Goal: Task Accomplishment & Management: Manage account settings

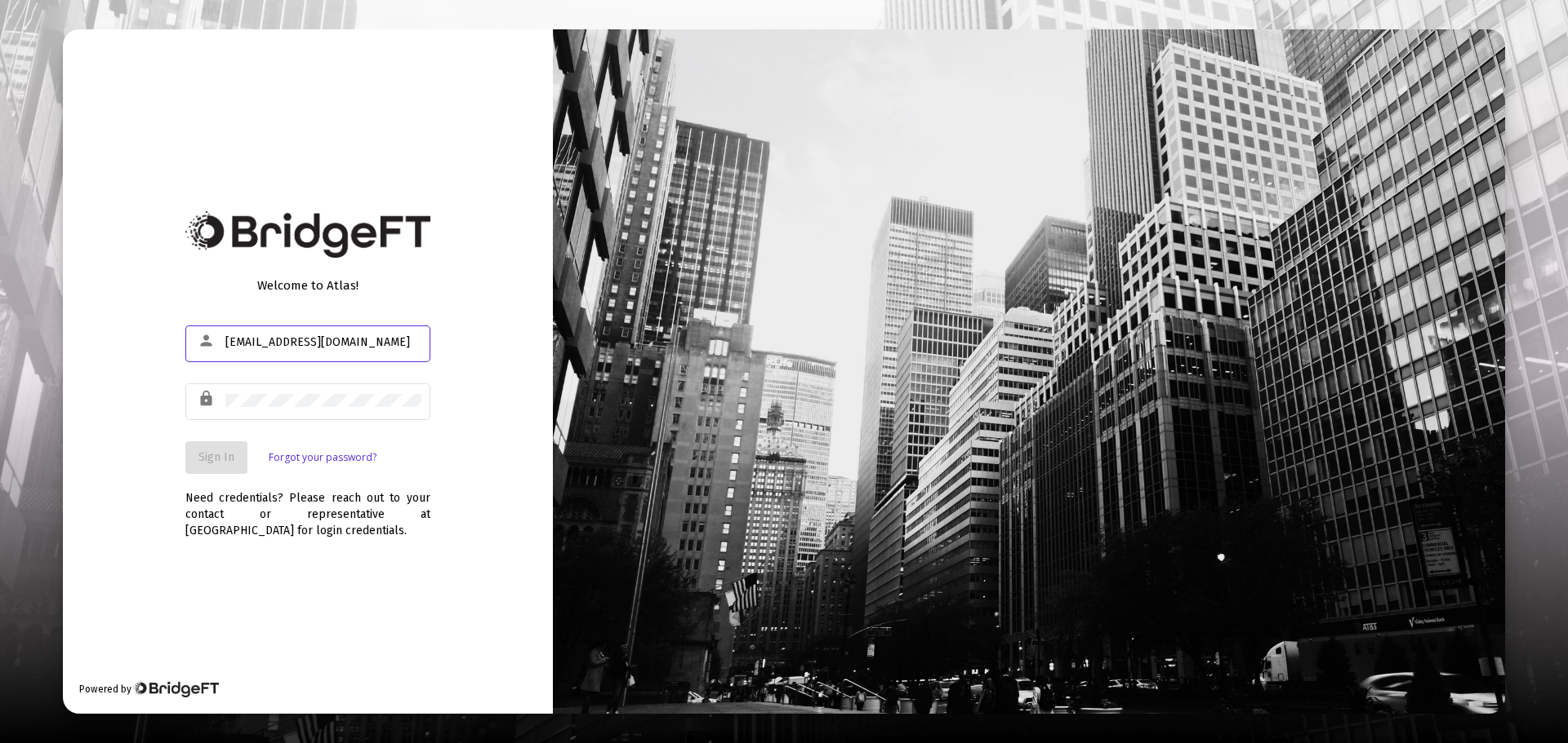
type input "[EMAIL_ADDRESS][DOMAIN_NAME]"
click at [218, 456] on span "Sign In" at bounding box center [216, 457] width 36 height 14
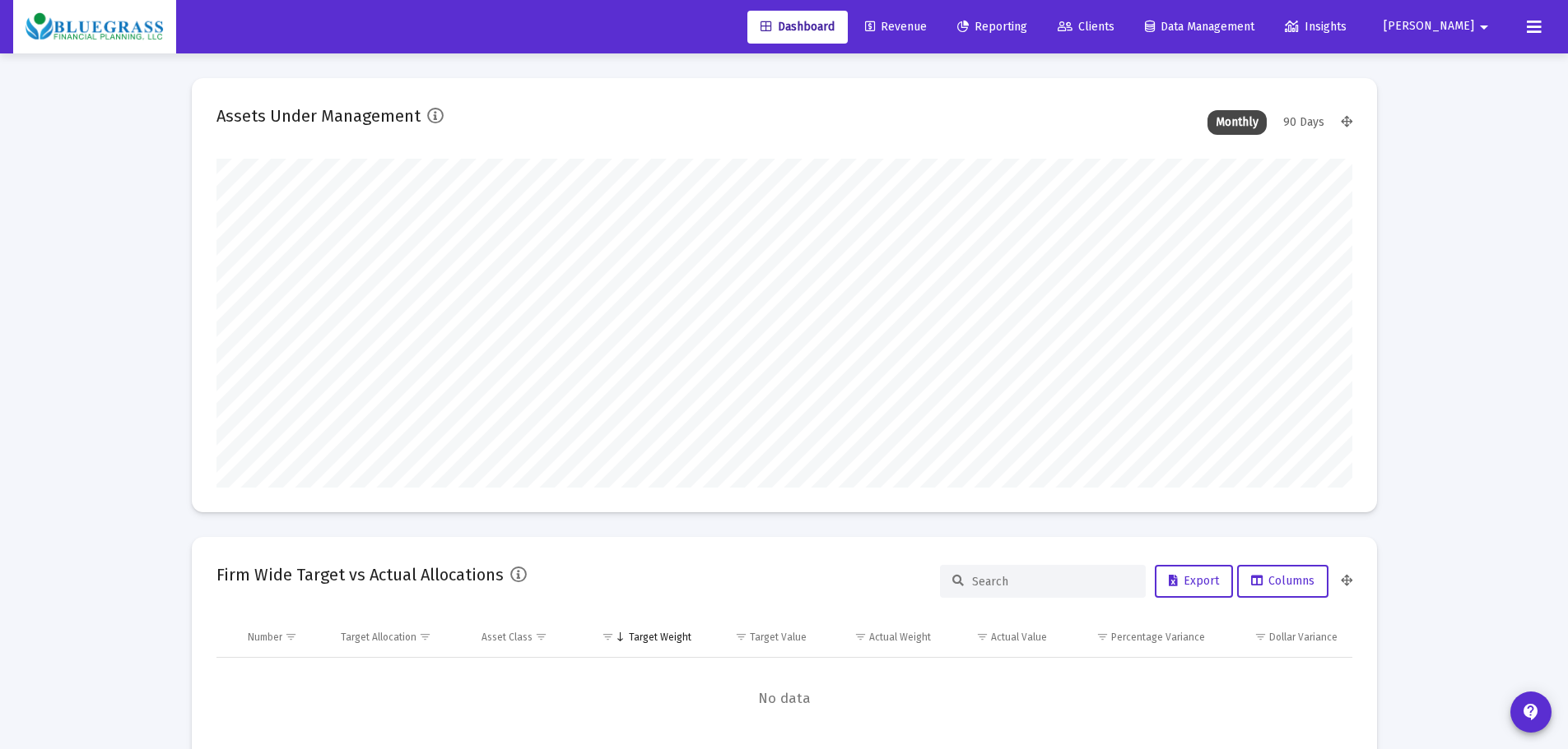
scroll to position [329, 1136]
type input "[DATE]"
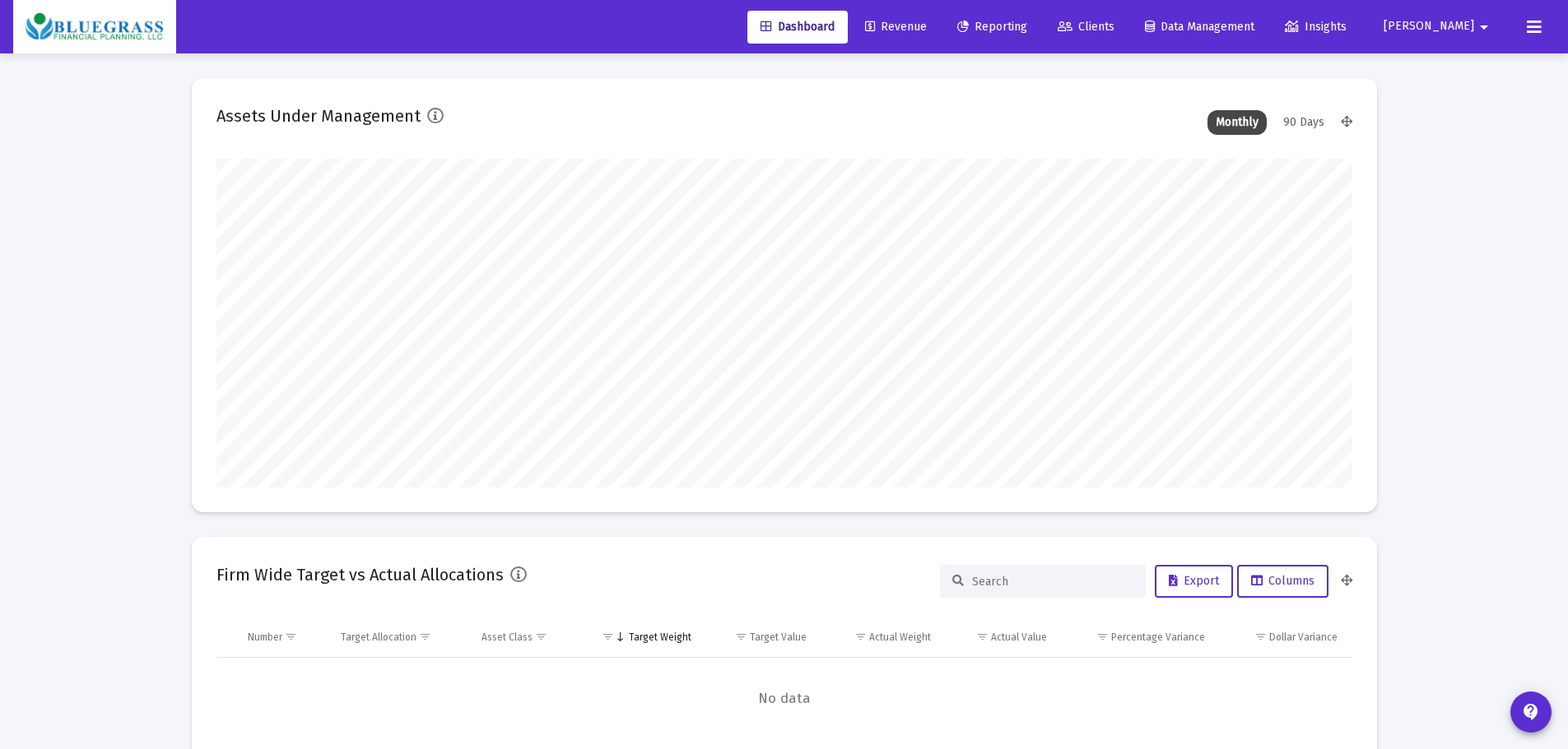
click at [1114, 24] on span "Clients" at bounding box center [1086, 26] width 56 height 14
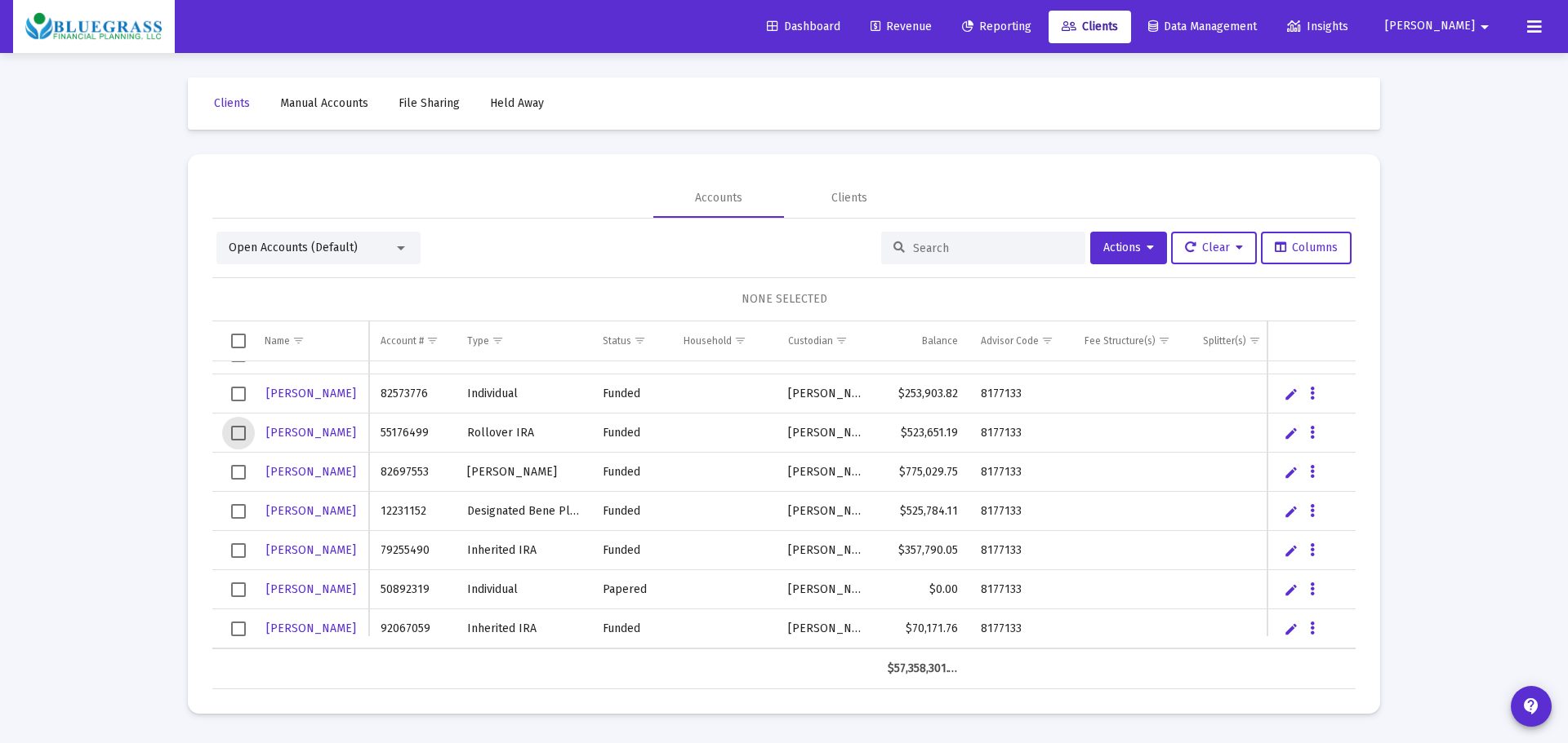
click at [233, 431] on span "Select row" at bounding box center [238, 434] width 15 height 15
click at [237, 476] on span "Select row" at bounding box center [238, 472] width 15 height 15
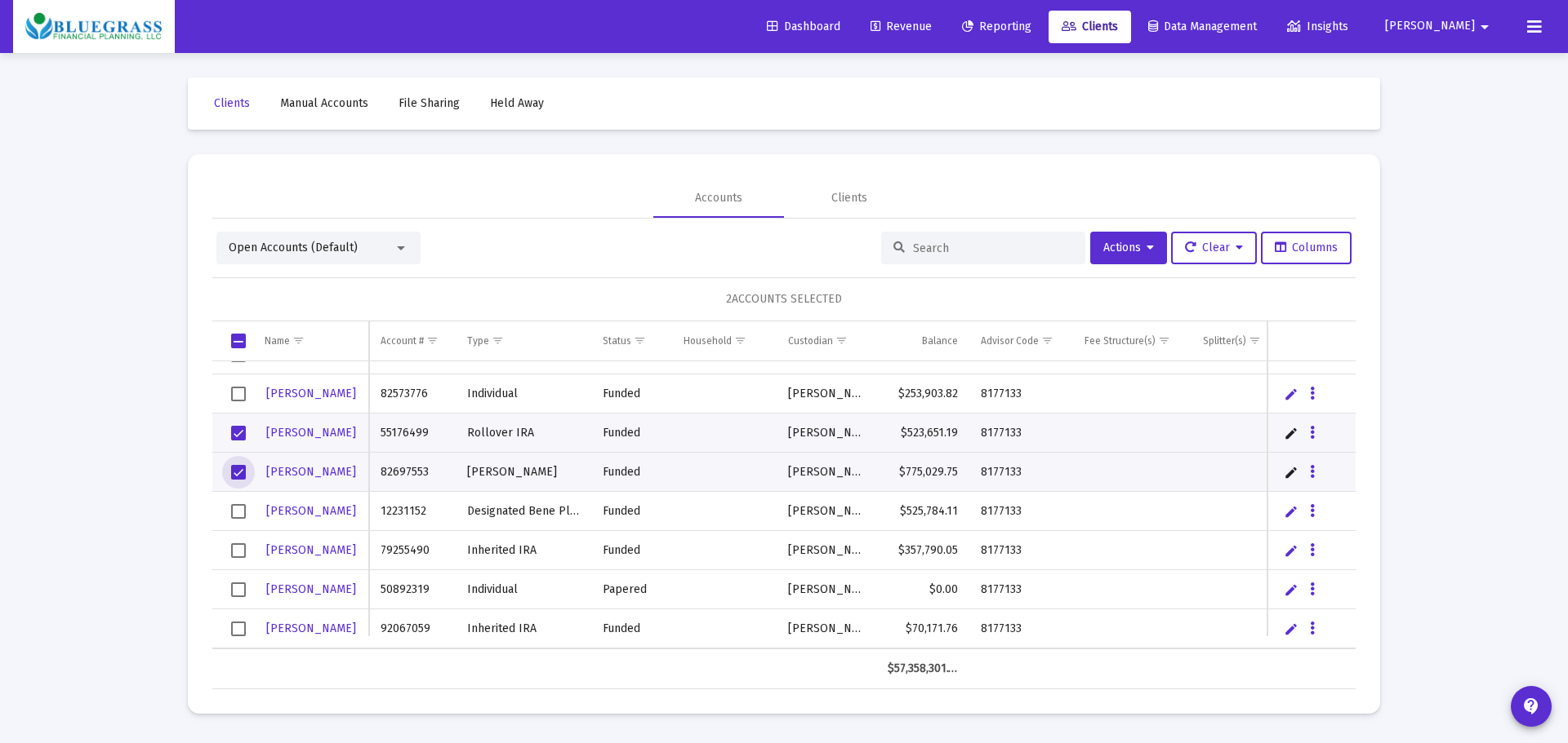
click at [245, 521] on td "Data grid" at bounding box center [232, 511] width 41 height 39
click at [235, 549] on span "Select row" at bounding box center [238, 551] width 15 height 15
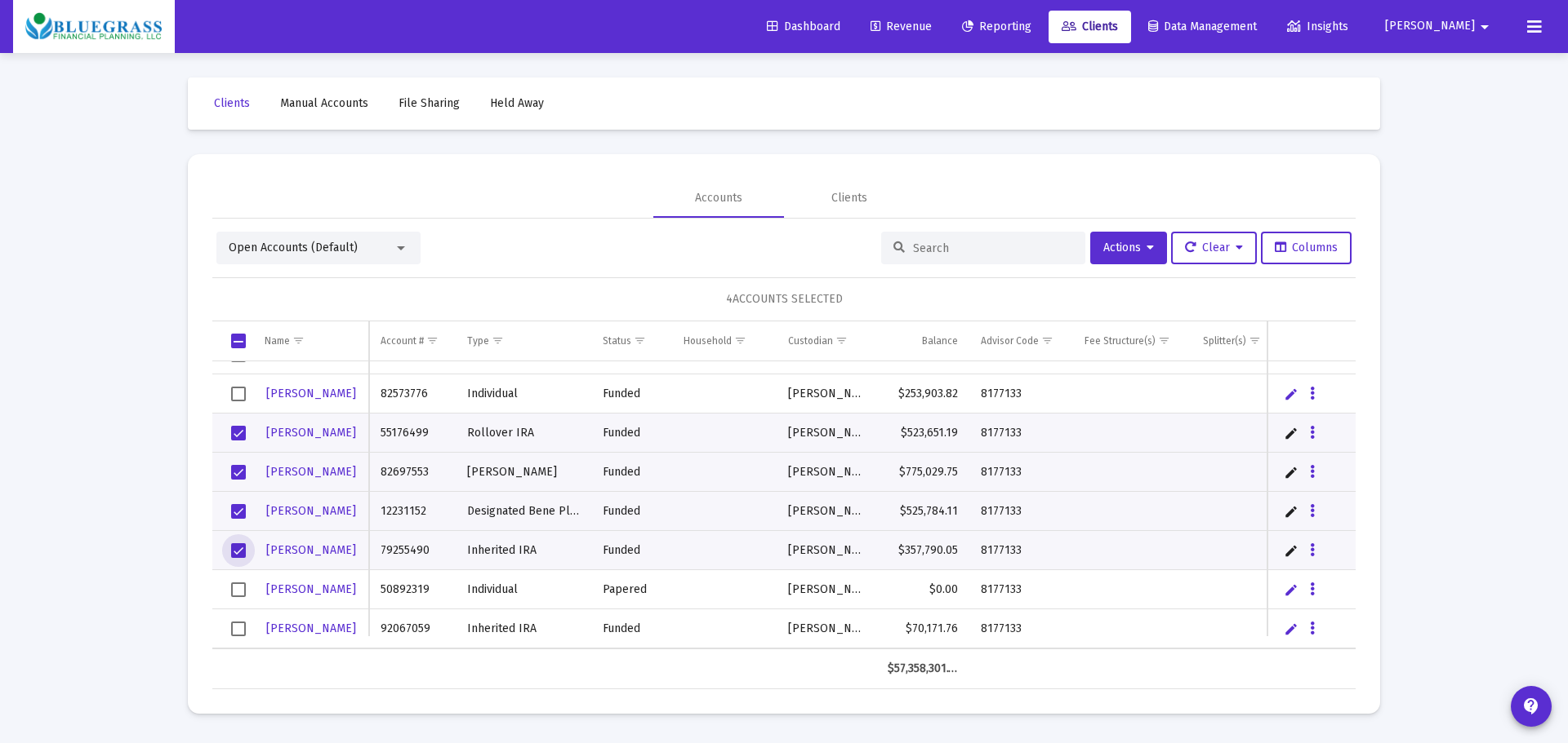
click at [243, 627] on span "Select row" at bounding box center [238, 629] width 15 height 15
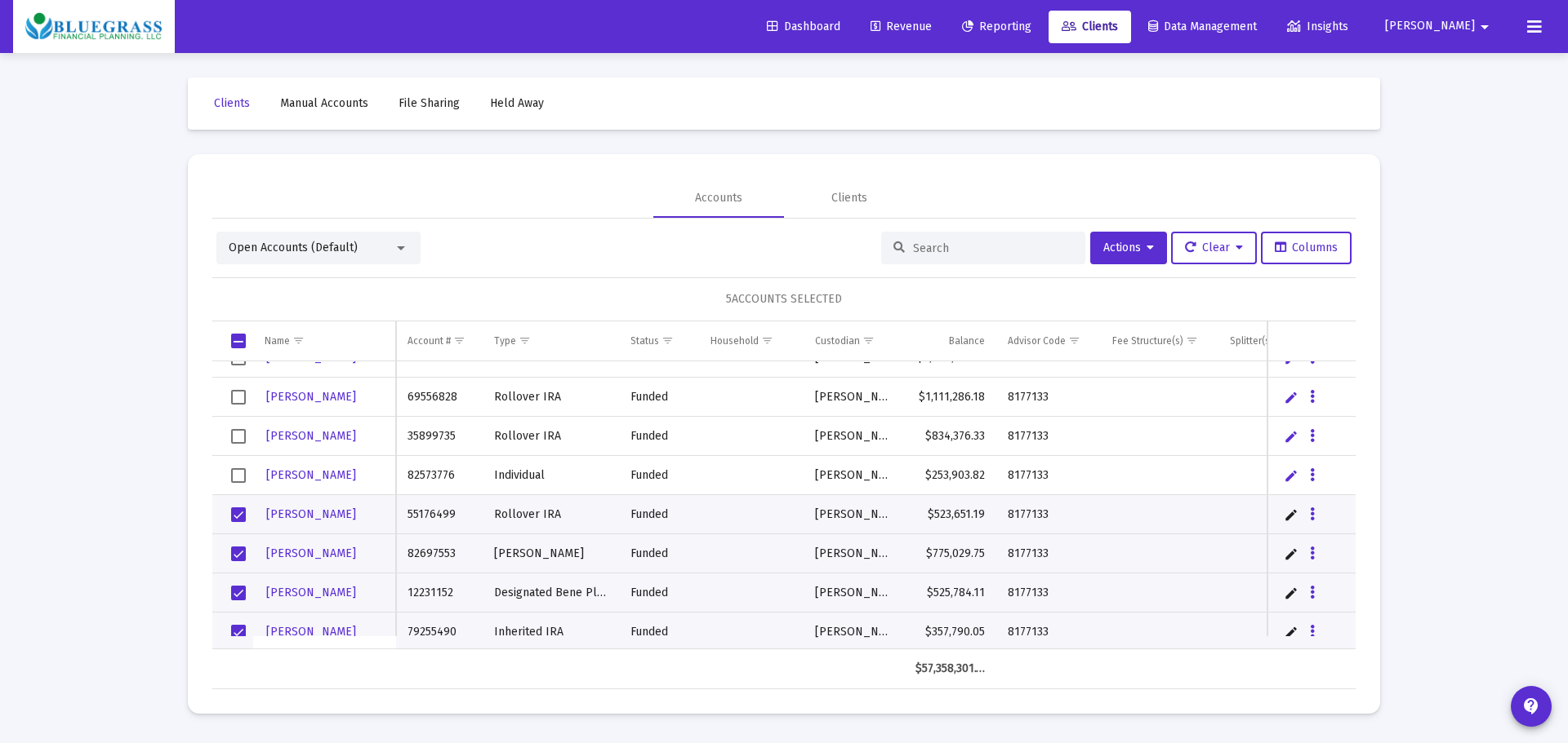
click at [238, 439] on span "Select row" at bounding box center [238, 437] width 15 height 15
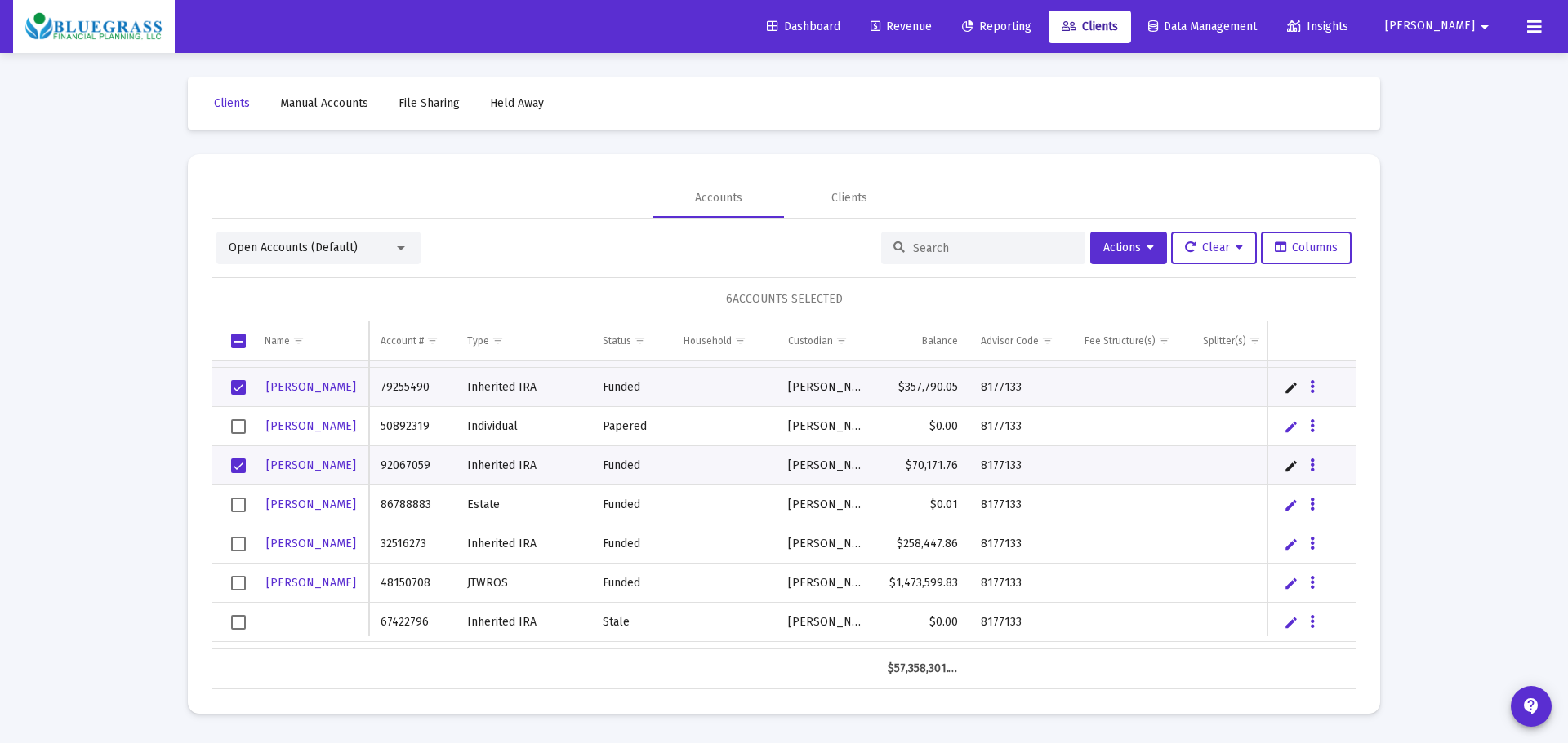
click at [237, 545] on span "Select row" at bounding box center [238, 544] width 15 height 15
click at [237, 583] on span "Select row" at bounding box center [238, 583] width 15 height 15
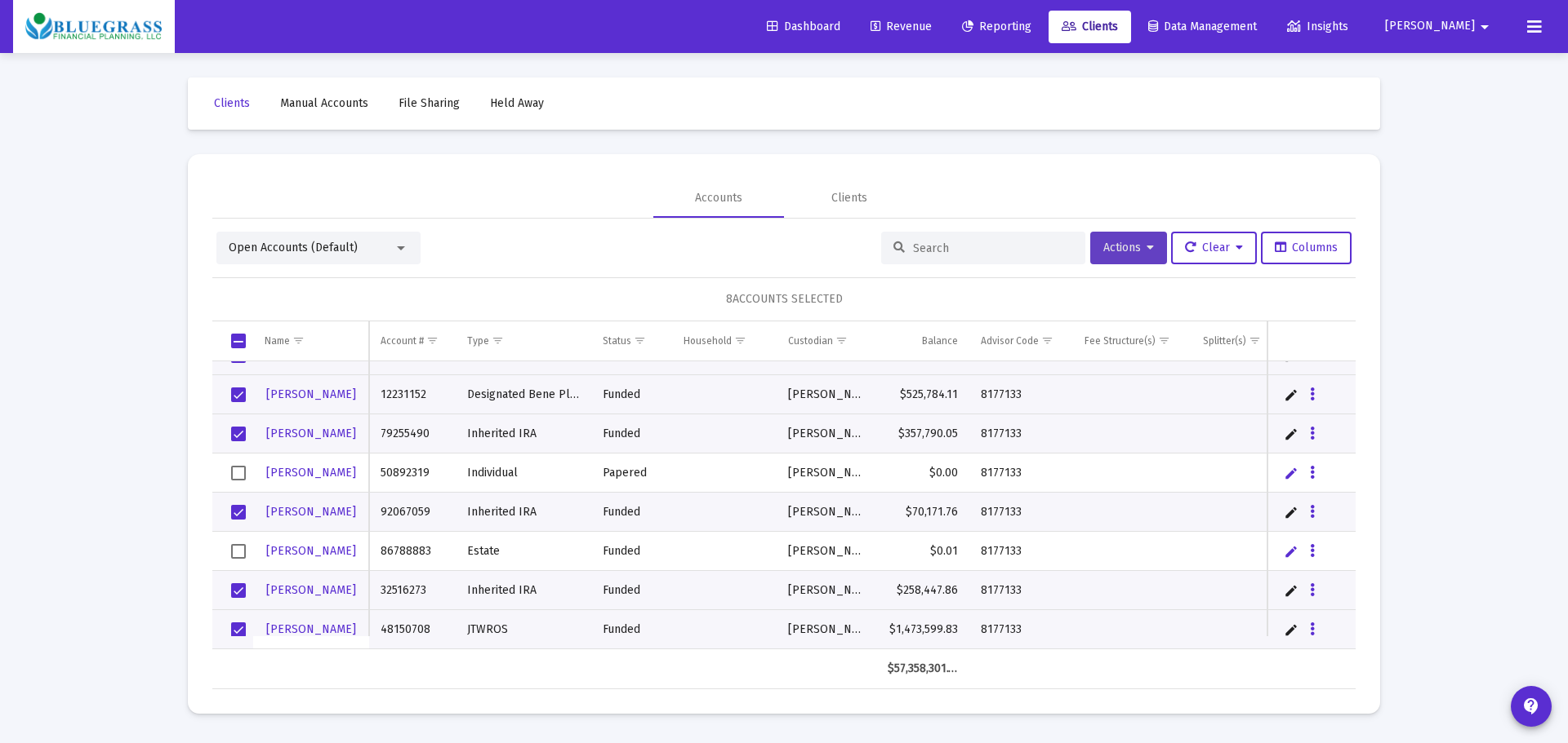
click at [1139, 245] on span "Actions" at bounding box center [1128, 247] width 51 height 14
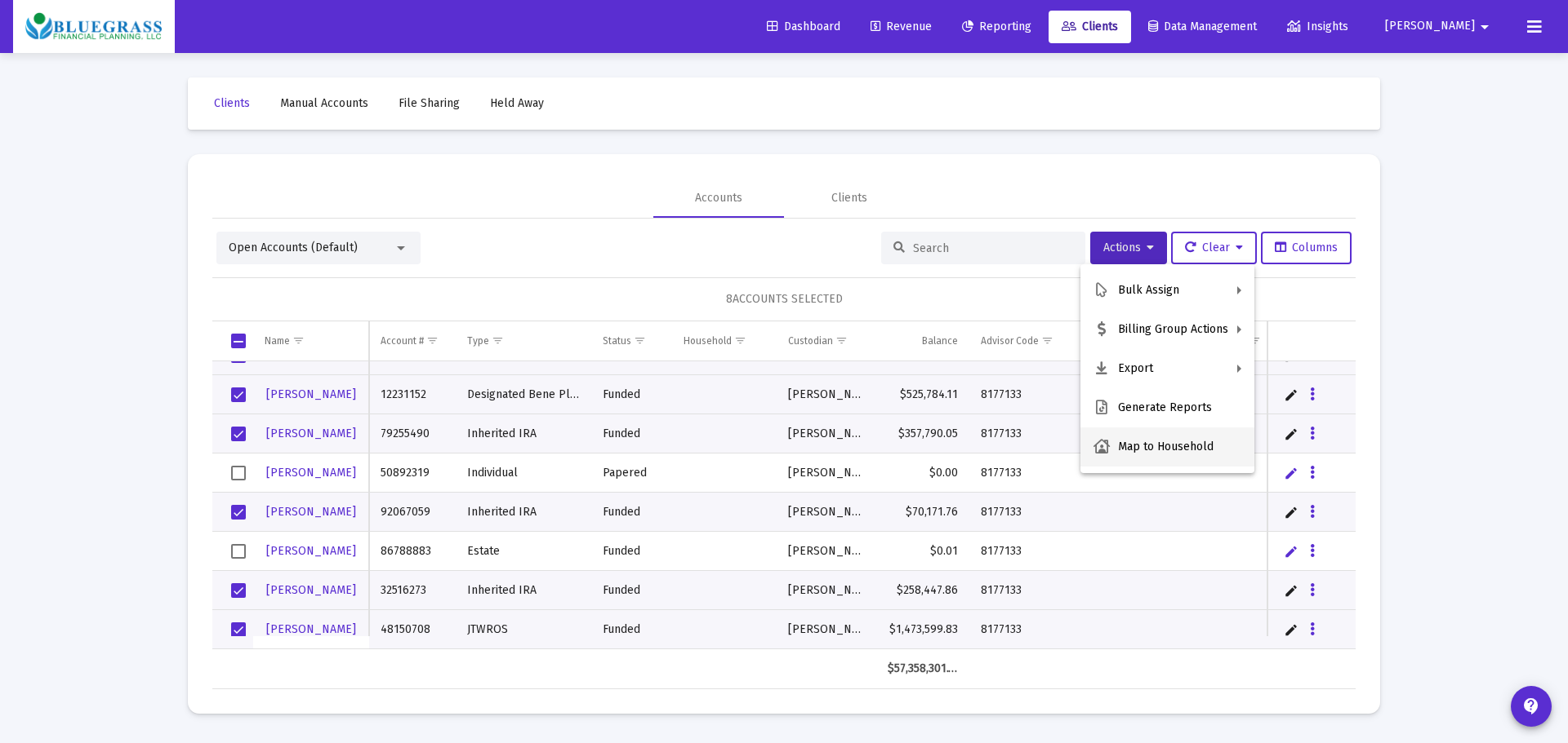
click at [1142, 447] on button "Map to Household" at bounding box center [1167, 447] width 174 height 39
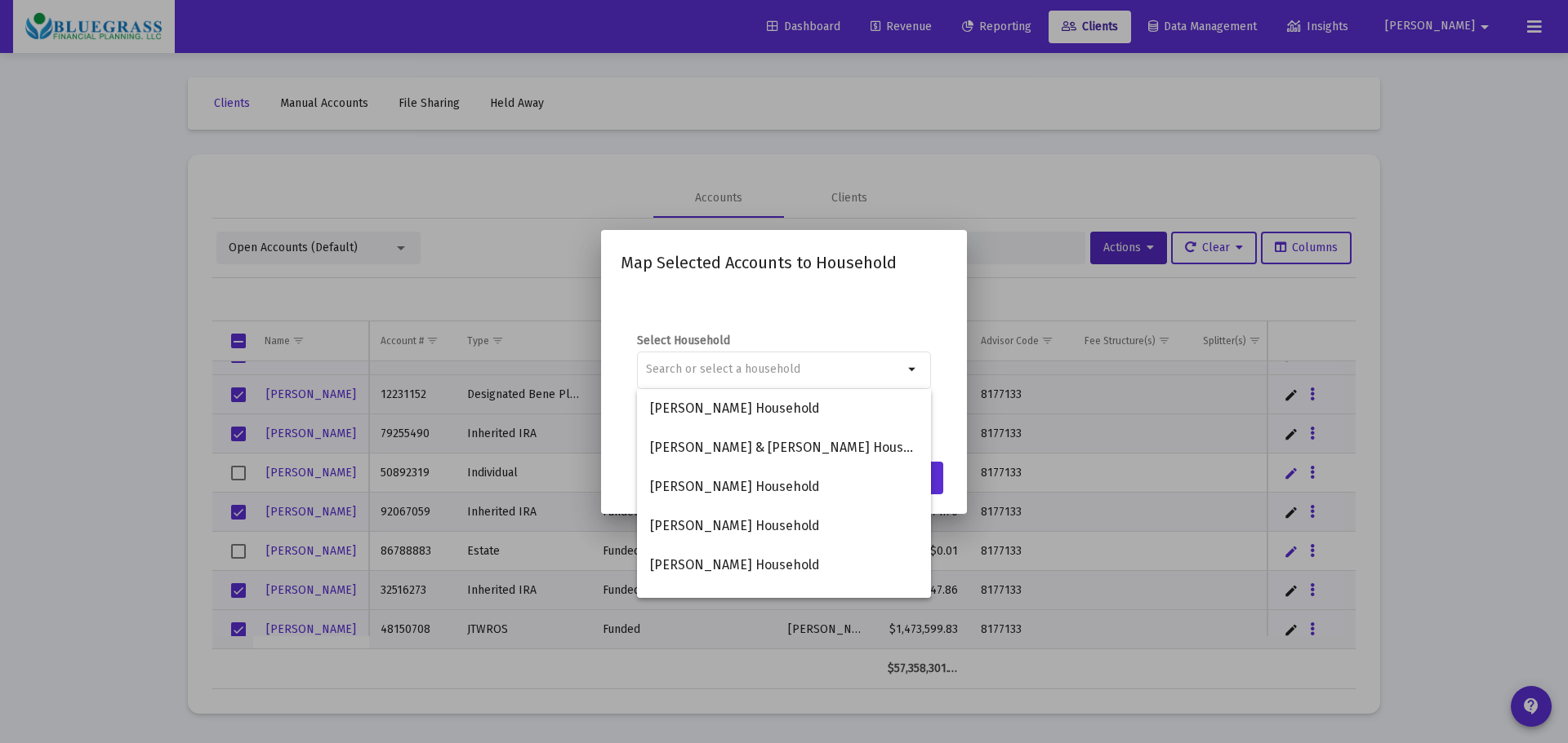
click at [876, 294] on div "Select Household arrow_drop_down" at bounding box center [784, 370] width 327 height 163
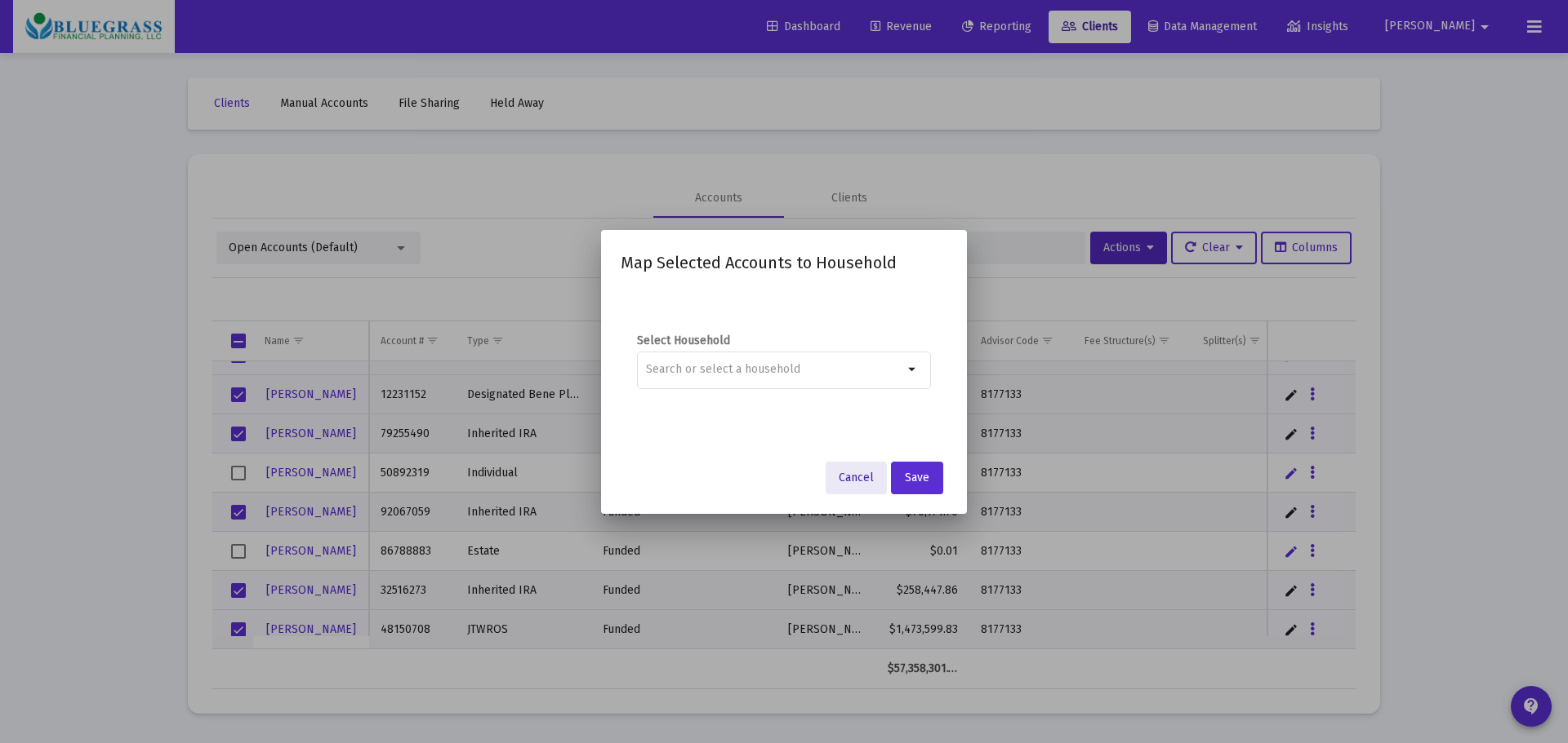
click at [861, 474] on span "Cancel" at bounding box center [856, 477] width 35 height 14
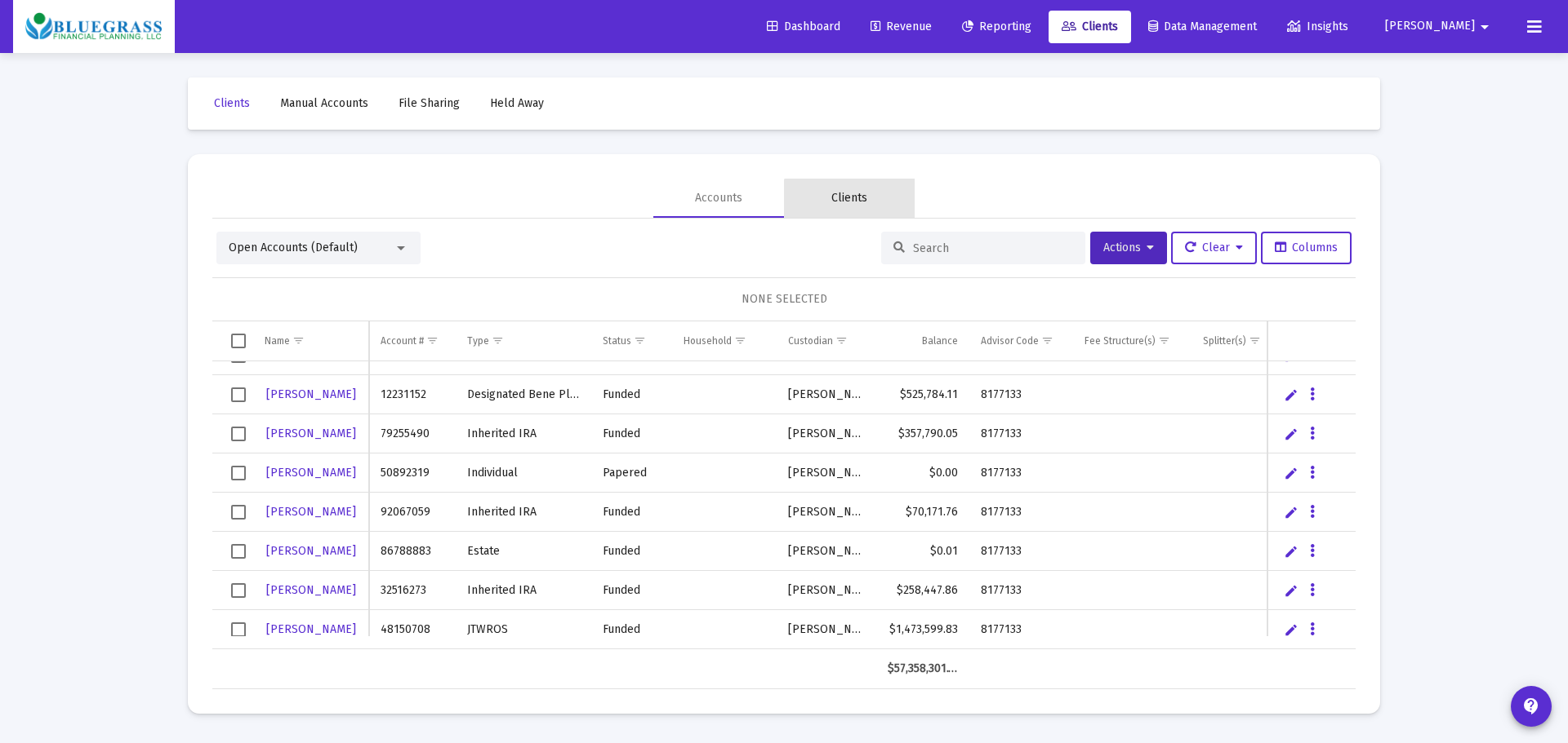
click at [851, 198] on div "Clients" at bounding box center [849, 198] width 36 height 17
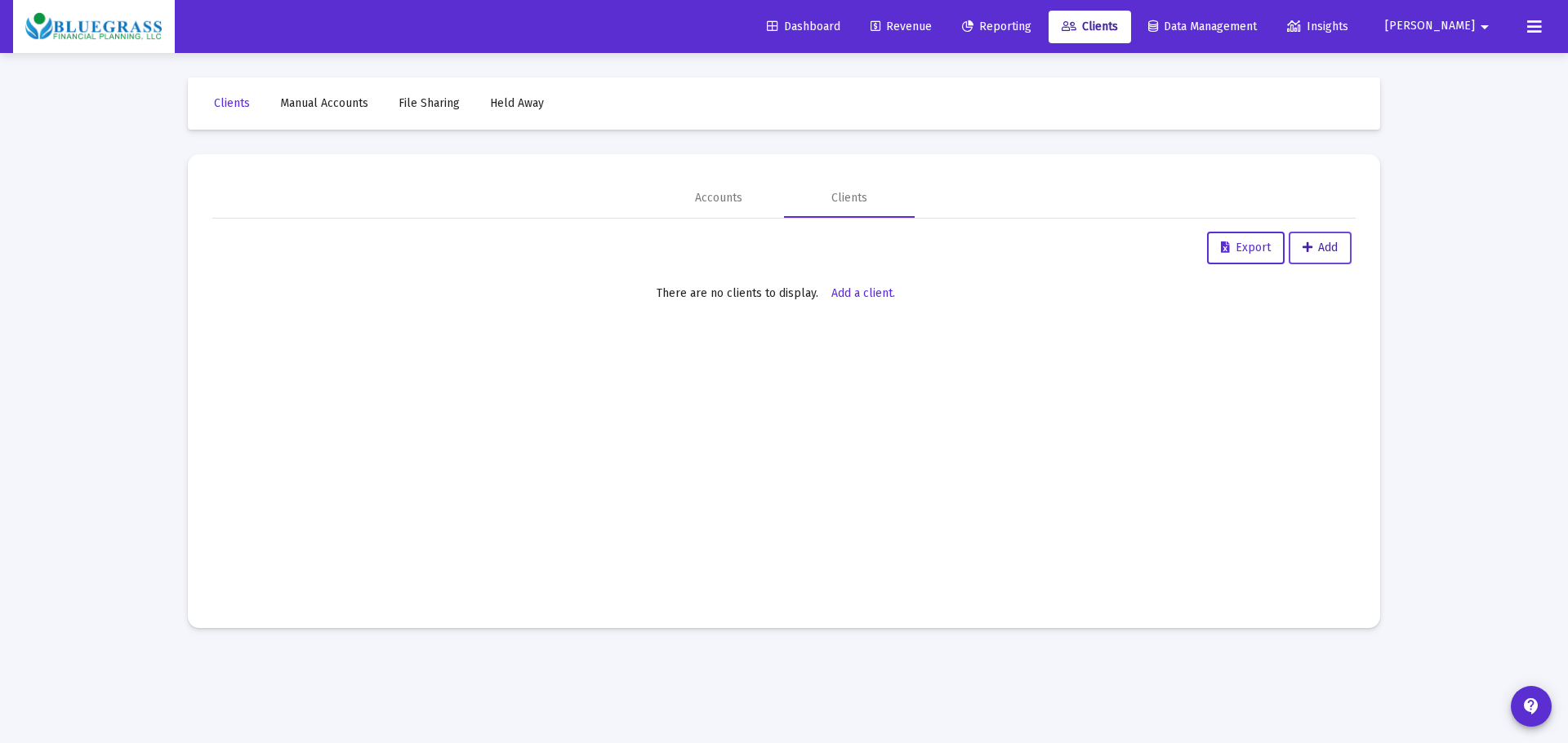
click at [1318, 245] on span "Add" at bounding box center [1320, 247] width 35 height 14
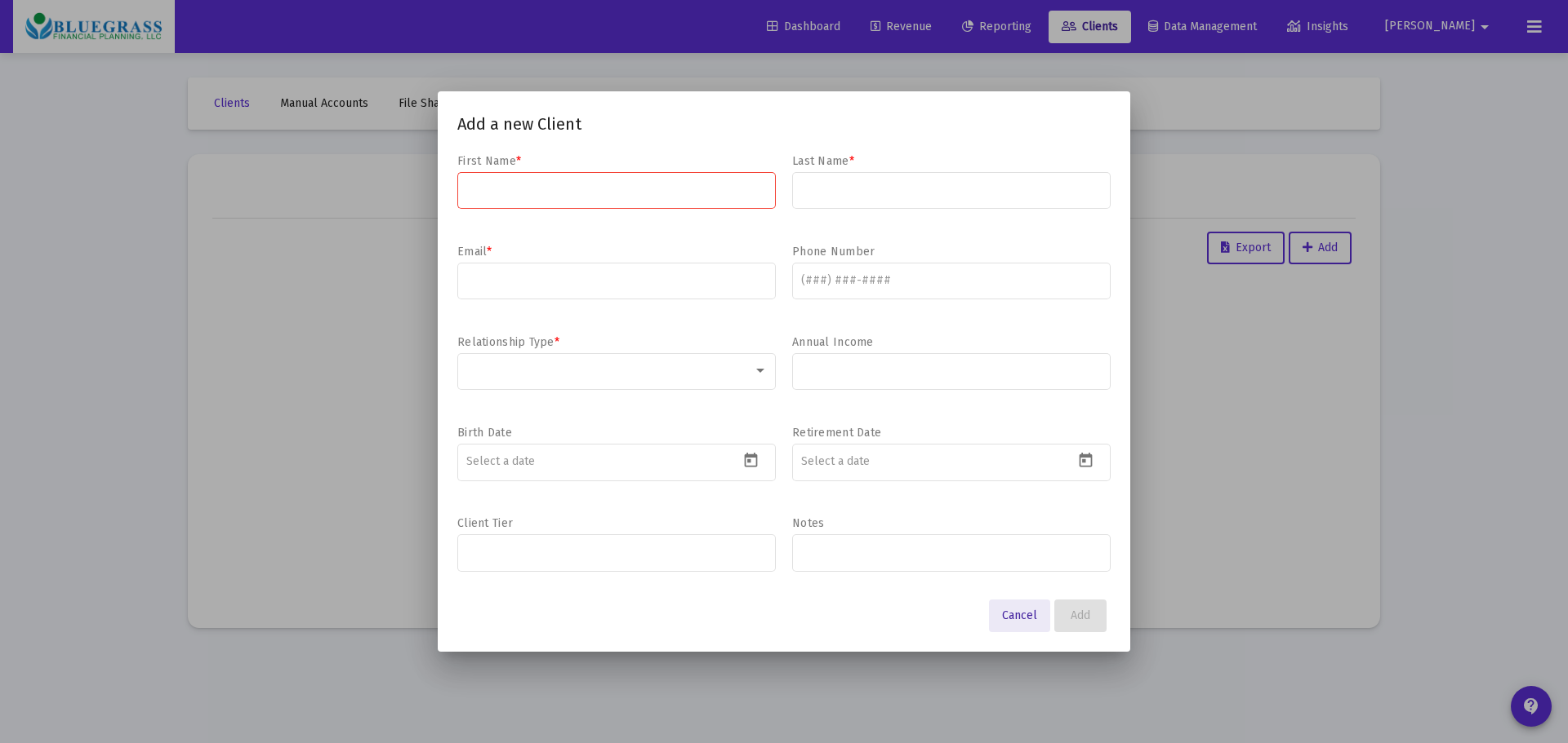
click at [1022, 613] on span "Cancel" at bounding box center [1019, 615] width 35 height 14
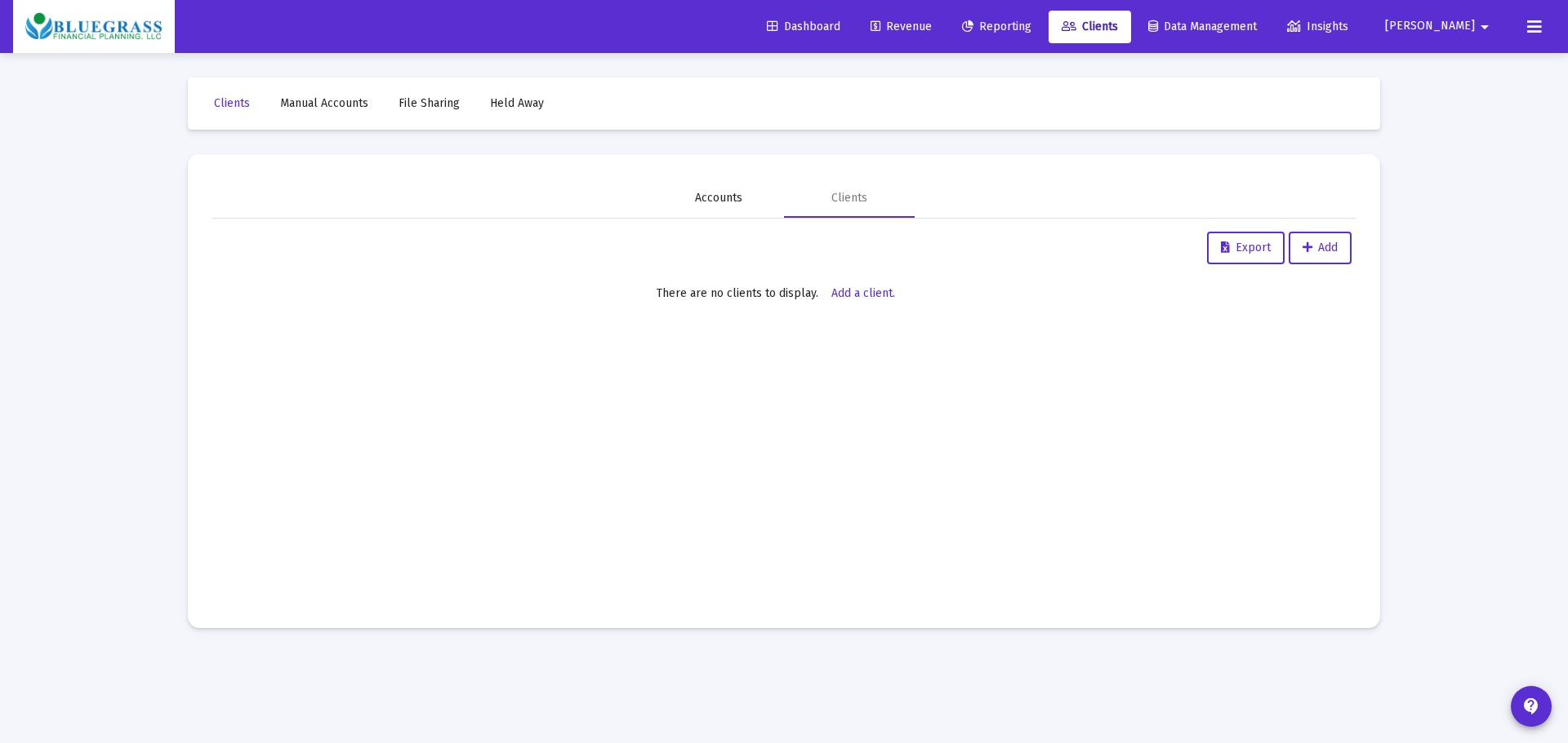
click at [734, 203] on div "Accounts" at bounding box center [718, 198] width 48 height 17
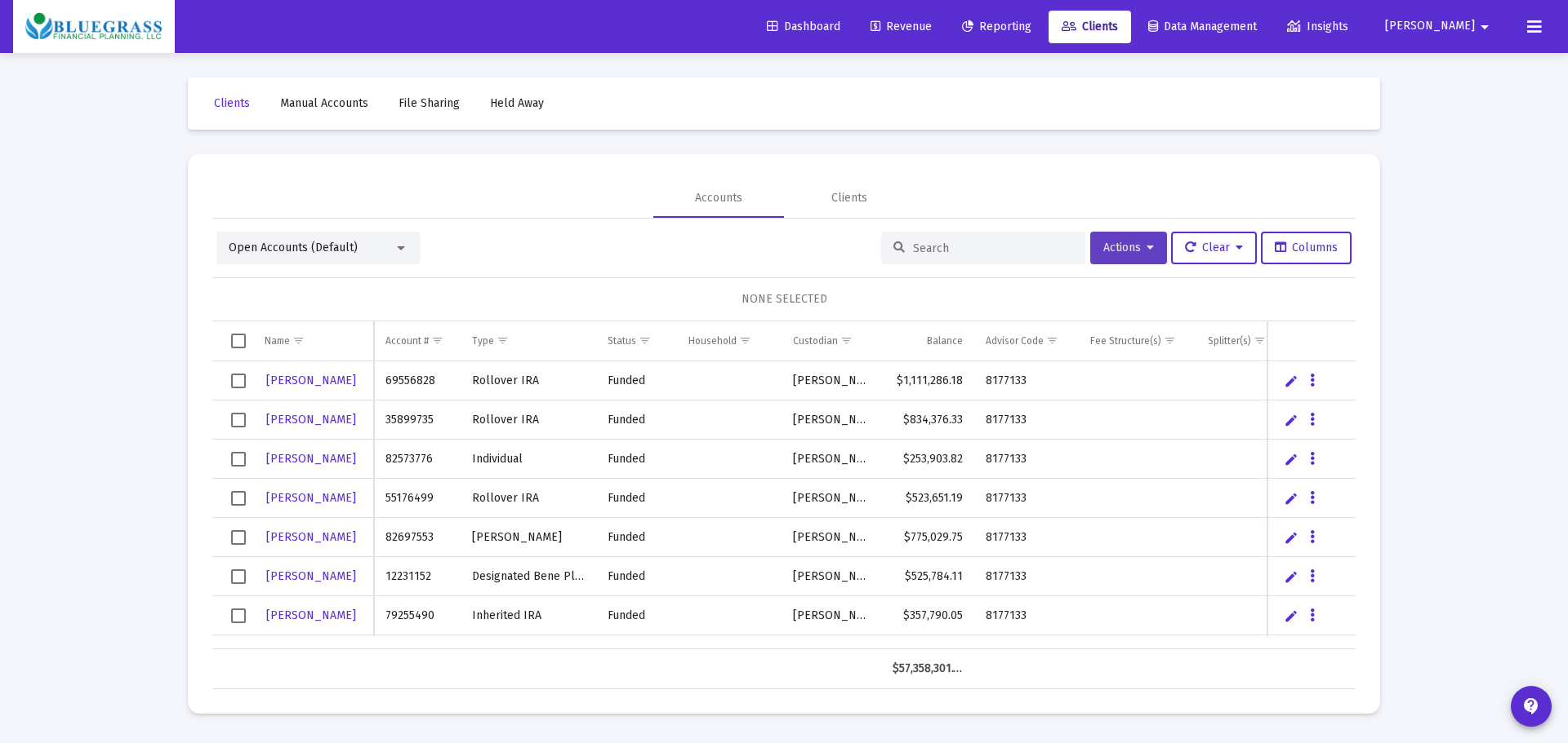
click at [1136, 249] on span "Actions" at bounding box center [1128, 247] width 51 height 14
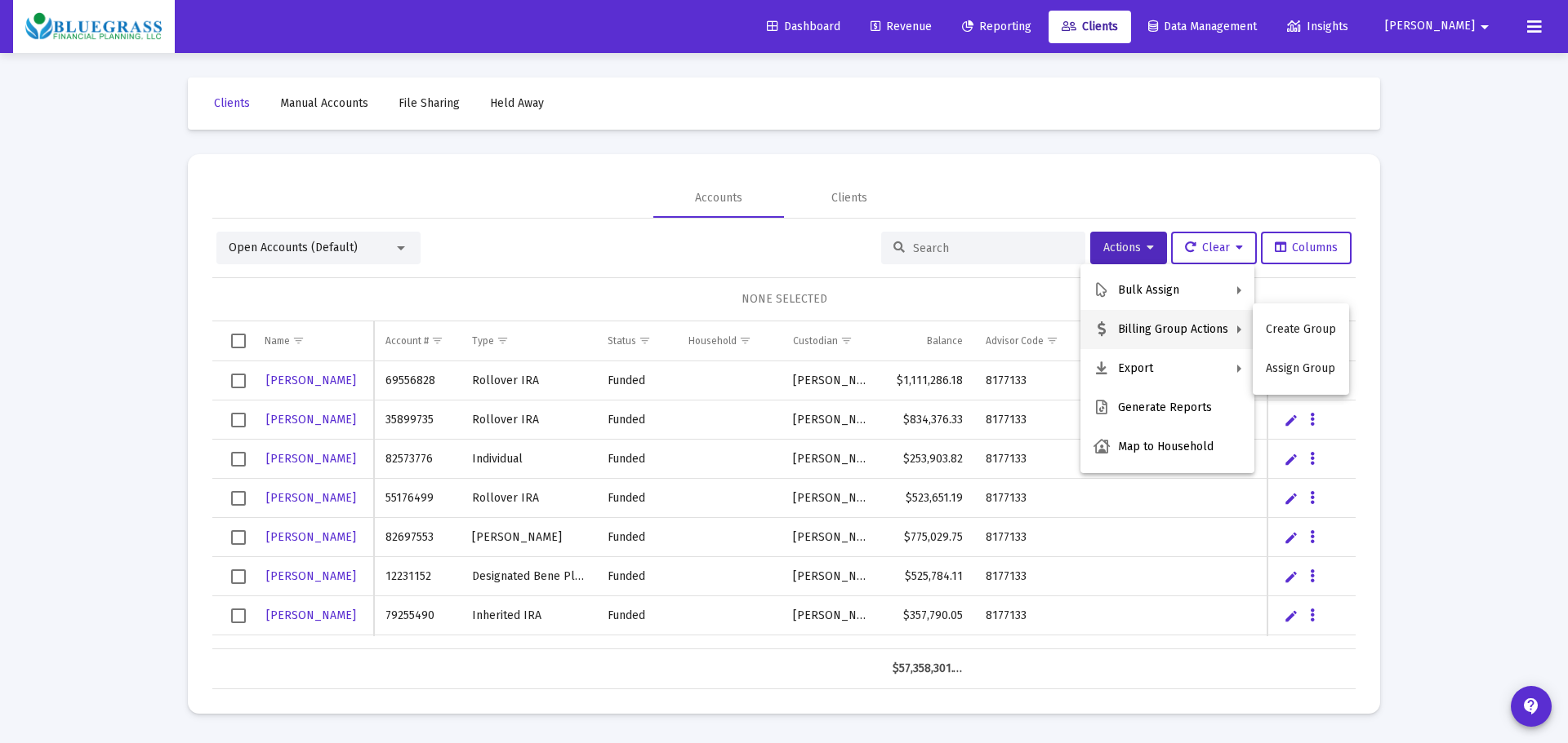
click at [1019, 181] on div at bounding box center [784, 371] width 1568 height 743
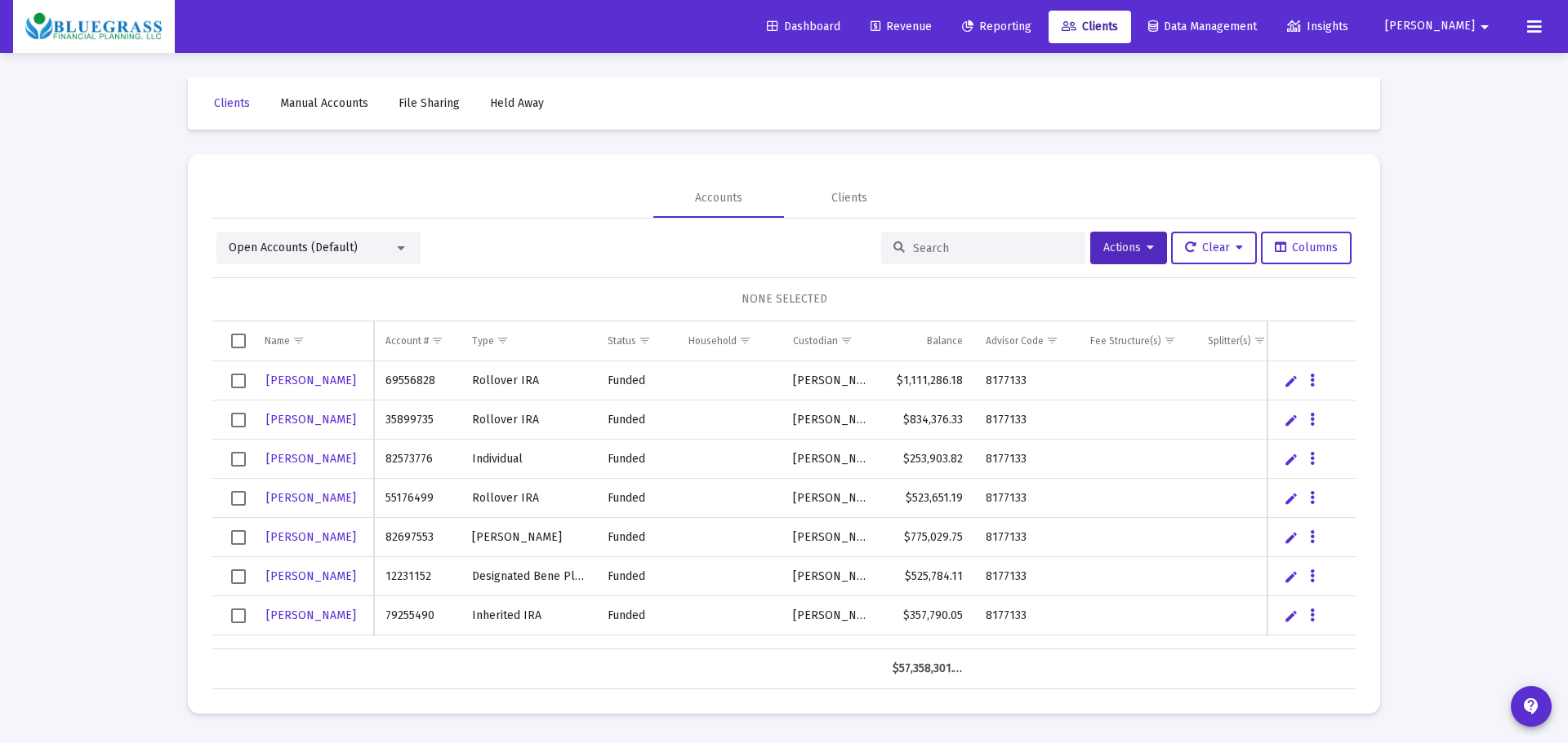
click at [324, 97] on span "Manual Accounts" at bounding box center [324, 103] width 88 height 14
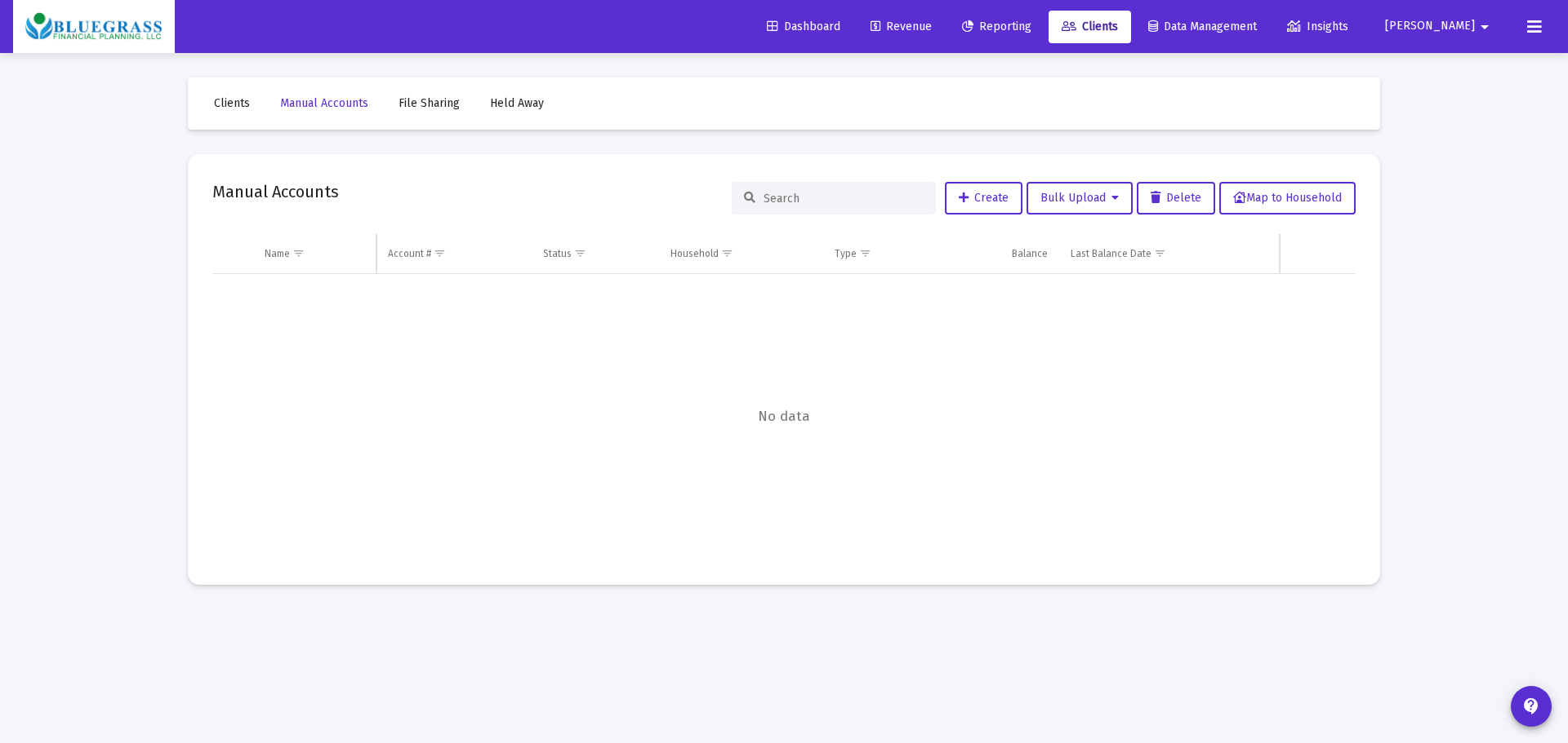
click at [232, 104] on span "Clients" at bounding box center [232, 103] width 36 height 14
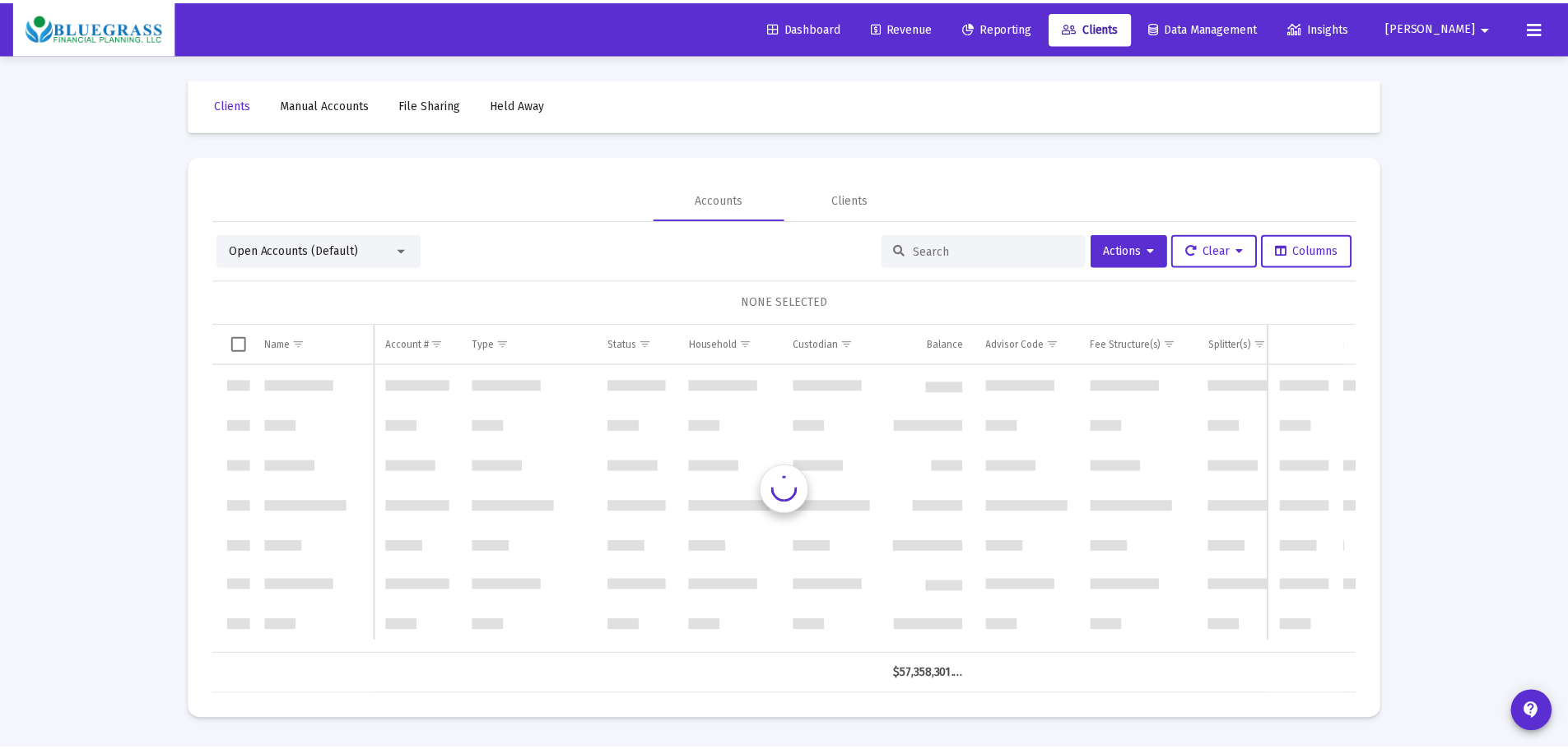
scroll to position [4738, 0]
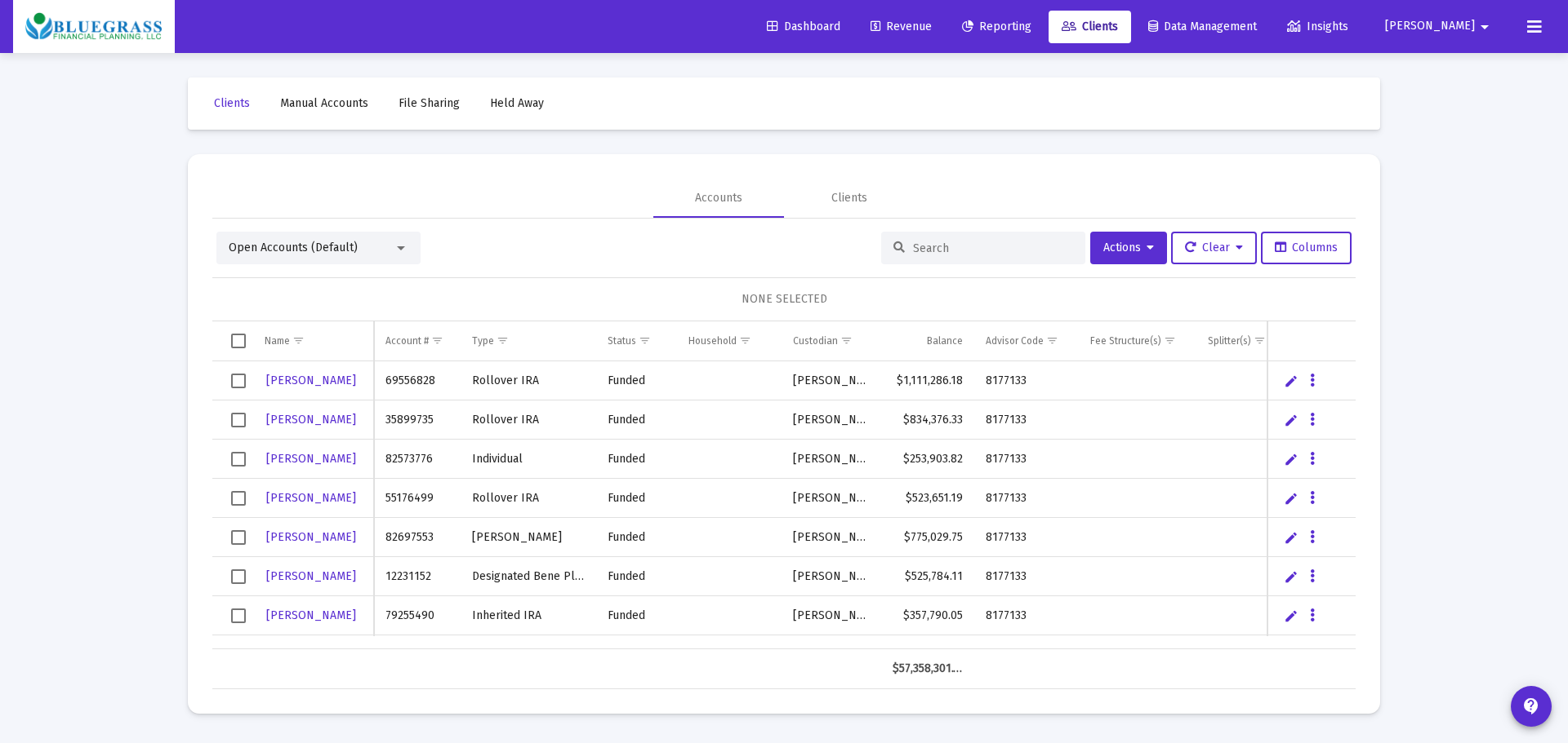
click at [840, 28] on span "Dashboard" at bounding box center [804, 26] width 74 height 14
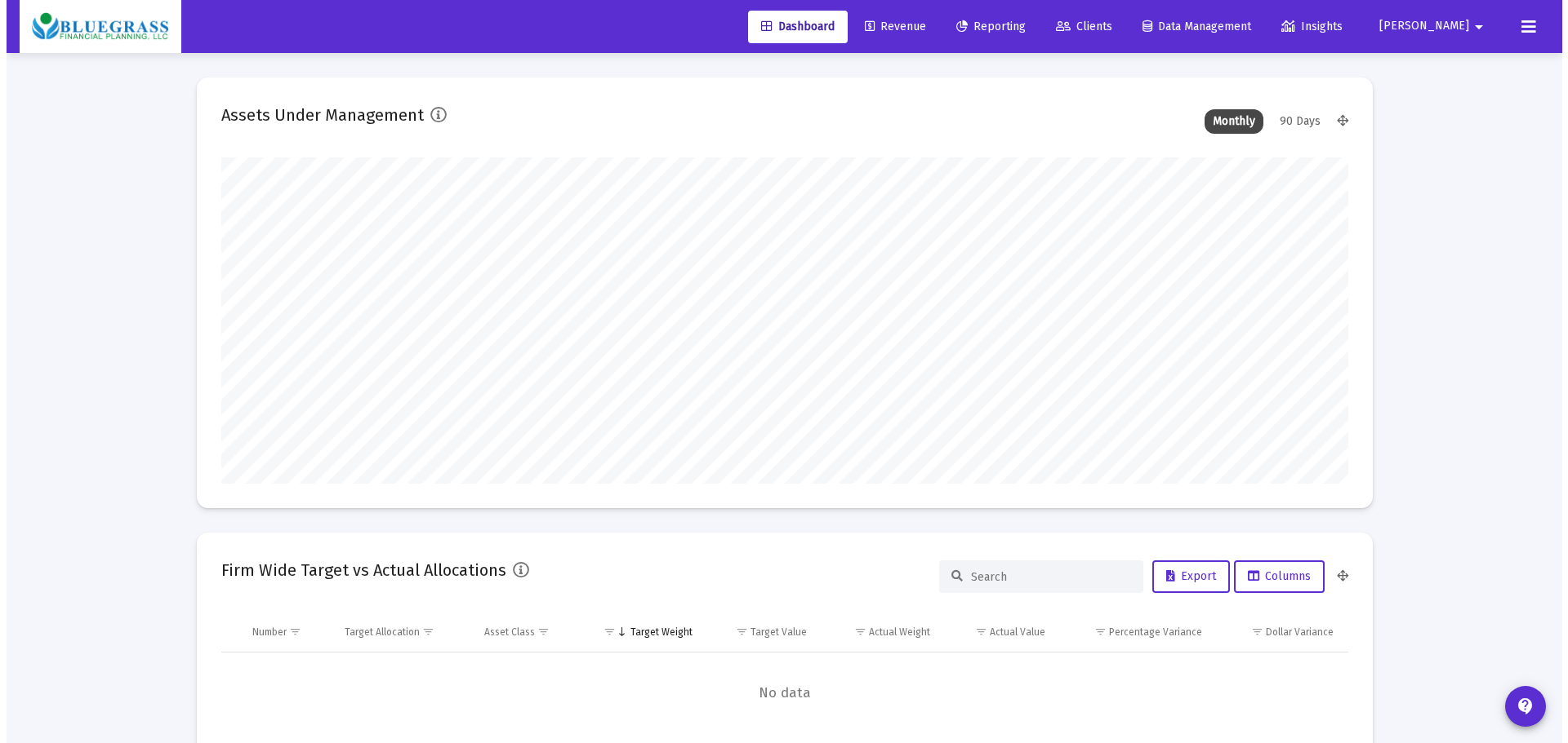
scroll to position [327, 606]
click at [1106, 21] on span "Clients" at bounding box center [1077, 26] width 56 height 14
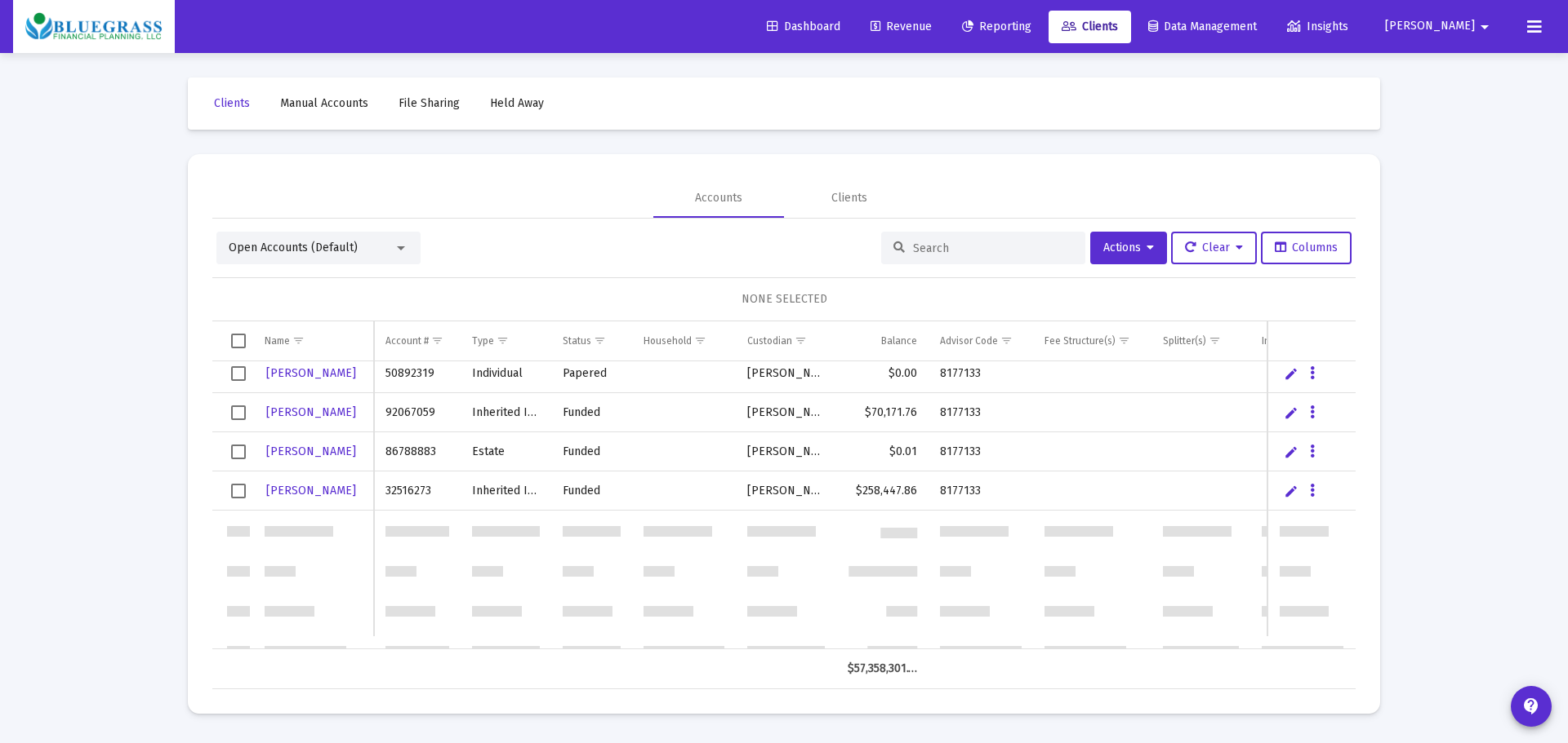
scroll to position [4801, 0]
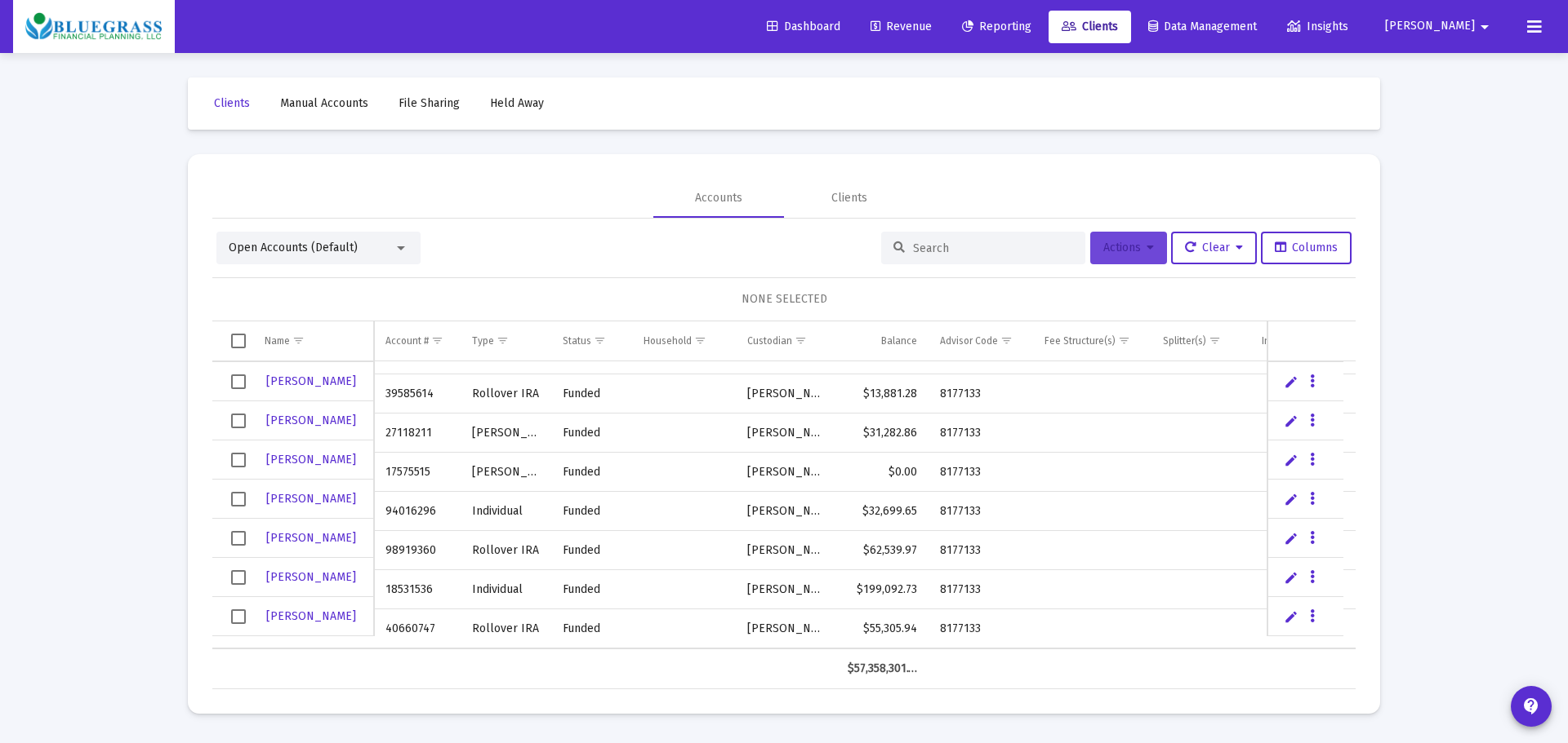
click at [1147, 254] on icon at bounding box center [1150, 248] width 8 height 12
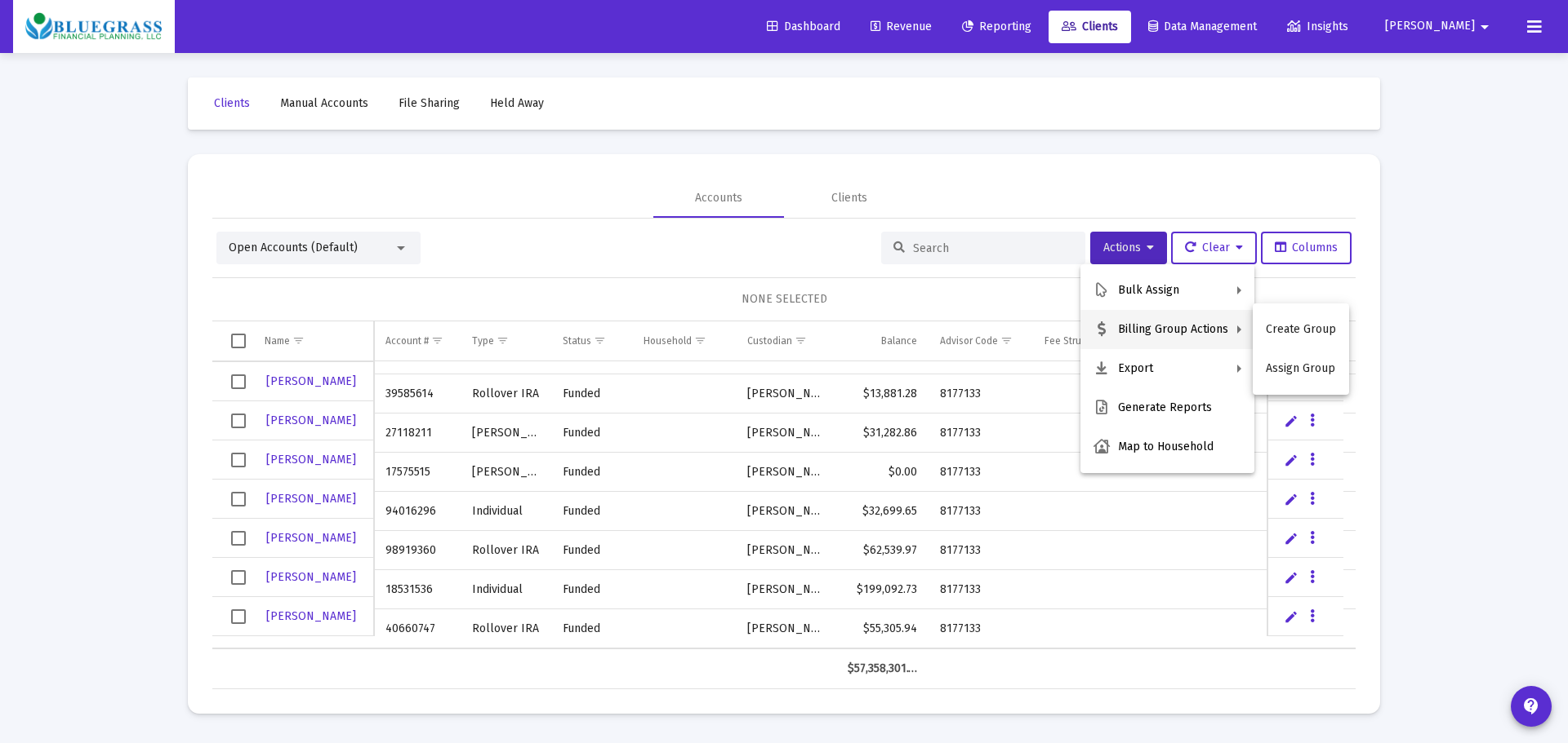
click at [818, 237] on div at bounding box center [784, 371] width 1568 height 743
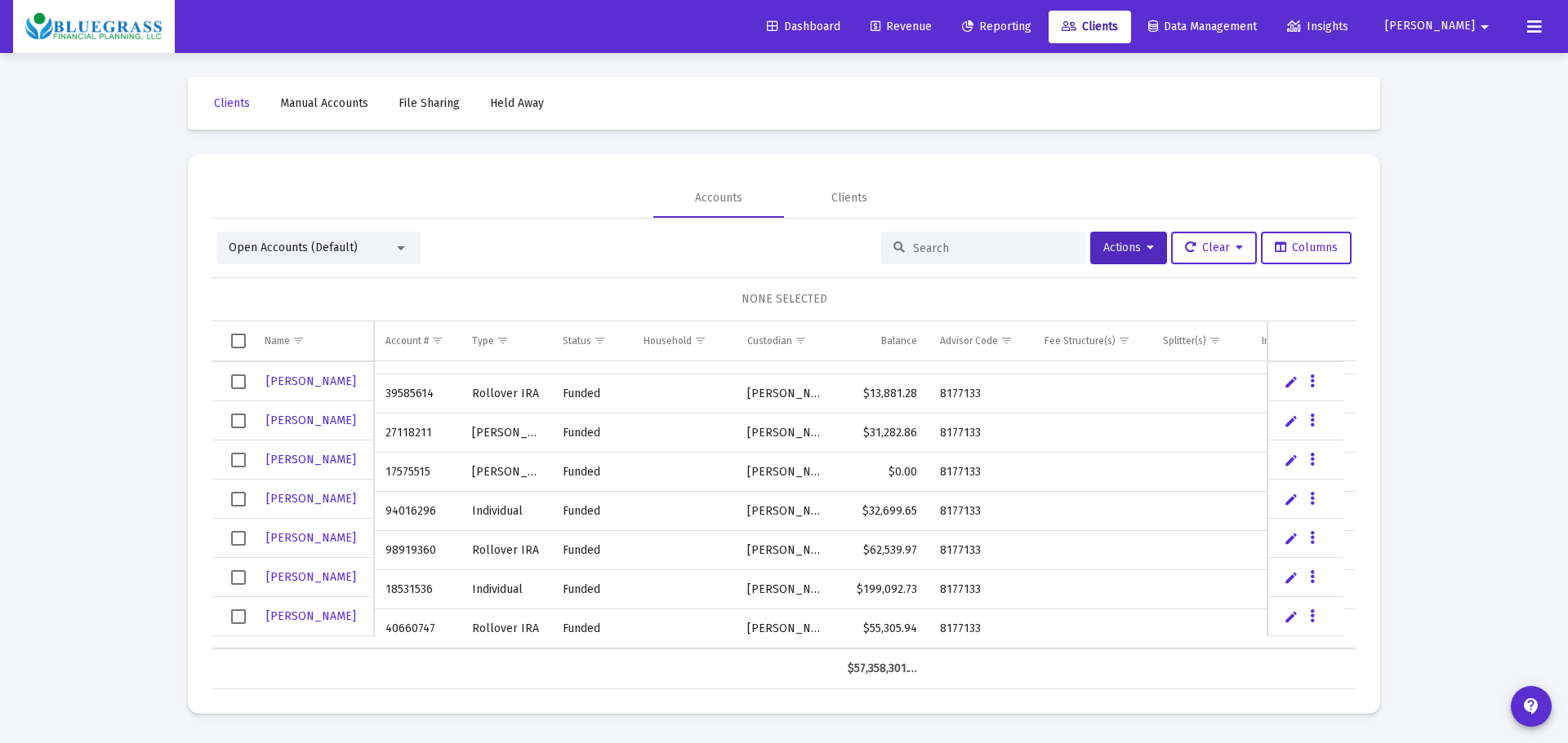
click at [1536, 37] on button at bounding box center [1534, 27] width 33 height 33
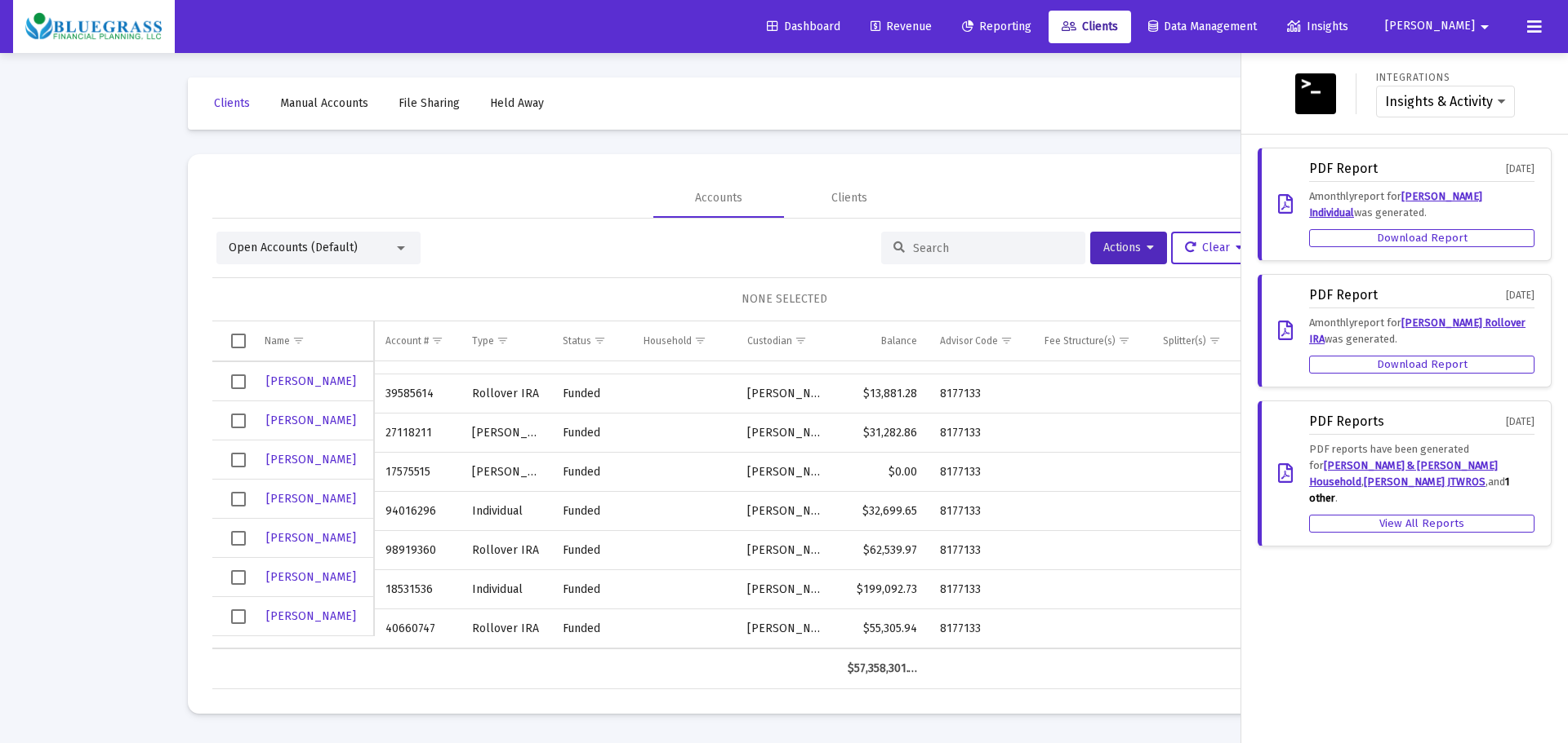
click at [1140, 90] on div at bounding box center [784, 371] width 1568 height 743
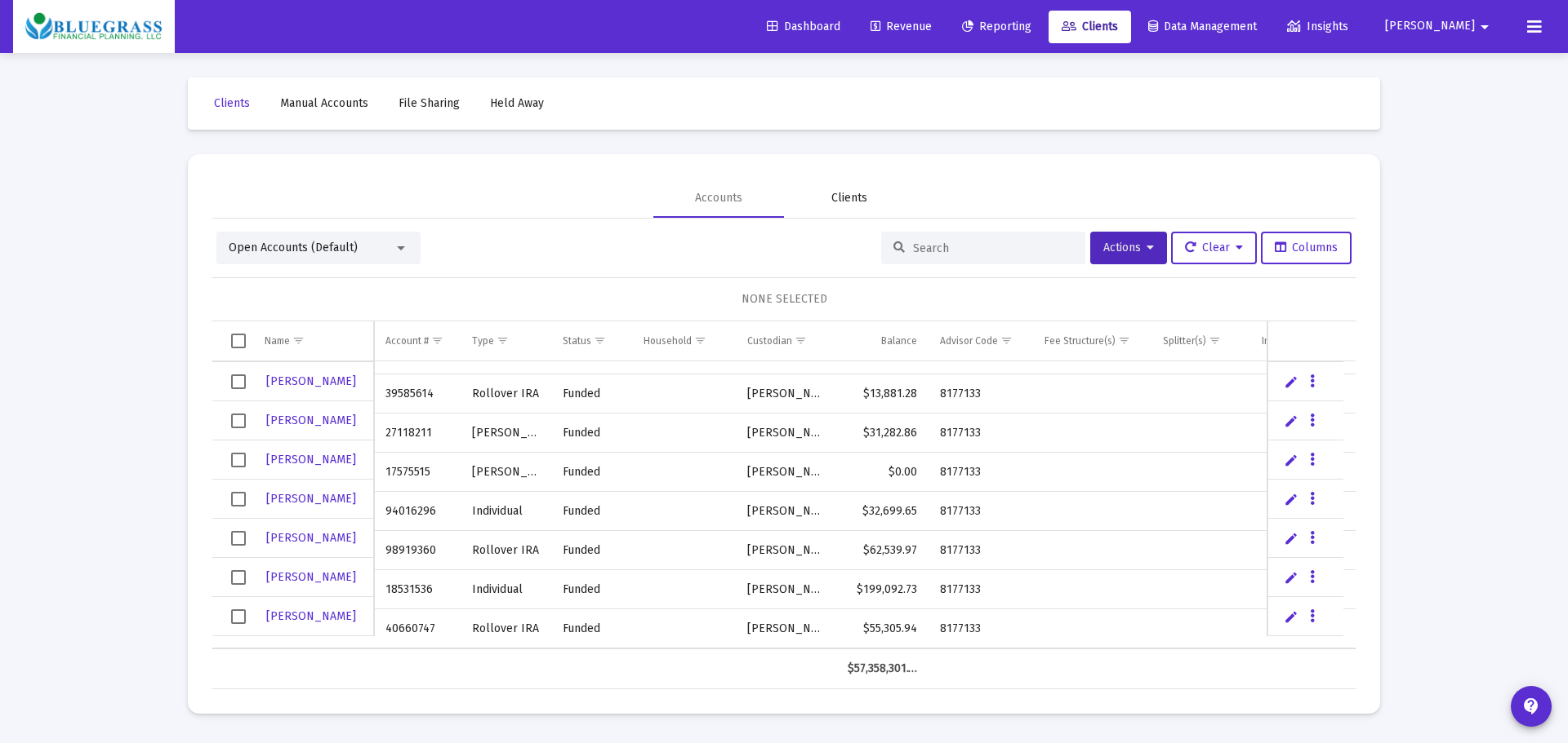
click at [861, 197] on div "Clients" at bounding box center [849, 198] width 36 height 17
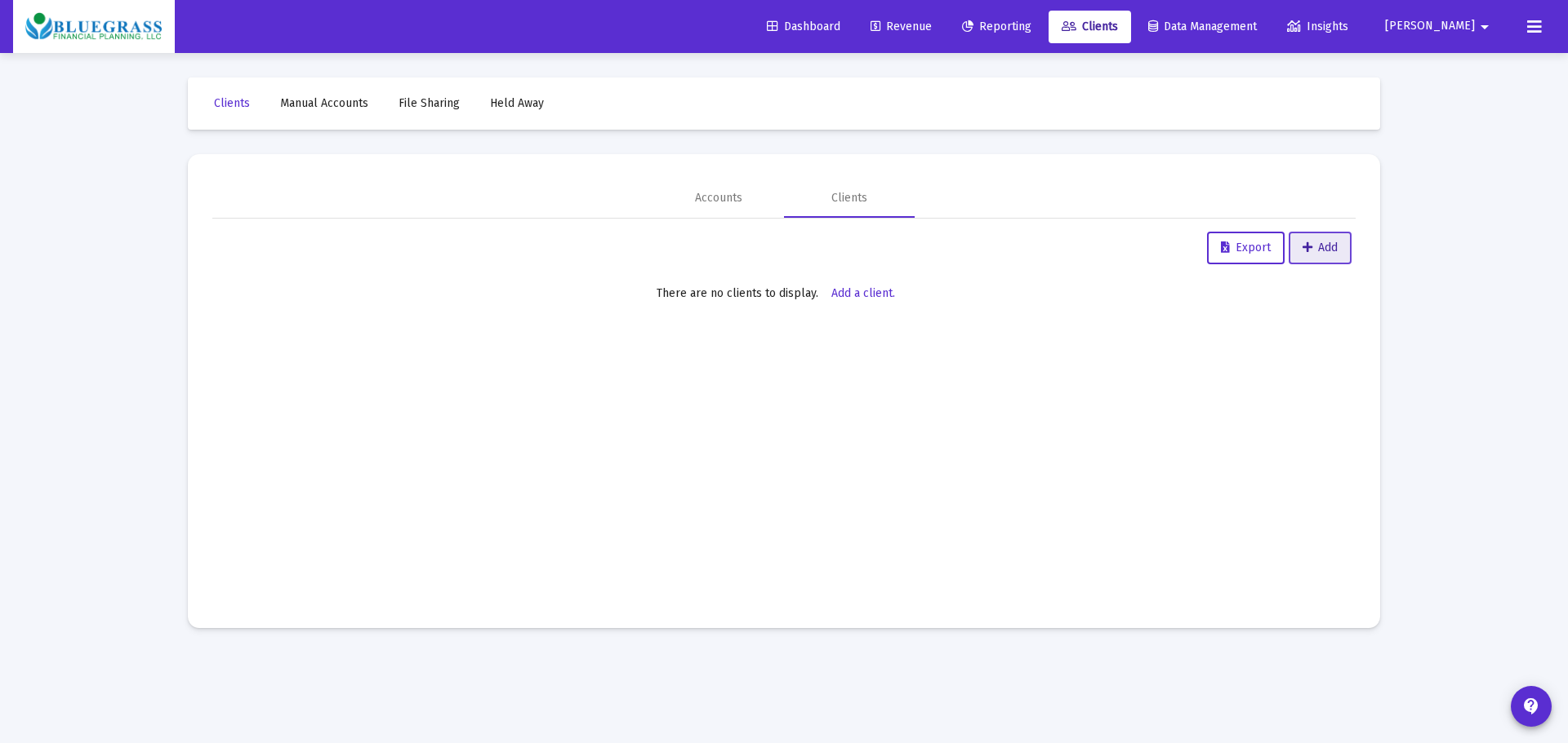
click at [1314, 238] on button "Add" at bounding box center [1320, 247] width 63 height 33
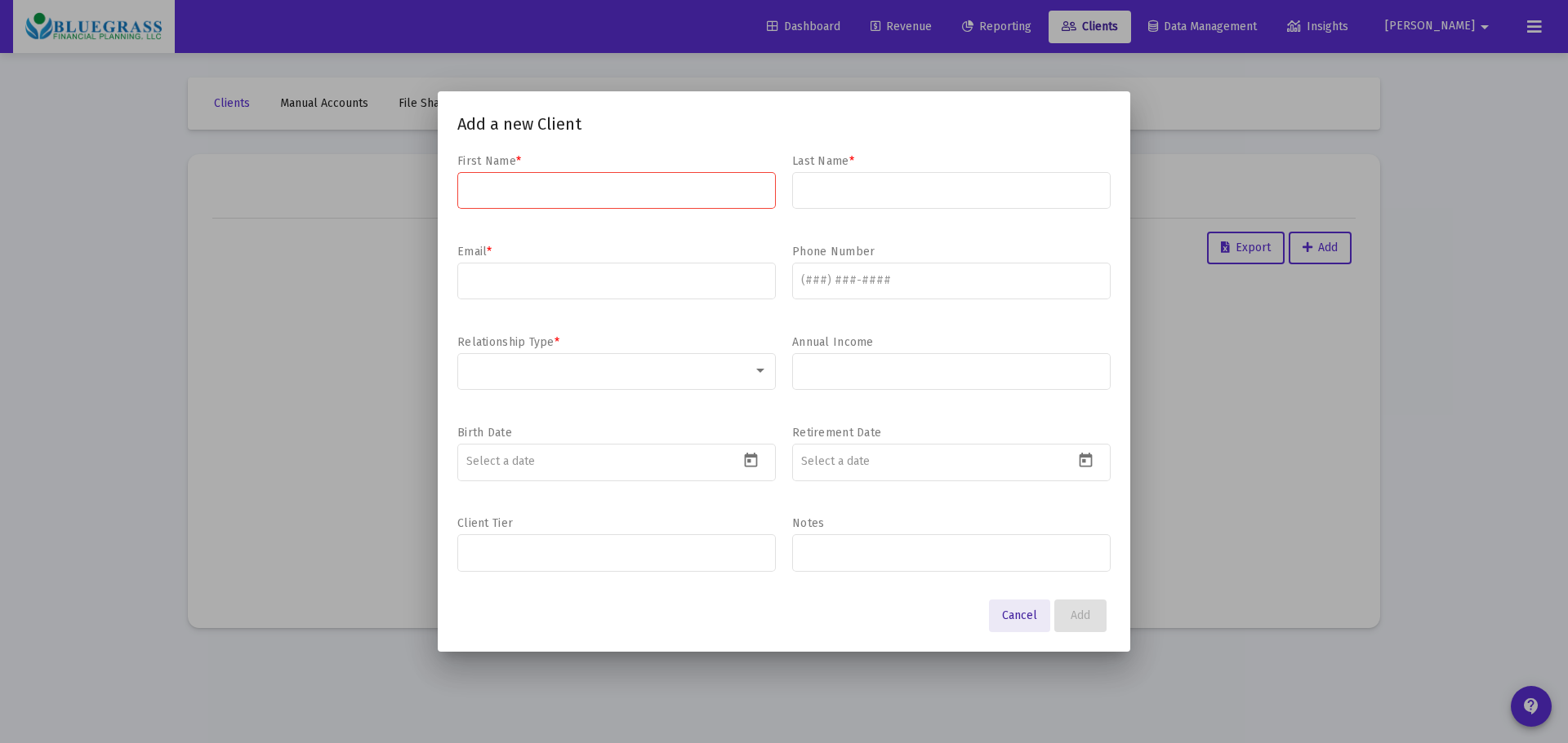
click at [1020, 608] on button "Cancel" at bounding box center [1019, 616] width 61 height 33
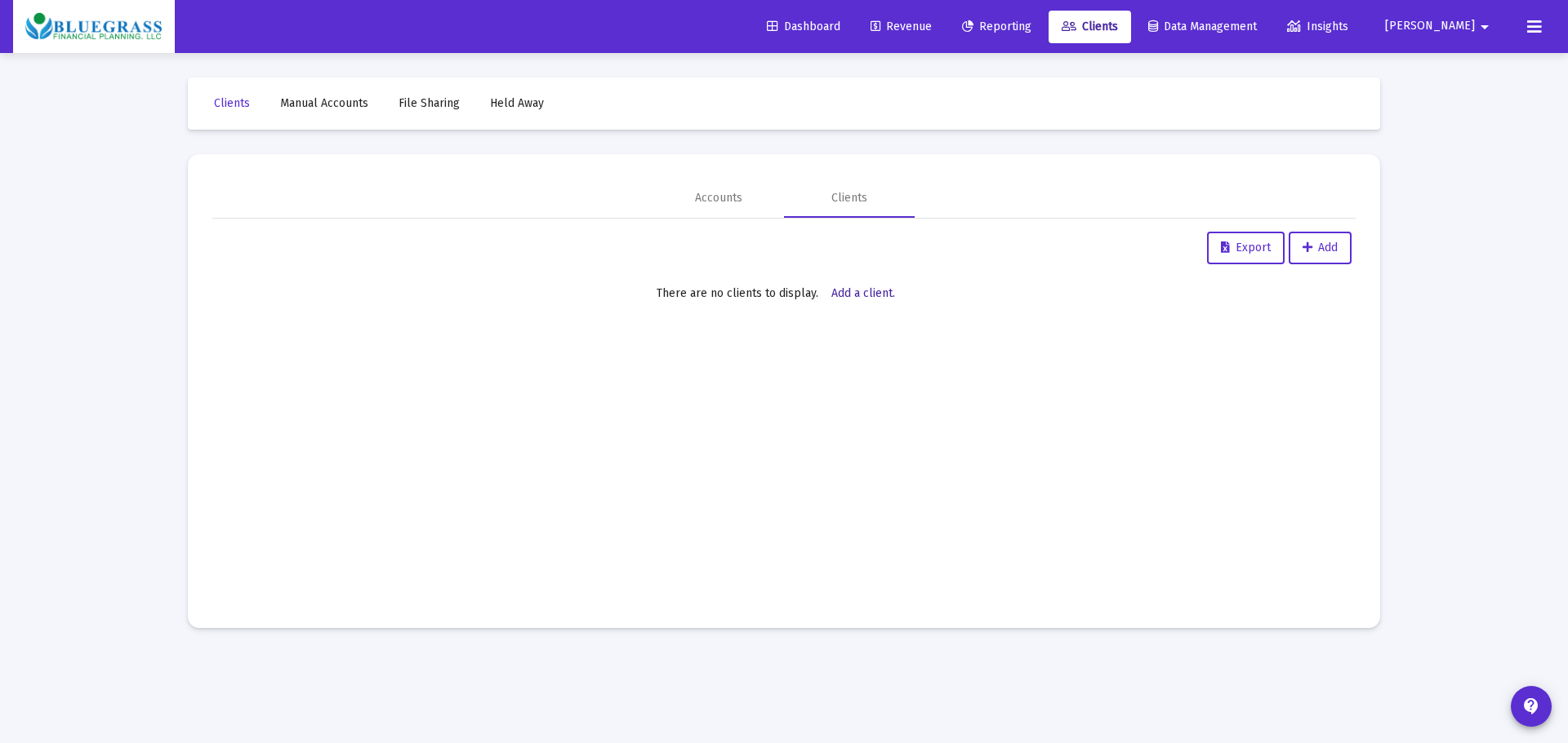
click at [865, 290] on span "Add a client." at bounding box center [863, 293] width 64 height 14
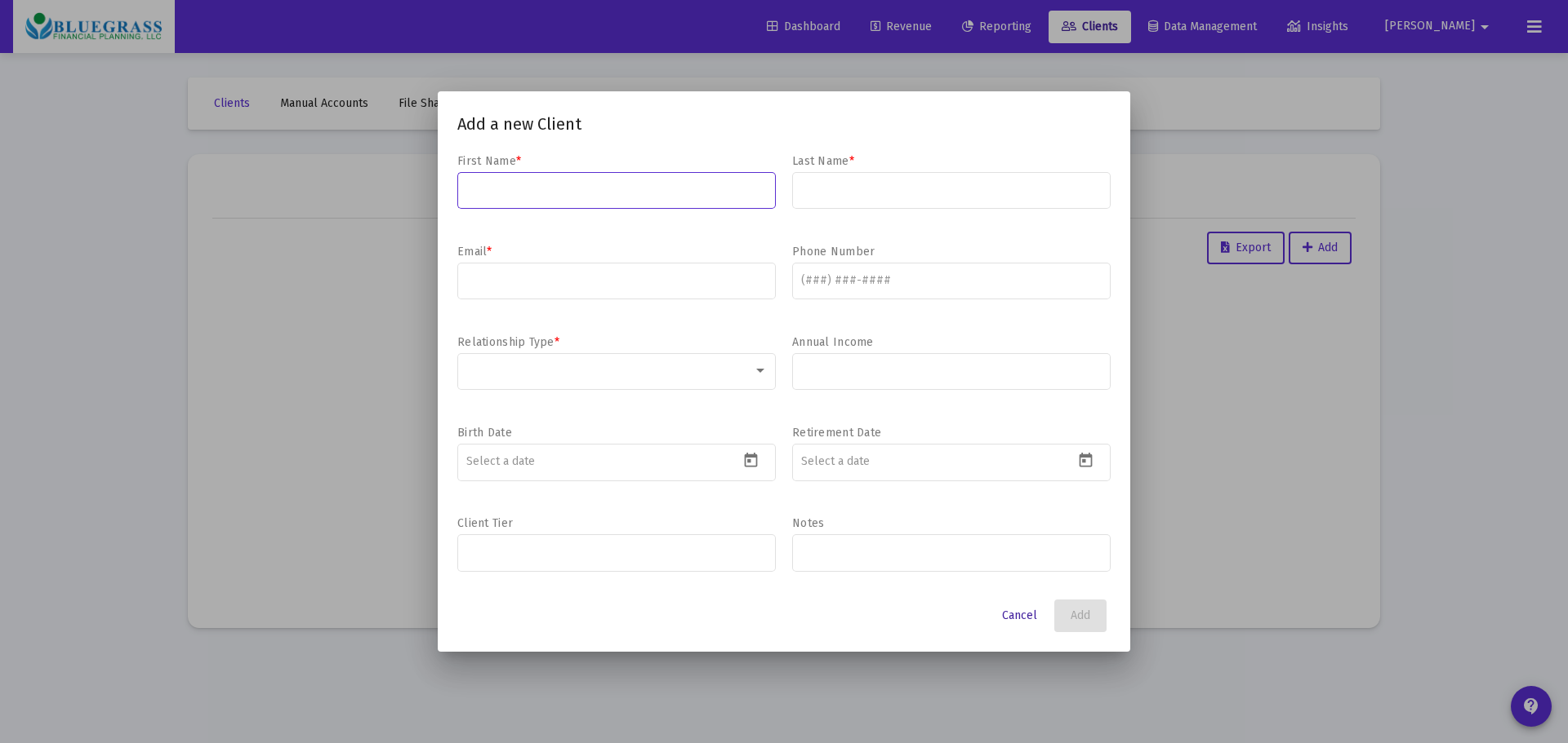
click at [1018, 617] on span "Cancel" at bounding box center [1019, 615] width 35 height 14
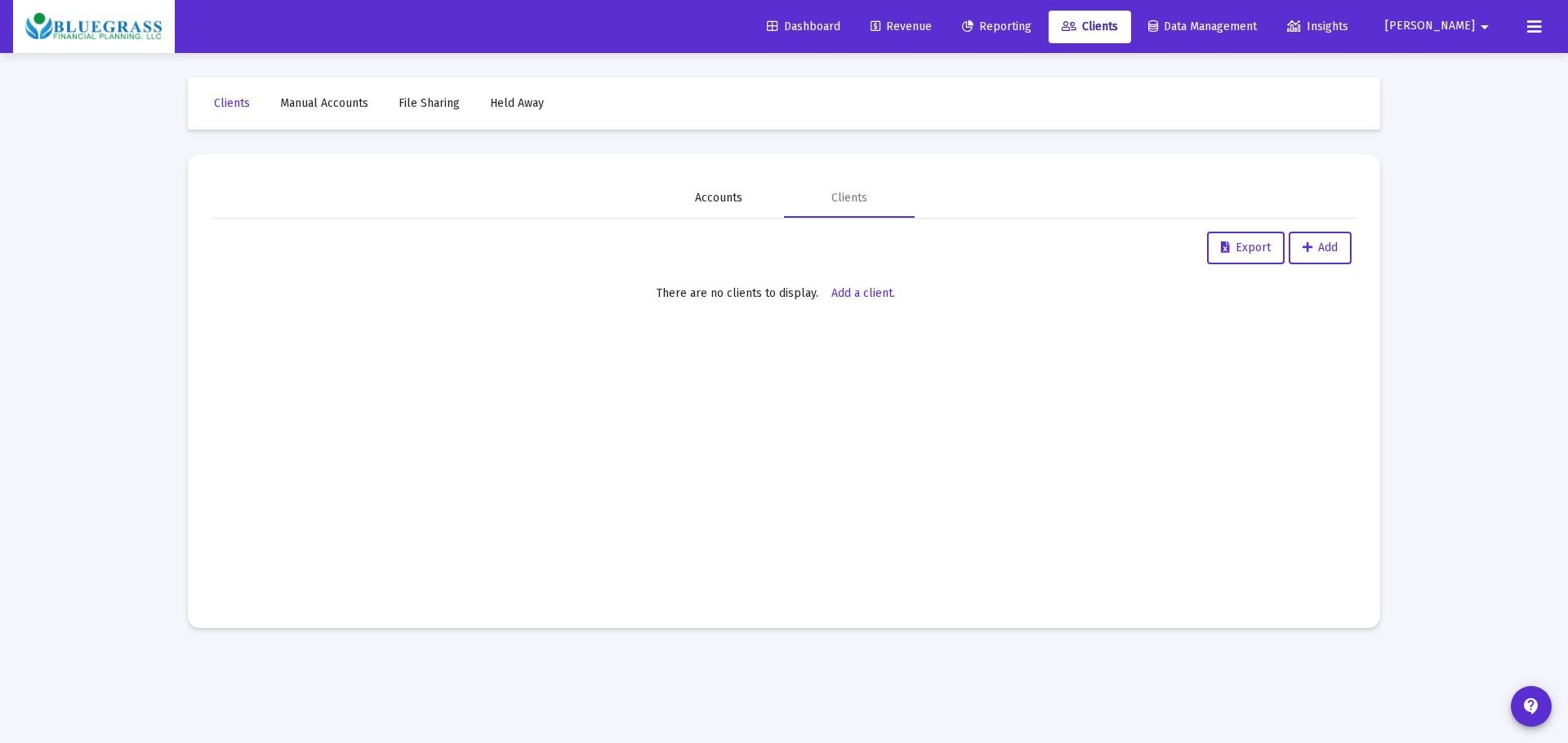
click at [717, 190] on div "Accounts" at bounding box center [718, 198] width 48 height 17
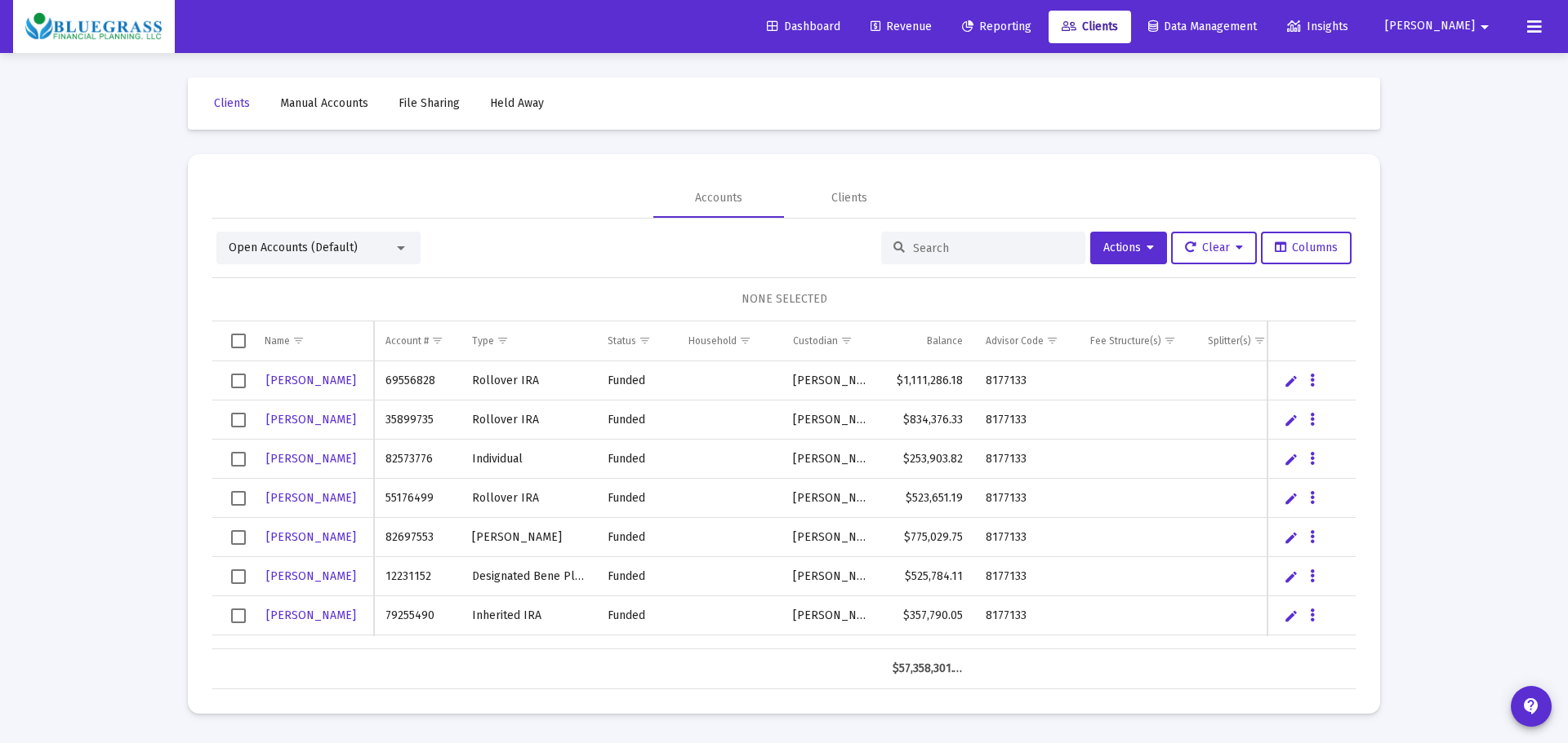
click at [401, 250] on div at bounding box center [401, 248] width 8 height 4
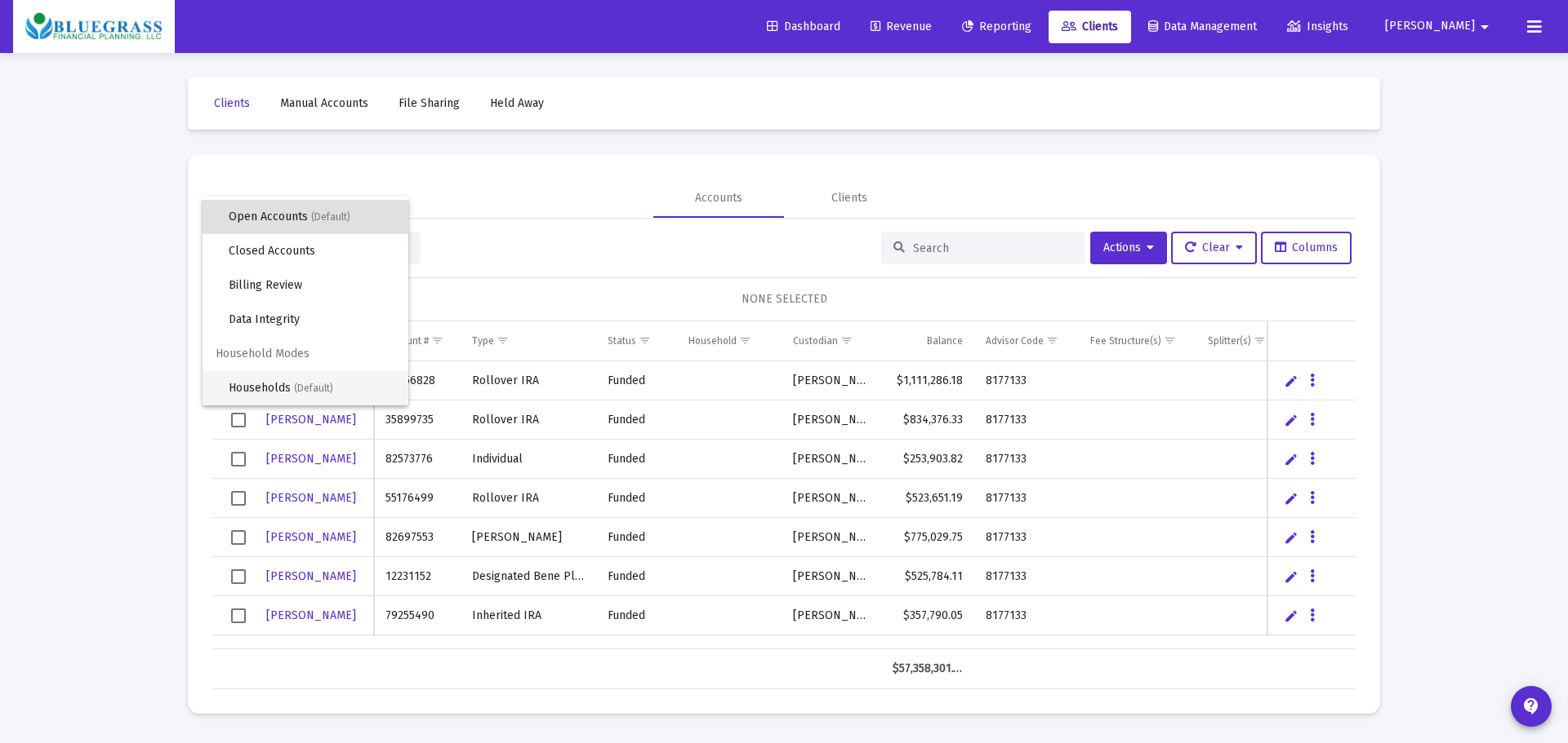
click at [272, 385] on span "Households (Default)" at bounding box center [311, 388] width 166 height 34
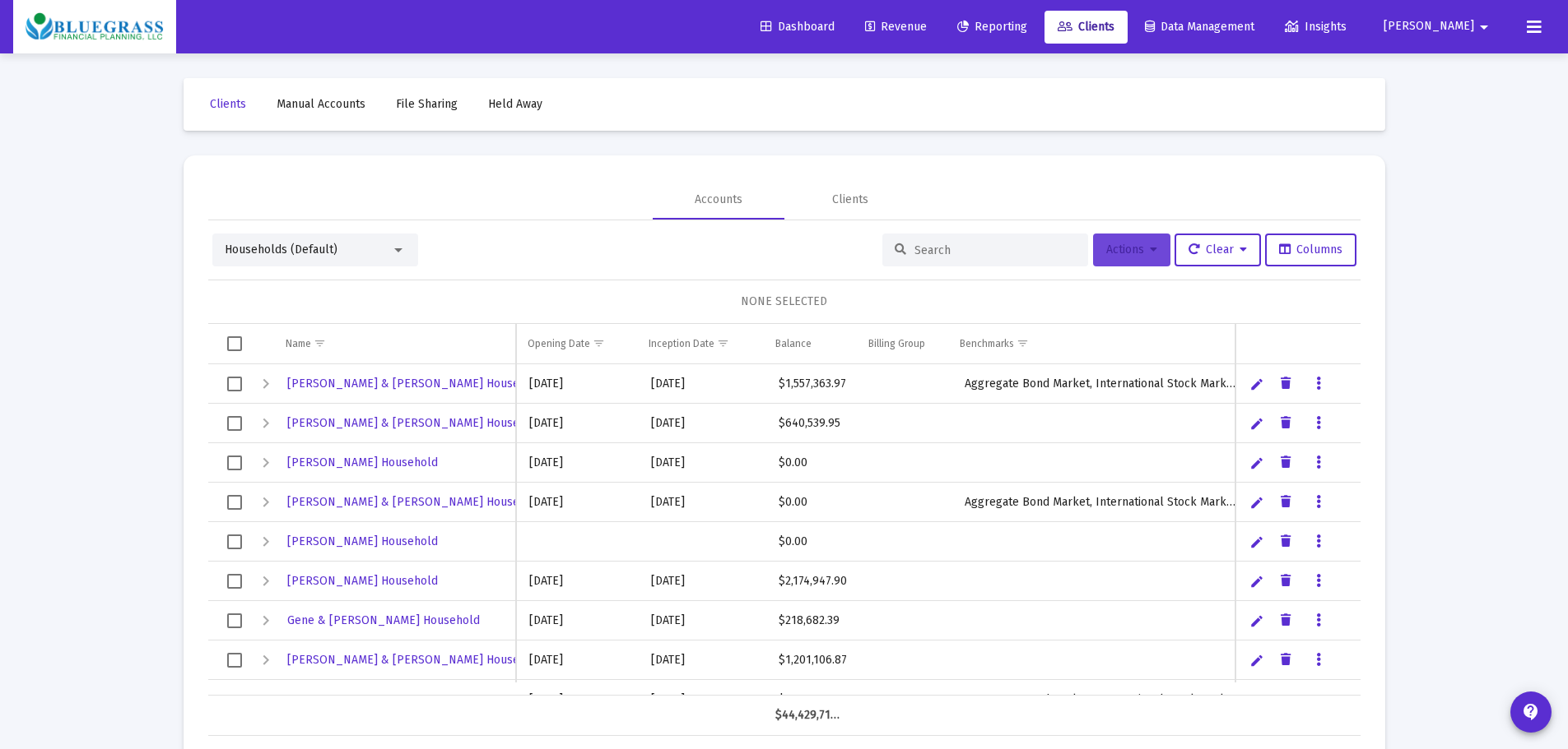
click at [1132, 254] on span "Actions" at bounding box center [1131, 249] width 51 height 14
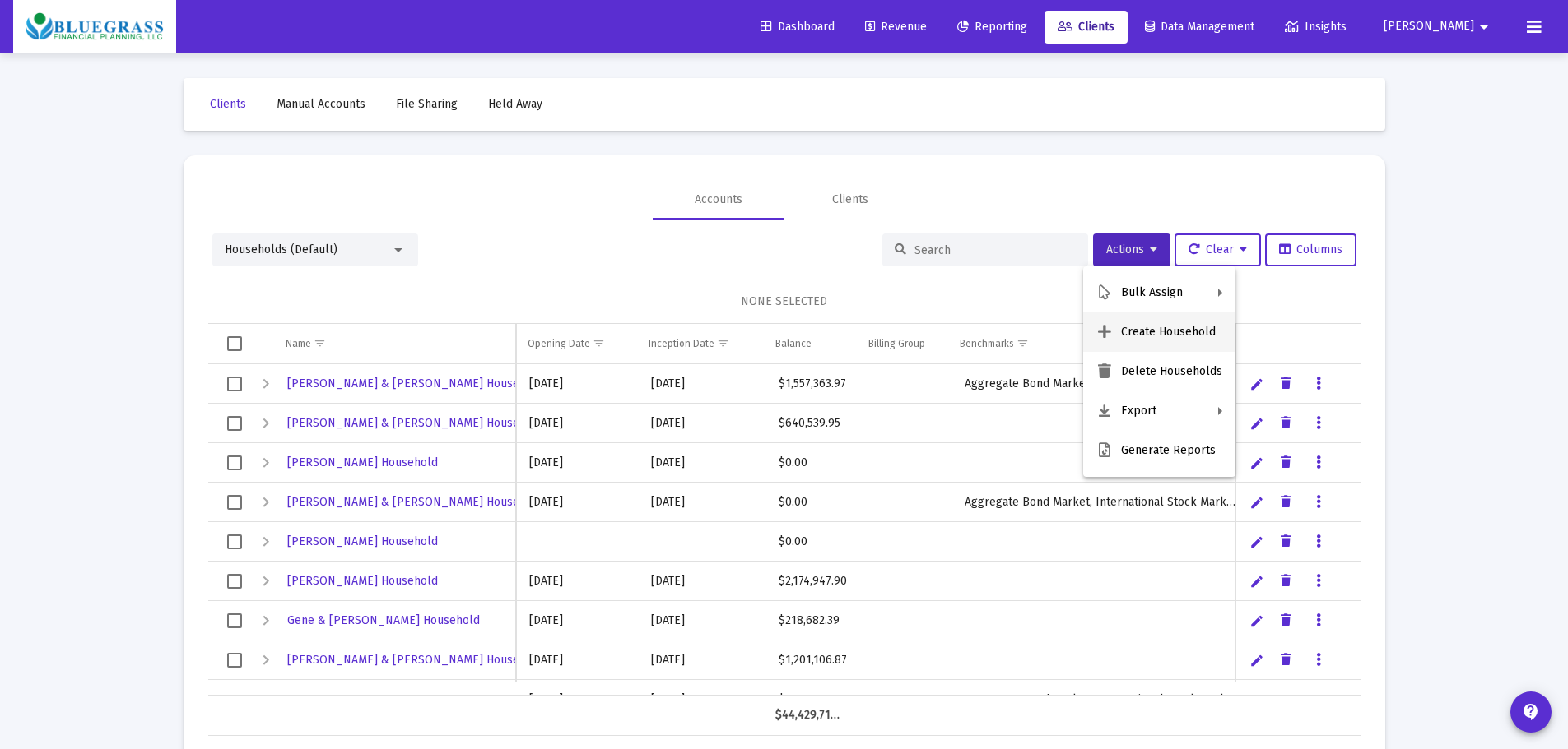
click at [1129, 327] on button "Create Household" at bounding box center [1159, 332] width 153 height 40
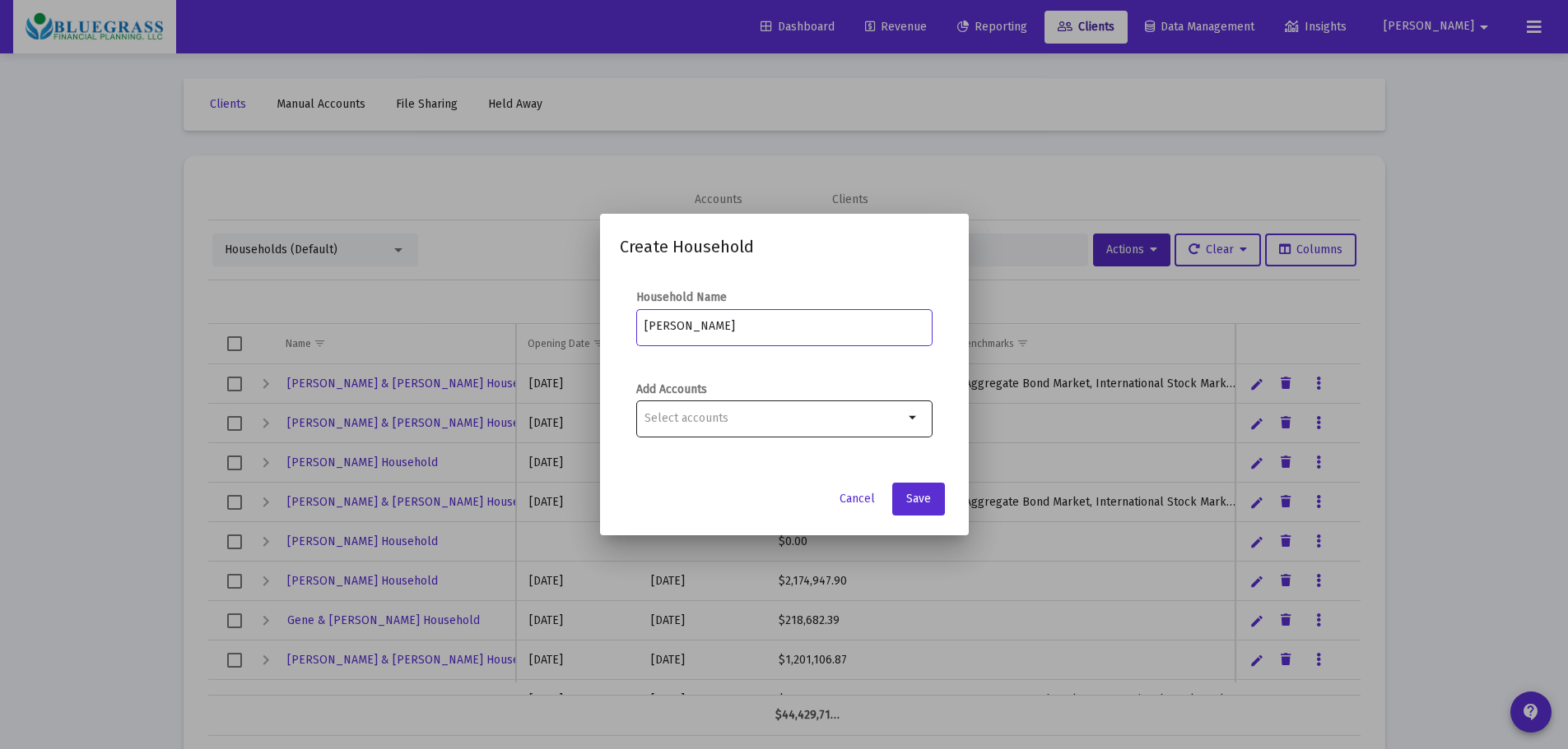
type input "[PERSON_NAME]"
click at [910, 421] on mat-icon "arrow_drop_down" at bounding box center [913, 417] width 19 height 19
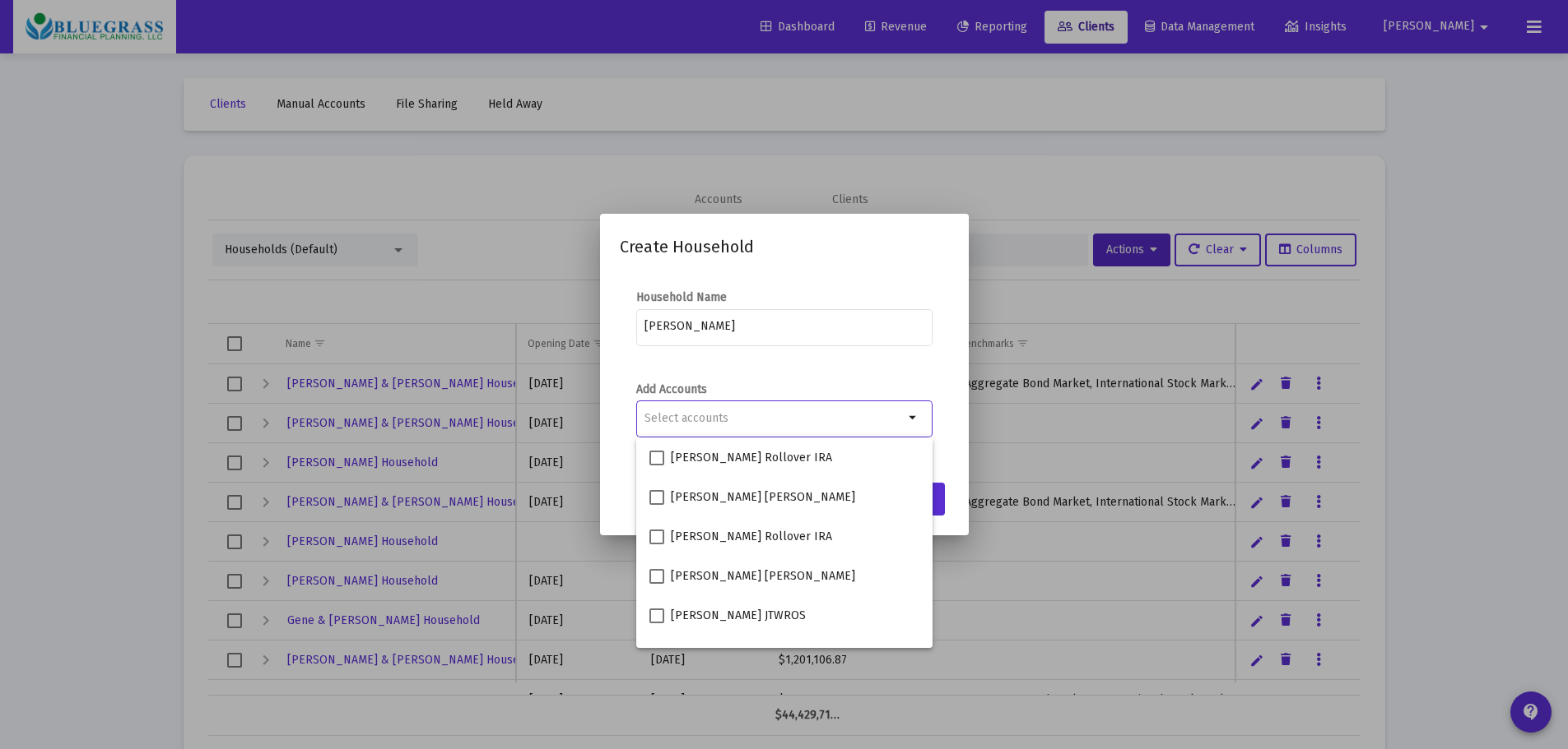
click at [896, 275] on mat-dialog-content "Household Name [PERSON_NAME] Add Accounts arrow_drop_down" at bounding box center [784, 372] width 368 height 199
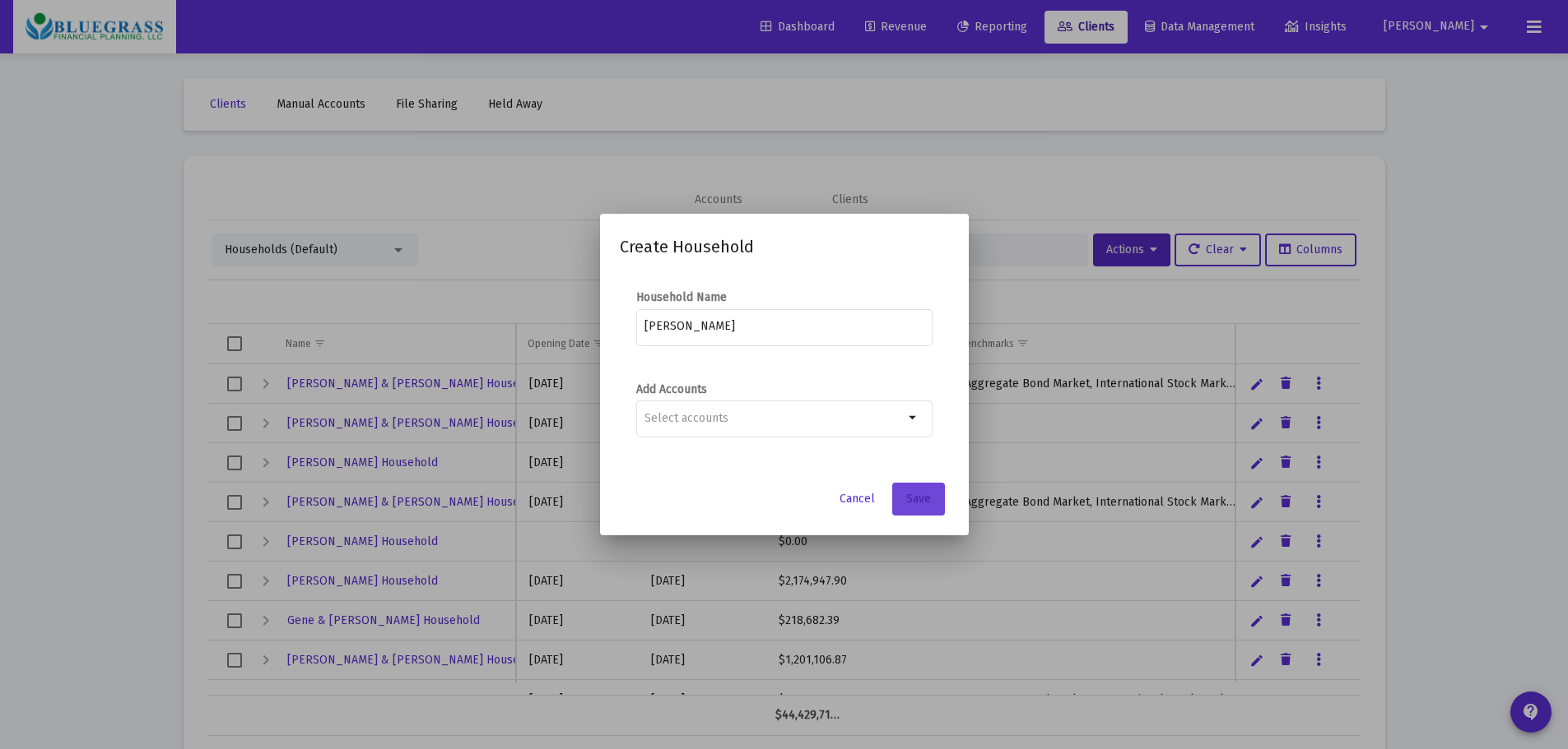
click at [918, 496] on span "Save" at bounding box center [918, 499] width 24 height 14
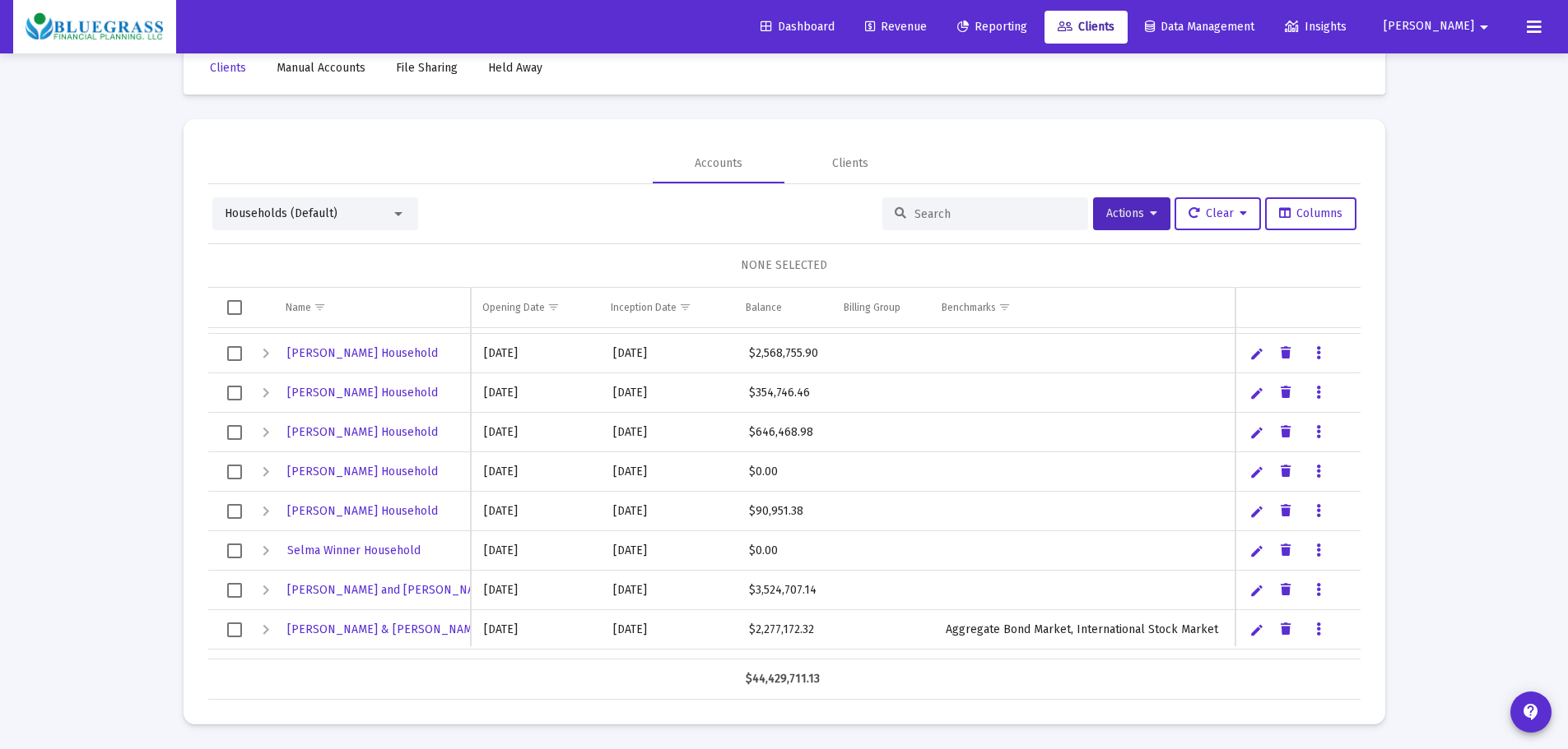
scroll to position [1458, 0]
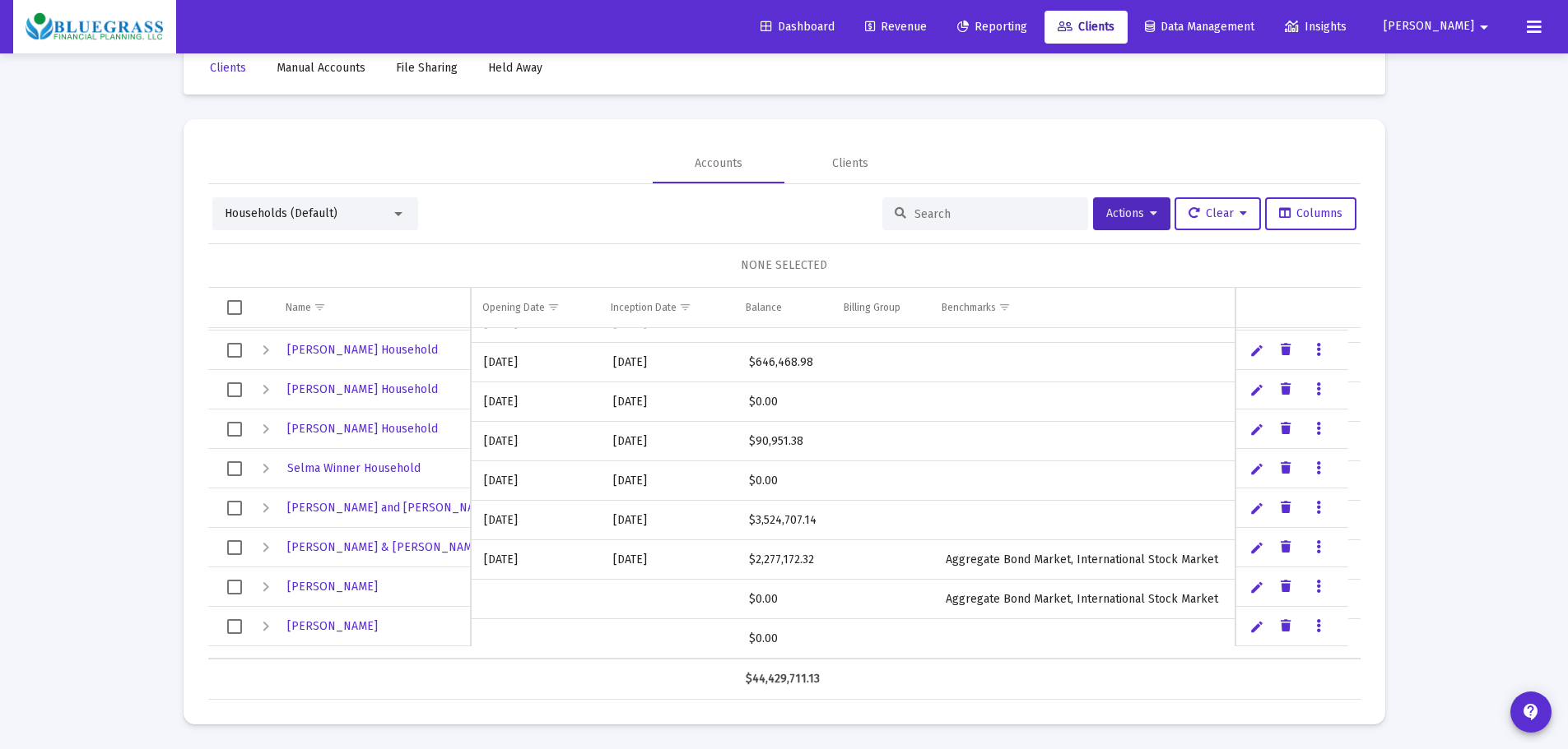
click at [1324, 628] on link "Data grid" at bounding box center [1318, 627] width 15 height 15
click at [1361, 655] on button "Assign Benchmarks" at bounding box center [1388, 661] width 154 height 40
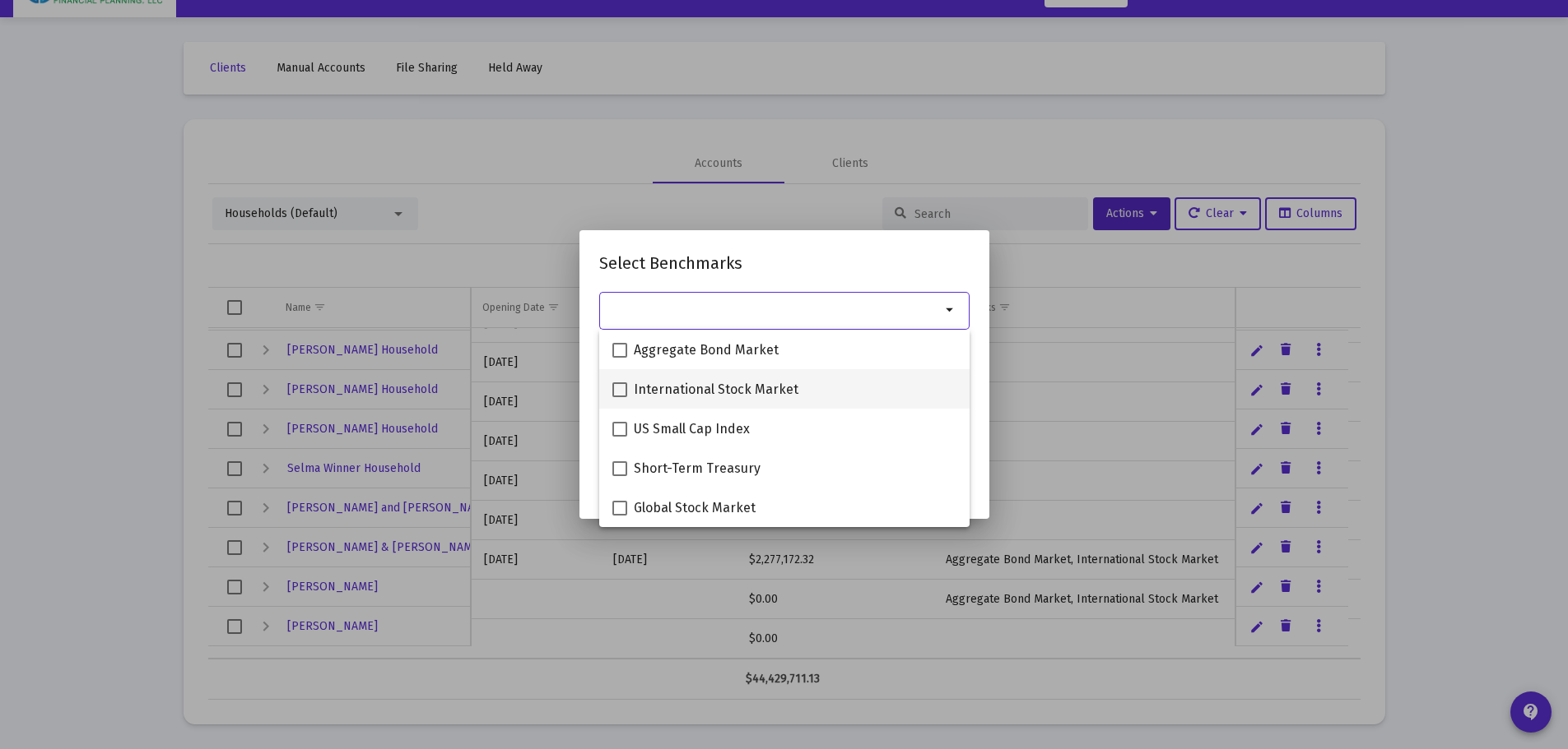
click at [623, 392] on span at bounding box center [620, 390] width 15 height 15
click at [620, 398] on input "International Stock Market" at bounding box center [619, 398] width 1 height 1
checkbox input "true"
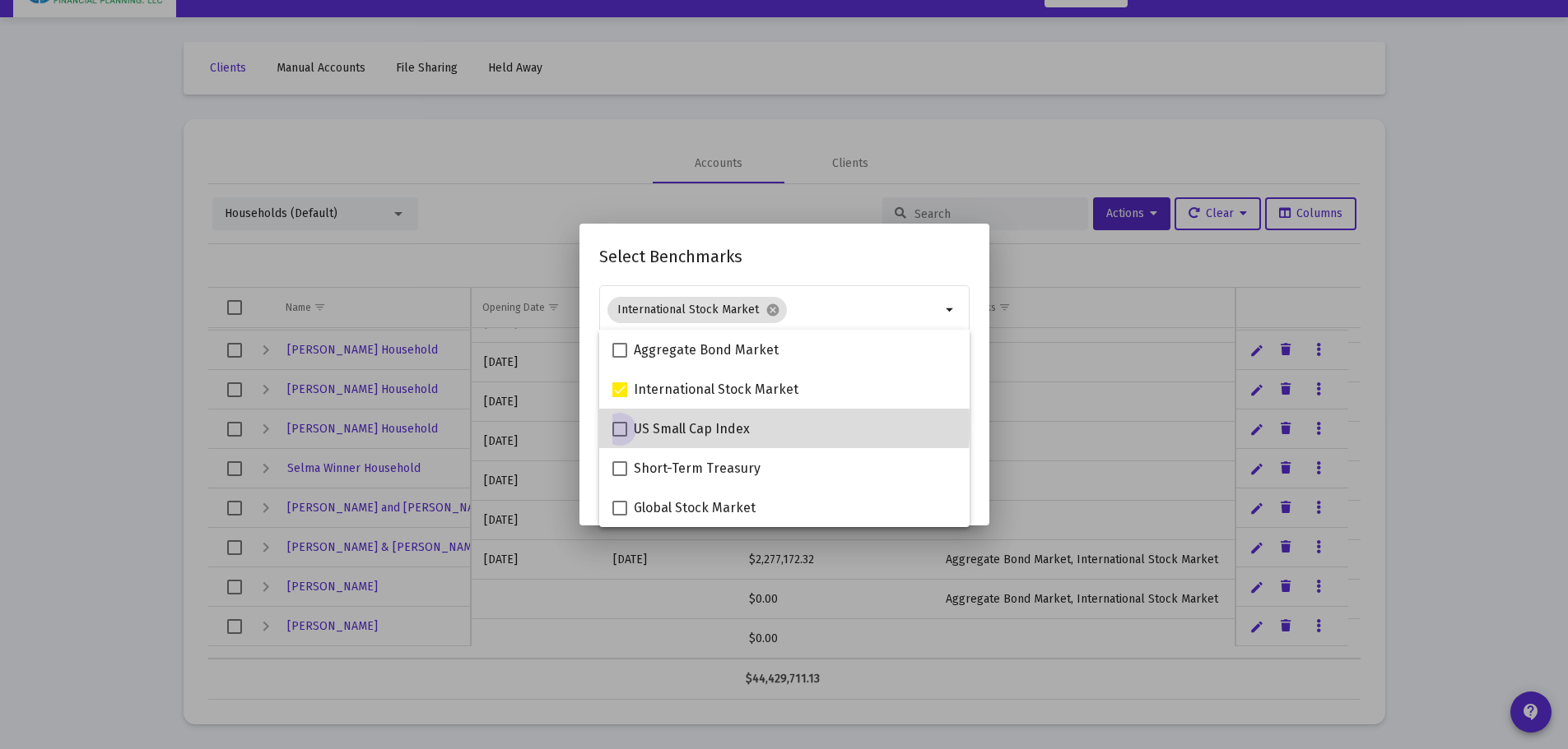
click at [620, 426] on span at bounding box center [620, 430] width 15 height 15
click at [620, 436] on input "US Small Cap Index" at bounding box center [619, 436] width 1 height 1
checkbox input "true"
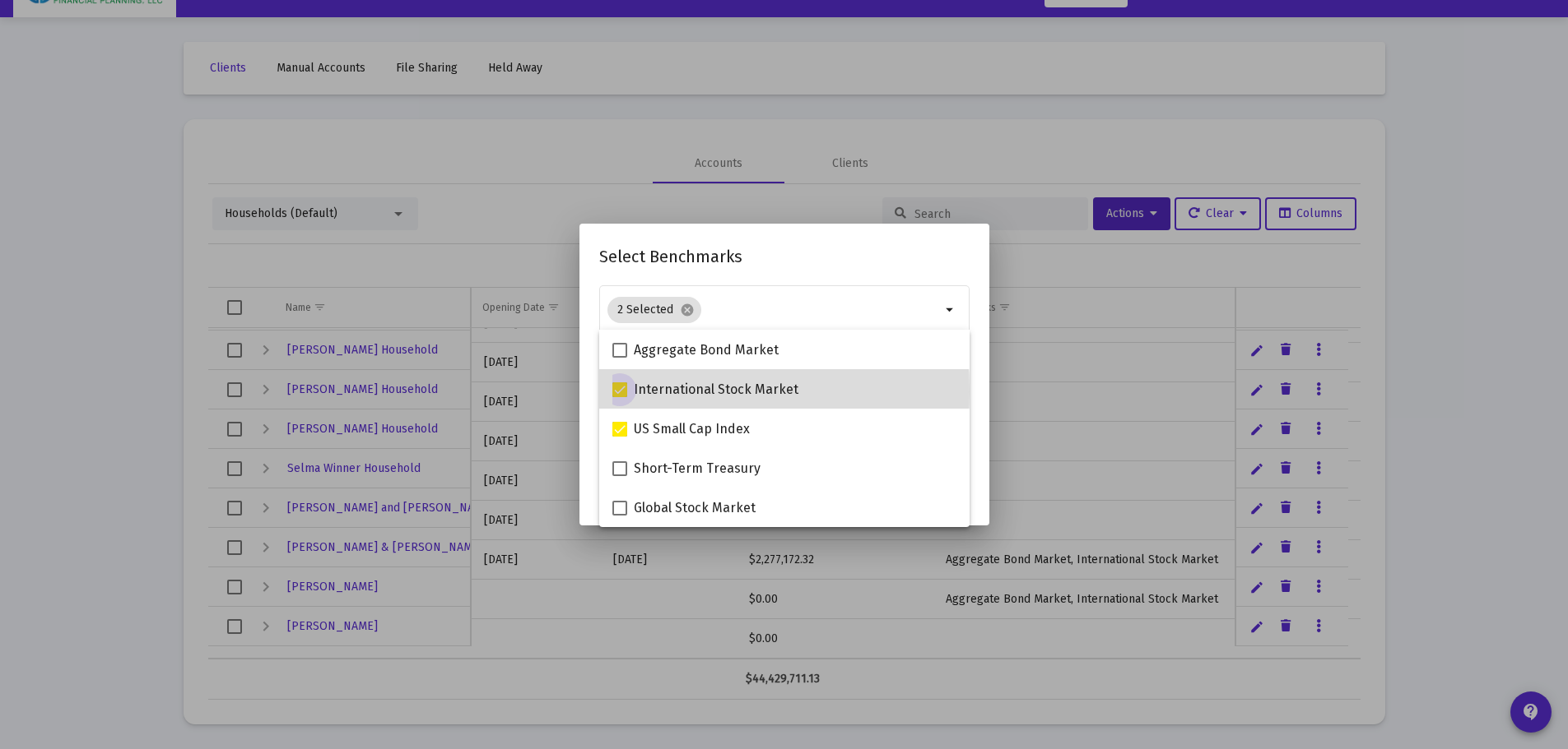
click at [622, 392] on span at bounding box center [620, 390] width 15 height 15
click at [620, 398] on input "International Stock Market" at bounding box center [619, 398] width 1 height 1
checkbox input "false"
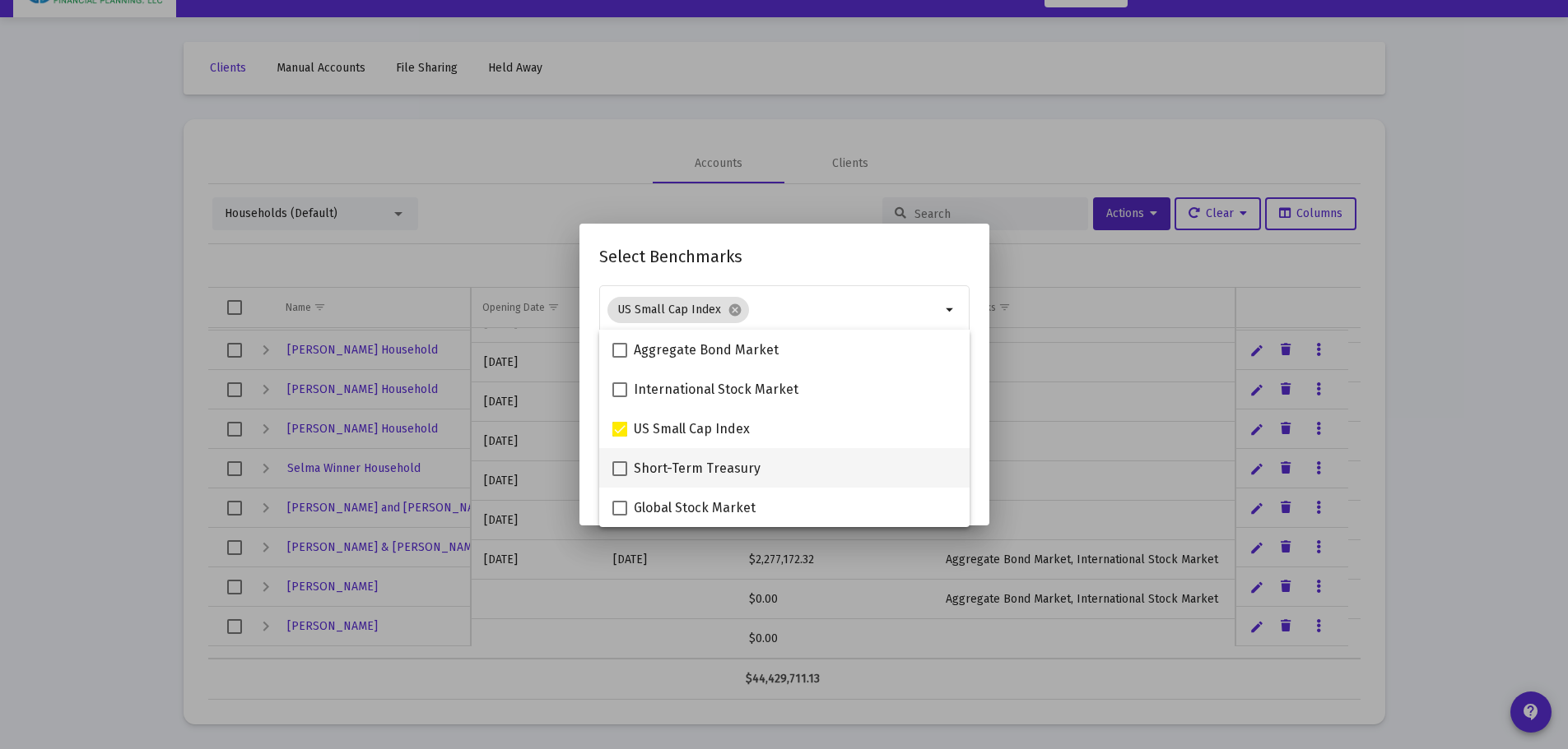
click at [615, 468] on span at bounding box center [620, 469] width 15 height 15
click at [619, 476] on input "Short-Term Treasury" at bounding box center [619, 476] width 1 height 1
checkbox input "true"
click at [902, 263] on h2 "Select Benchmarks" at bounding box center [784, 256] width 370 height 26
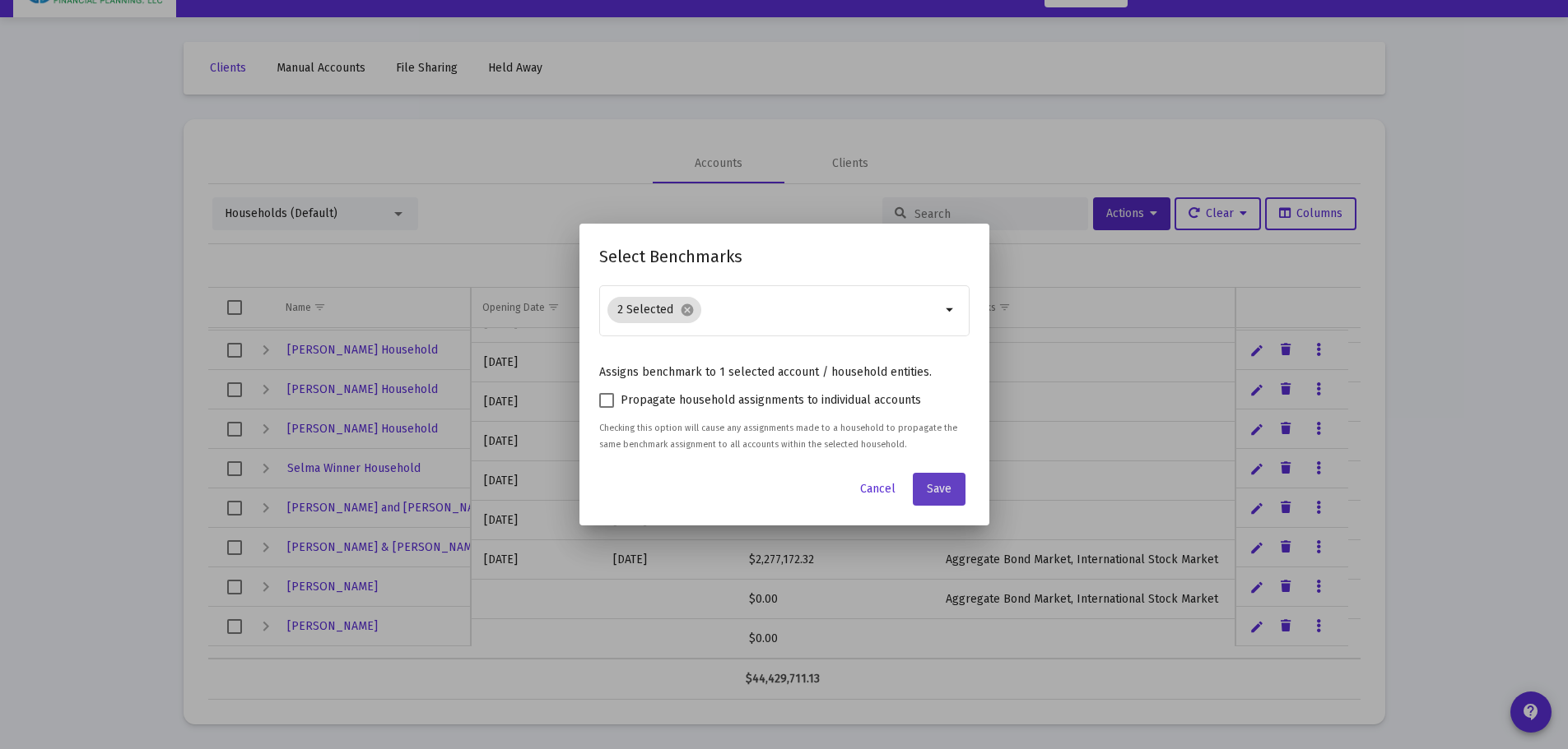
click at [935, 480] on button "Save" at bounding box center [939, 489] width 52 height 33
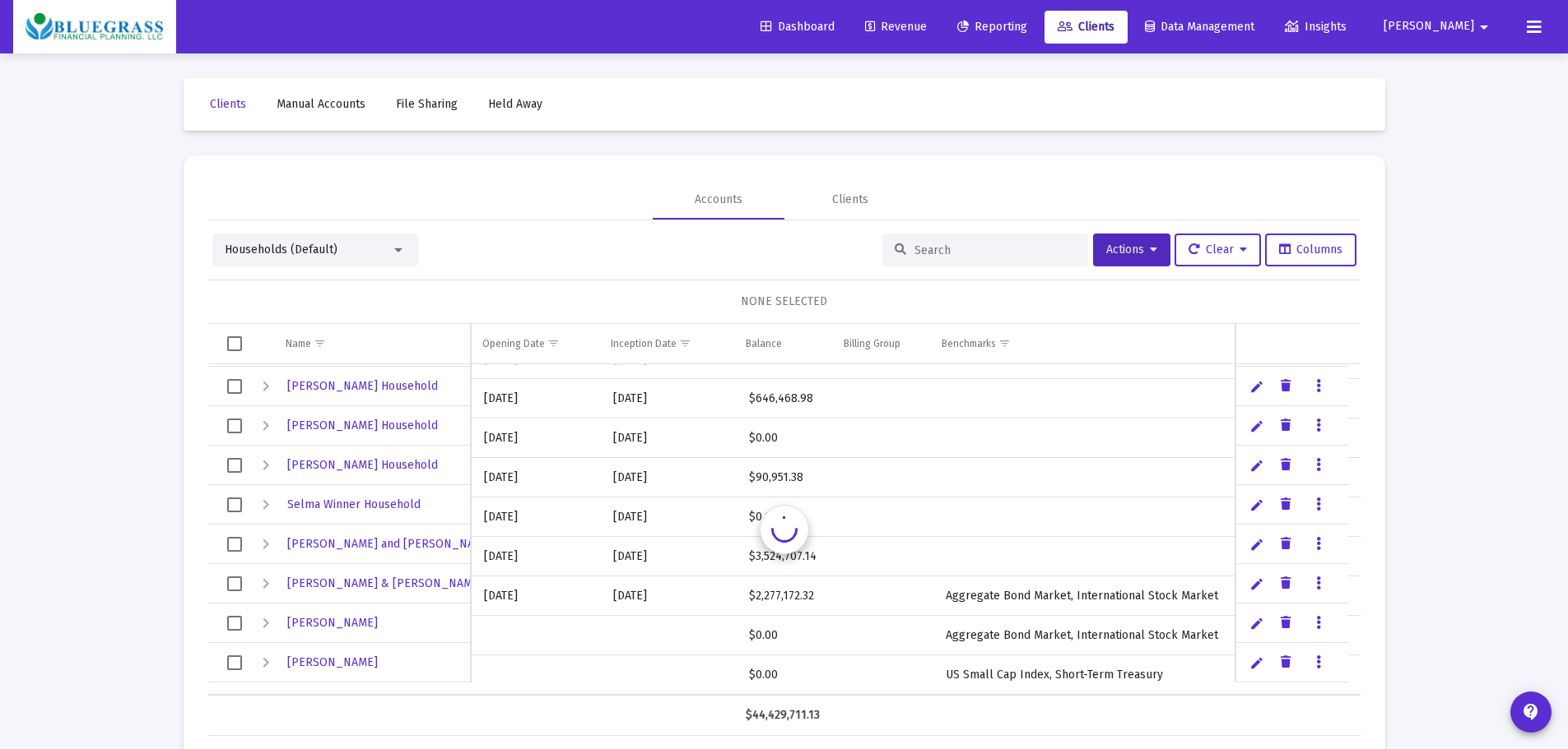
scroll to position [36, 0]
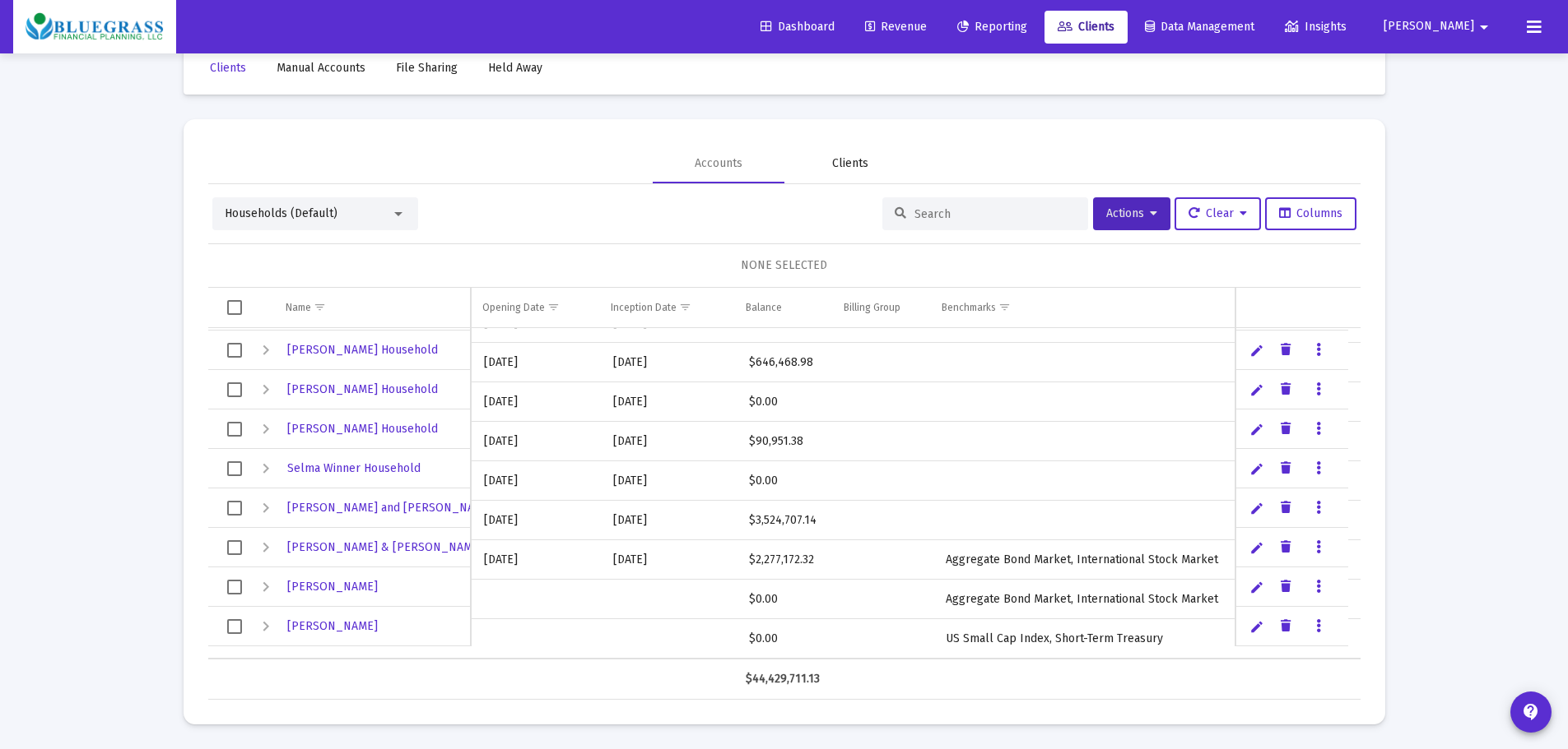
click at [840, 167] on div "Clients" at bounding box center [850, 164] width 36 height 17
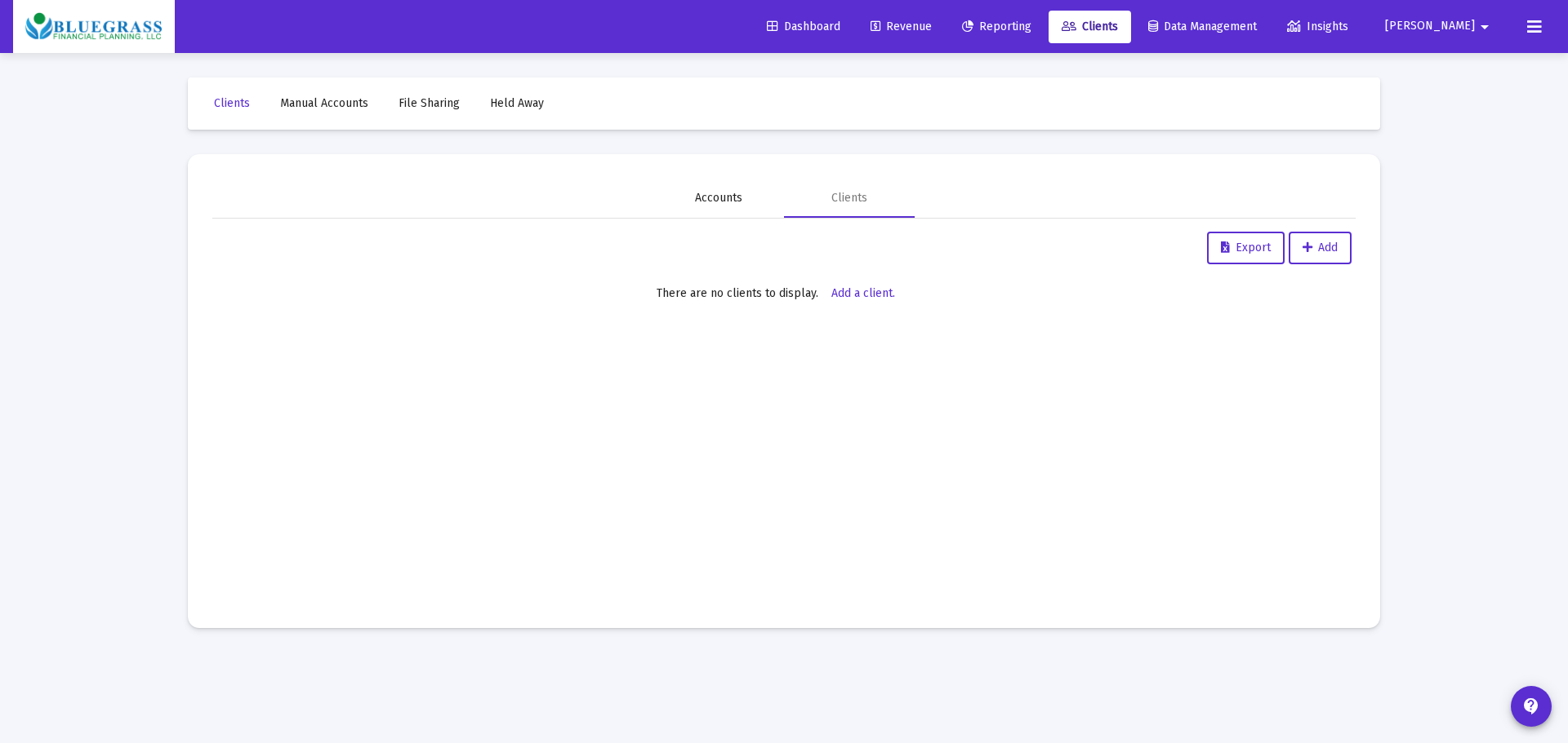
click at [706, 191] on div "Accounts" at bounding box center [718, 198] width 48 height 17
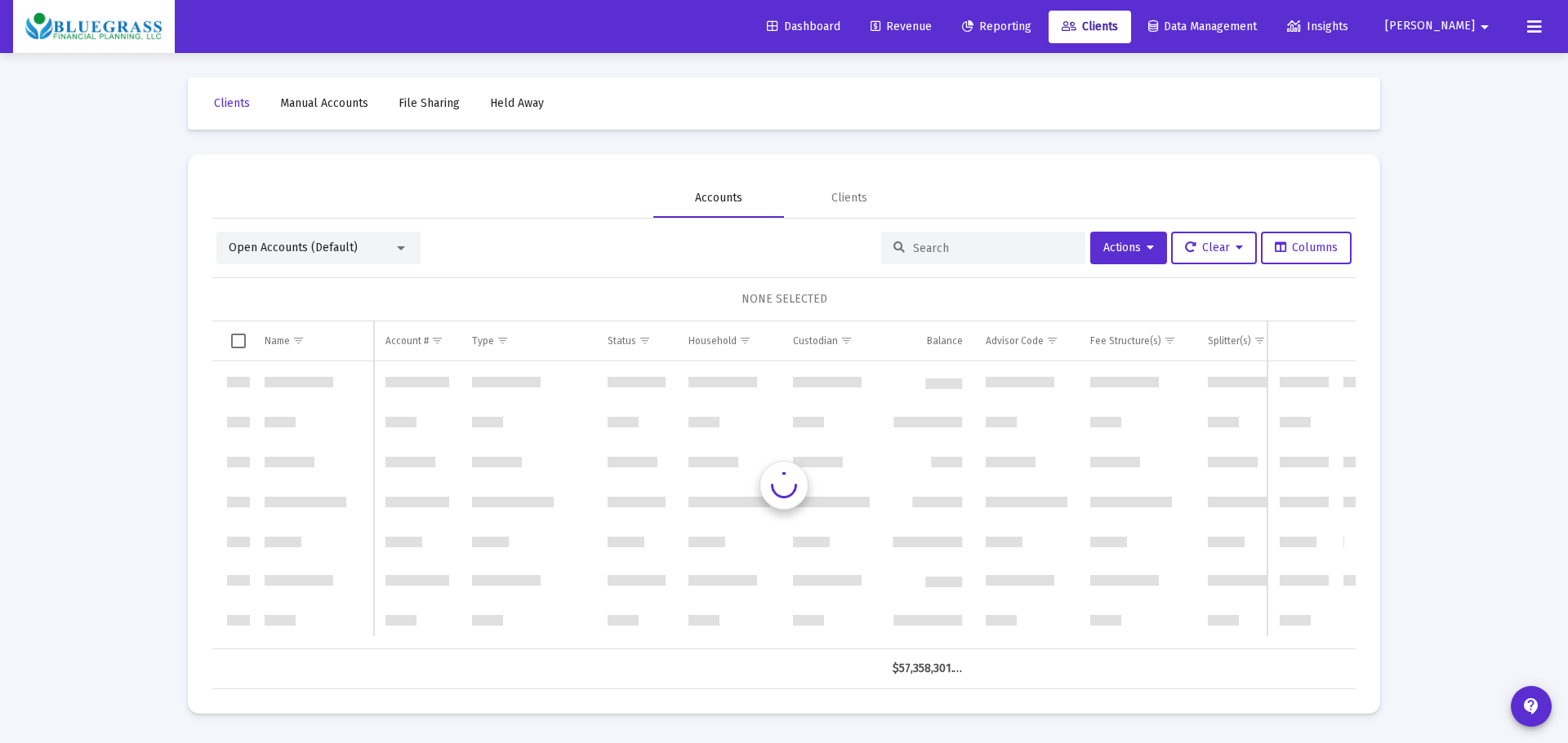
scroll to position [4700, 0]
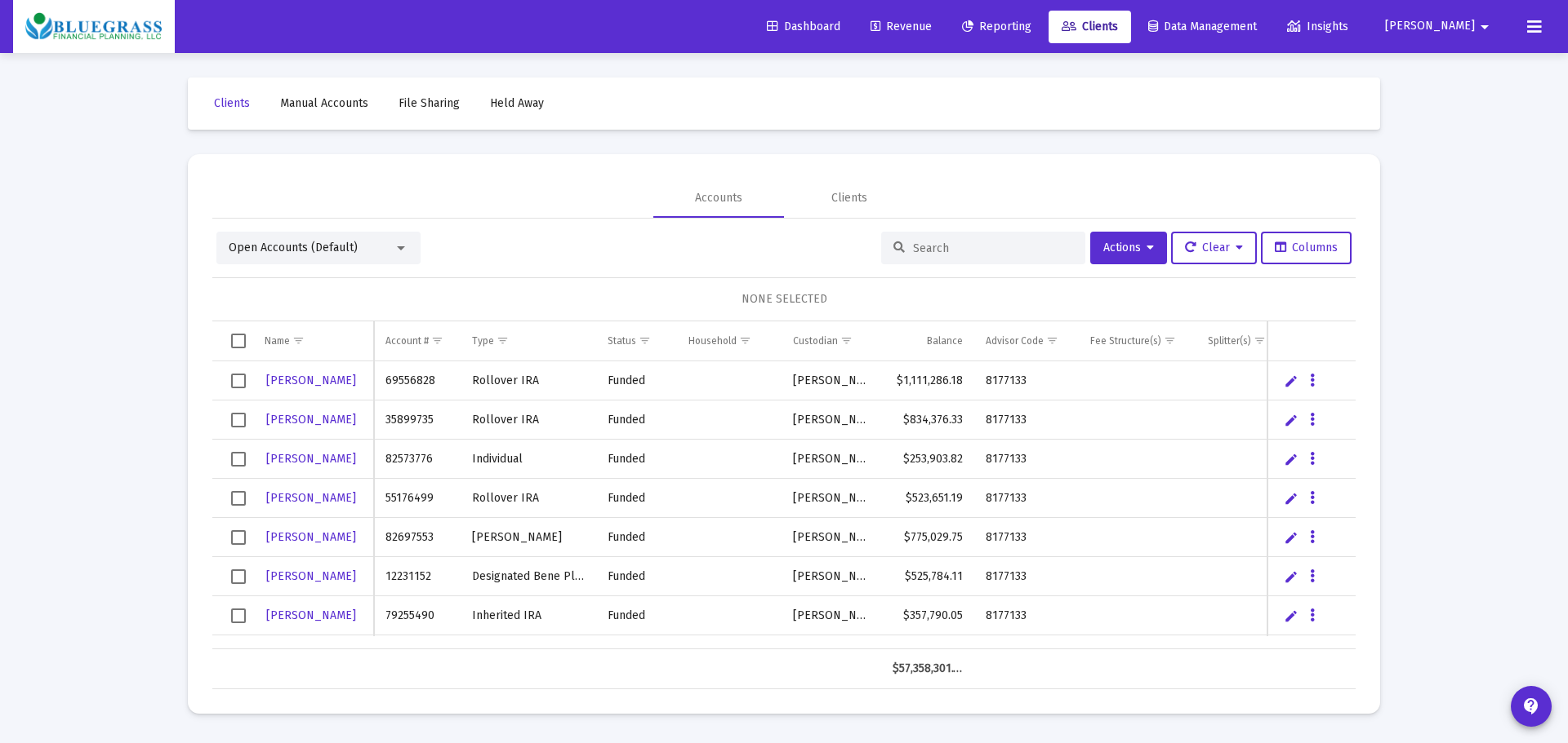
click at [233, 424] on span "Select row" at bounding box center [238, 420] width 15 height 15
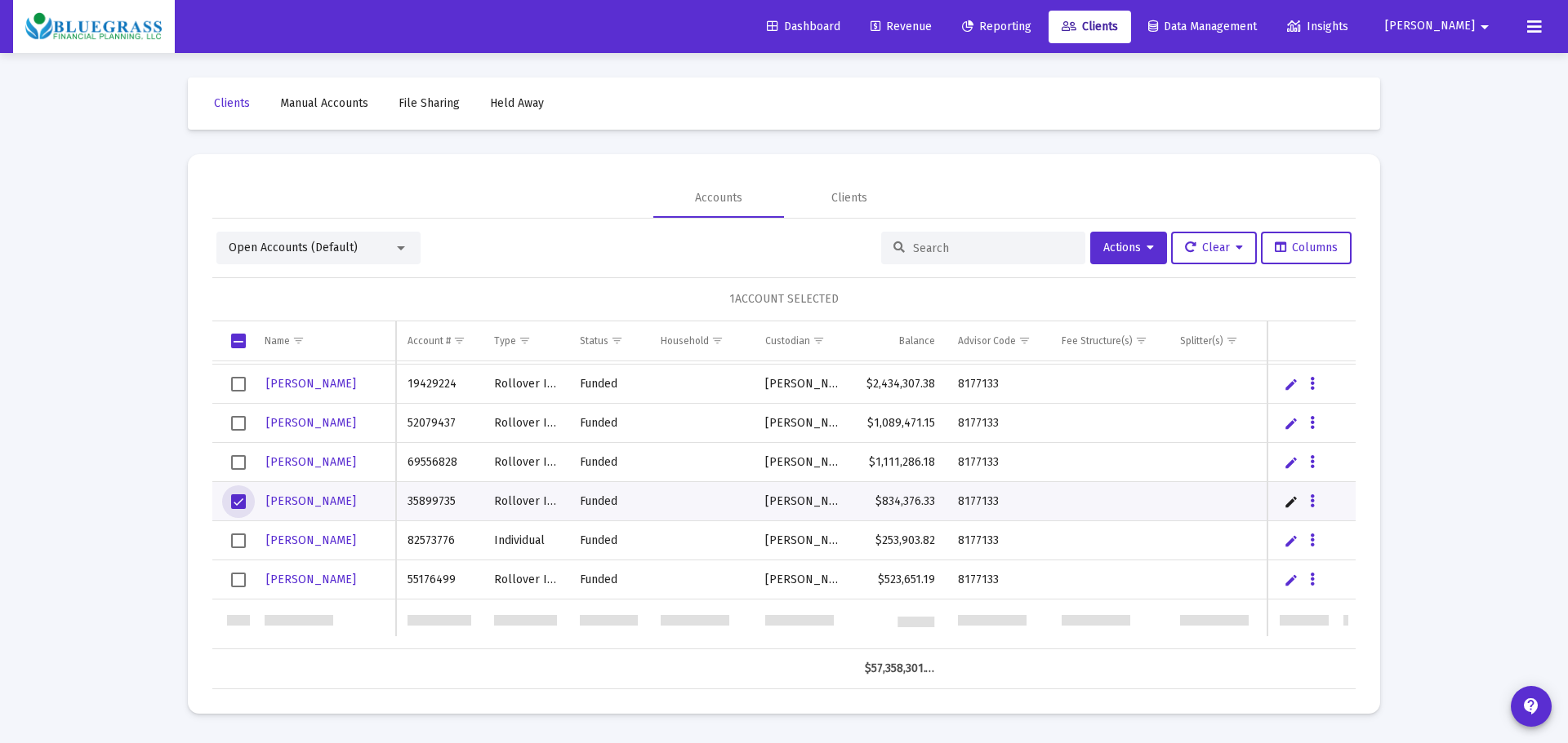
scroll to position [4537, 0]
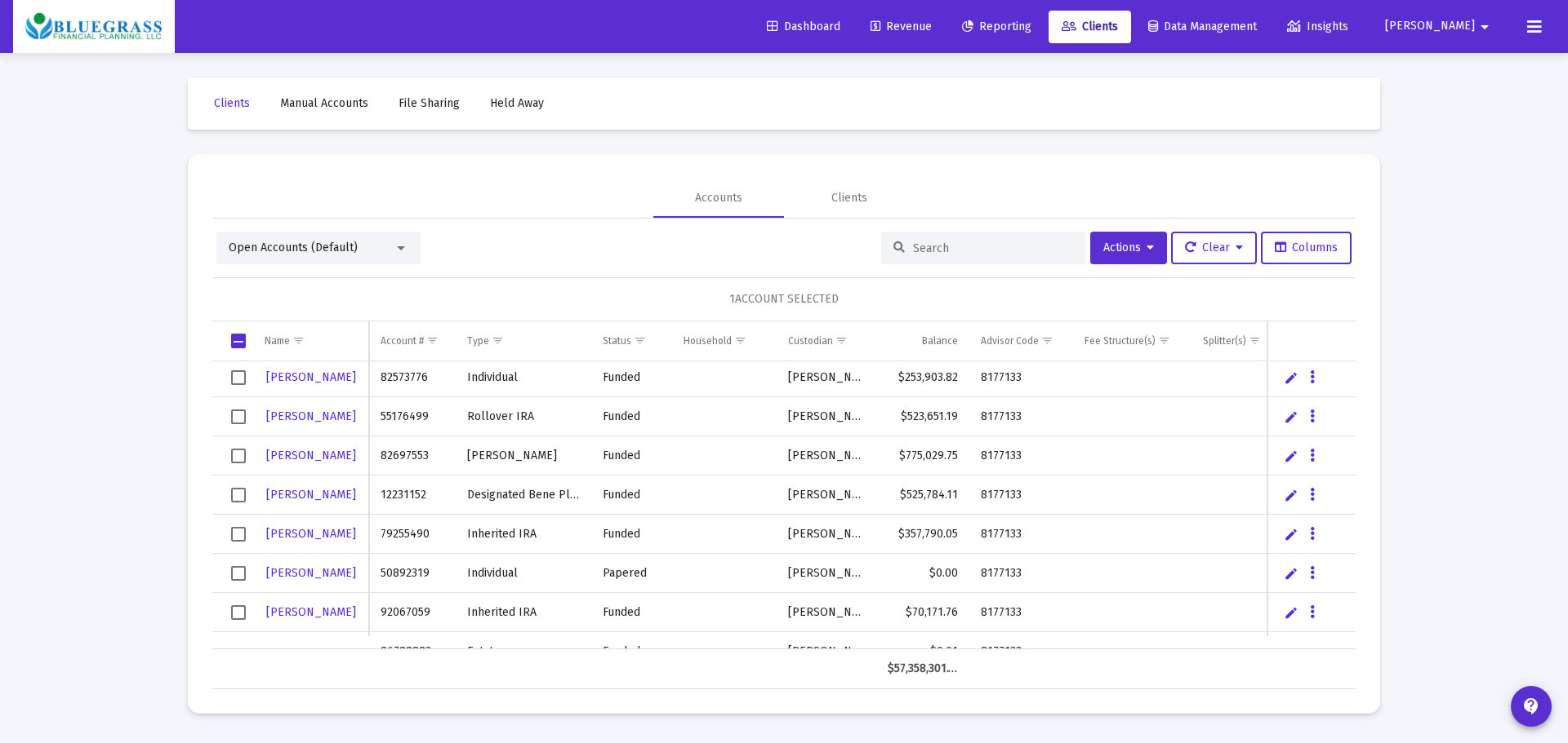
click at [239, 422] on span "Select row" at bounding box center [238, 417] width 15 height 15
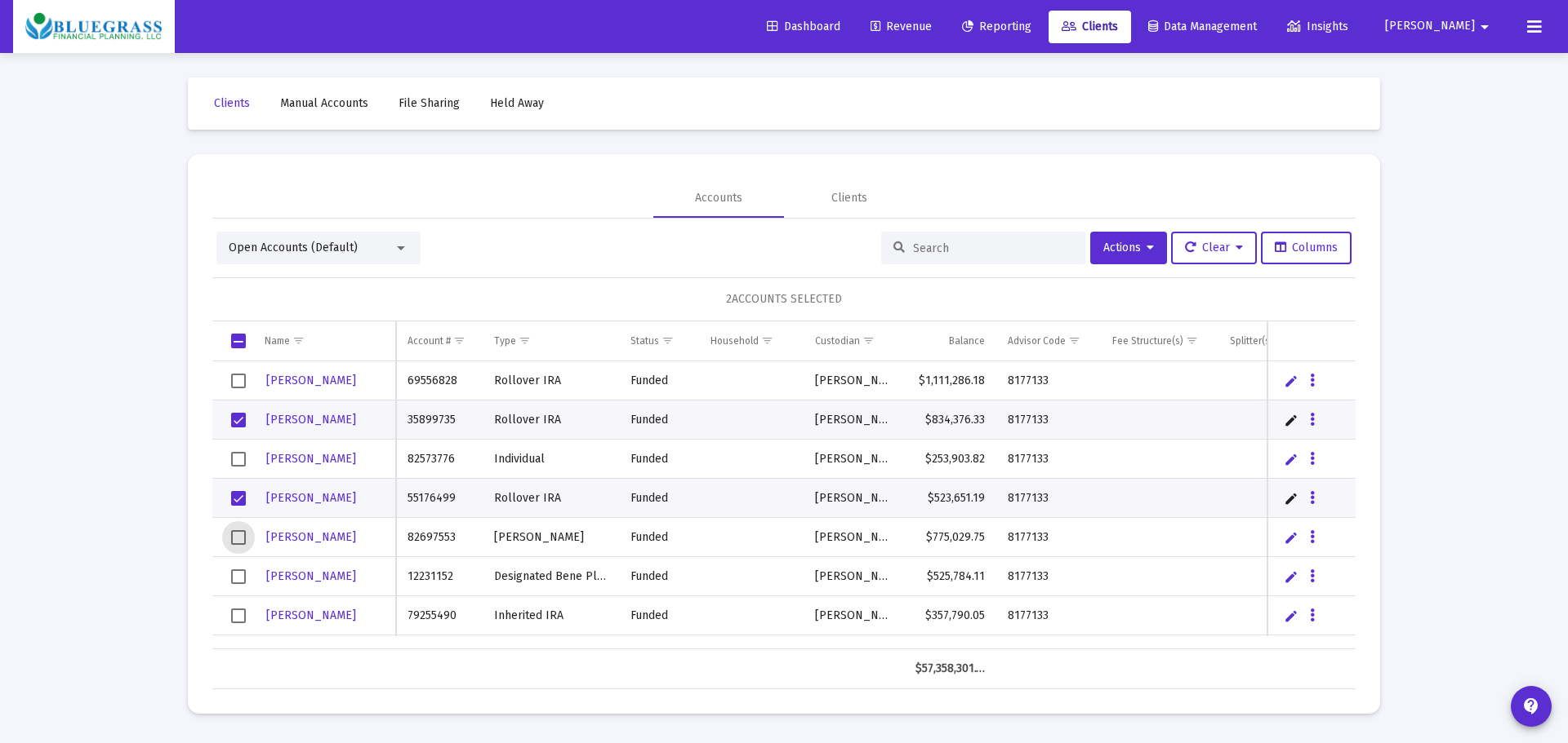
click at [237, 536] on span "Select row" at bounding box center [238, 538] width 15 height 15
click at [236, 583] on span "Select row" at bounding box center [238, 577] width 15 height 15
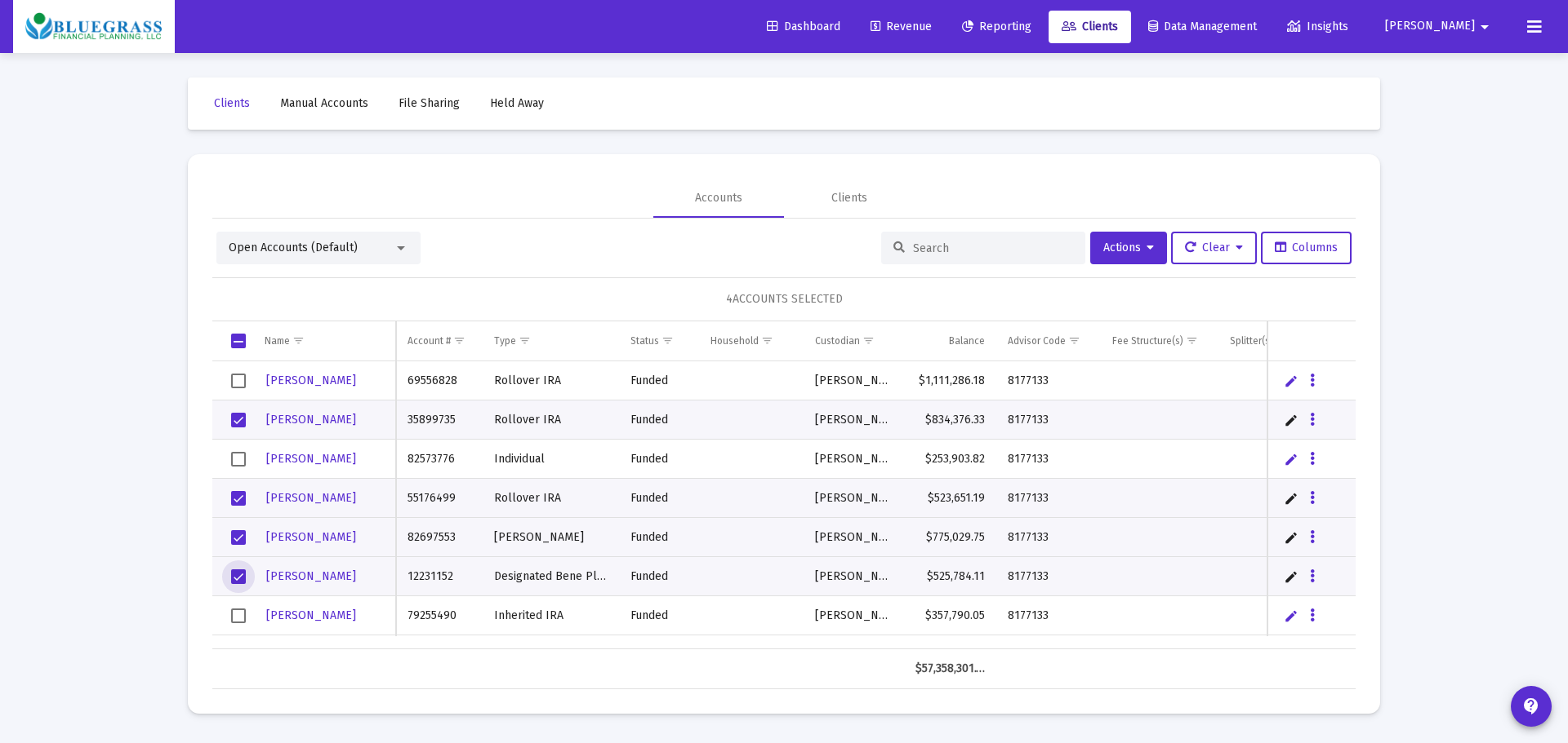
click at [240, 617] on span "Select row" at bounding box center [238, 616] width 15 height 15
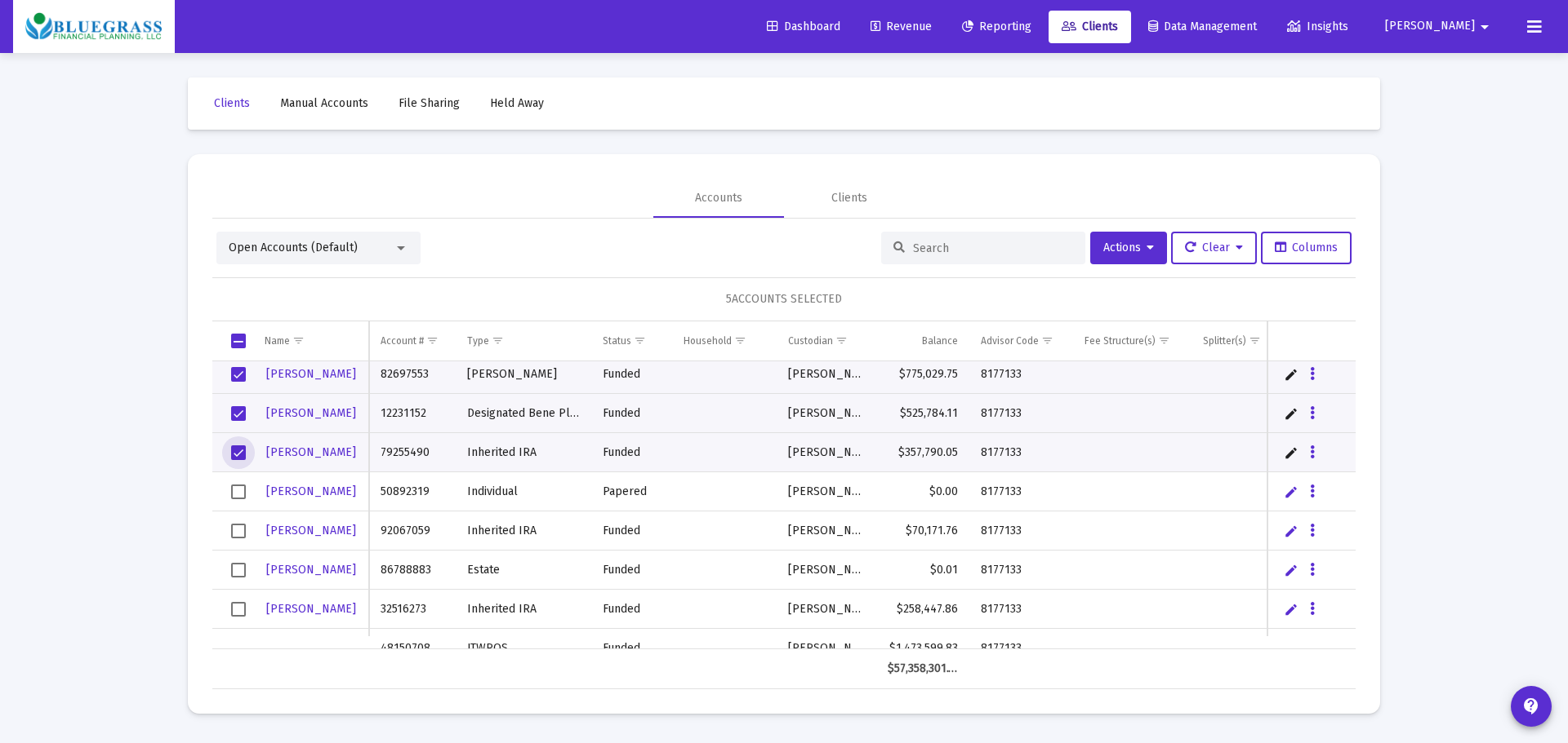
click at [233, 530] on span "Select row" at bounding box center [238, 532] width 15 height 15
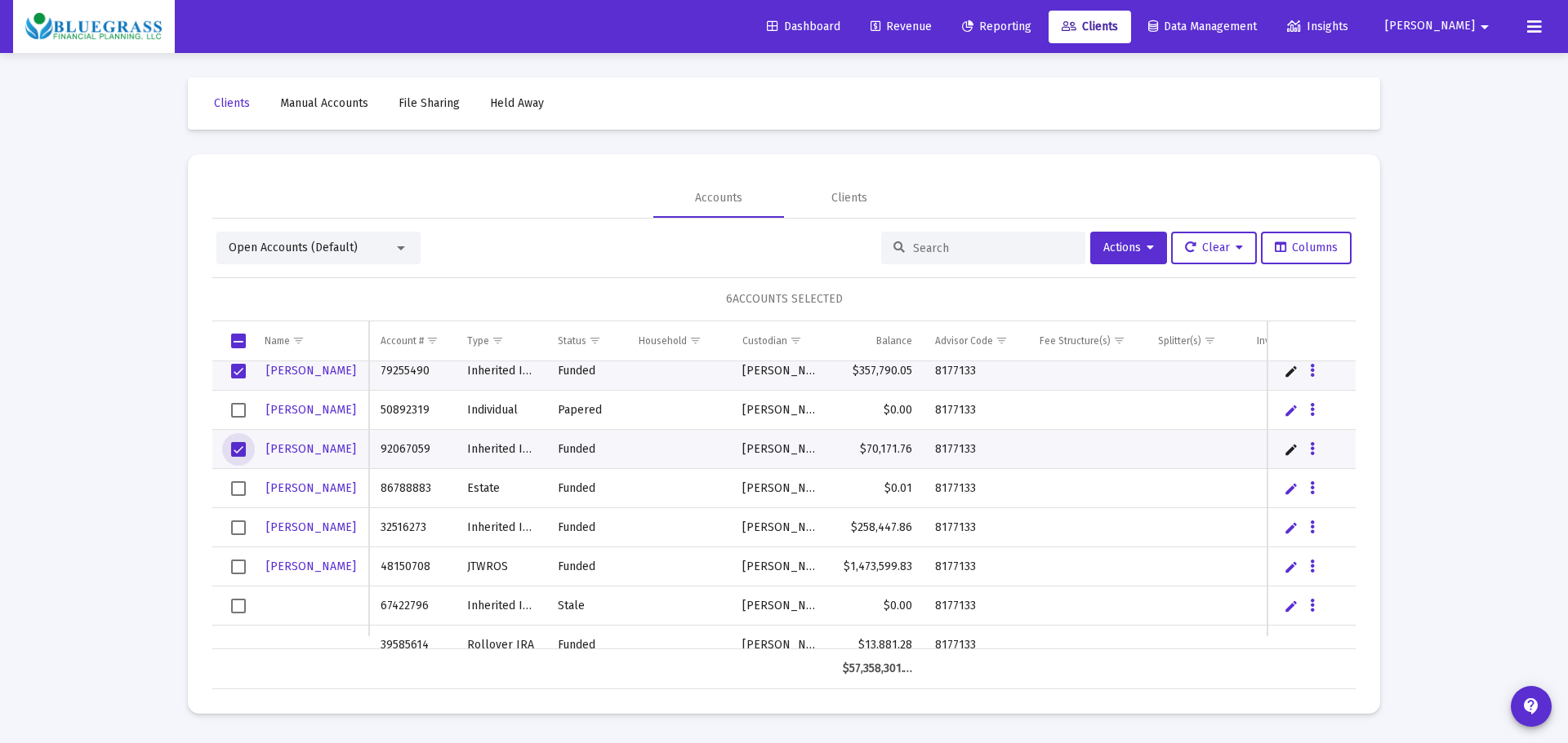
click at [235, 529] on span "Select row" at bounding box center [238, 528] width 15 height 15
click at [234, 562] on span "Select row" at bounding box center [238, 567] width 15 height 15
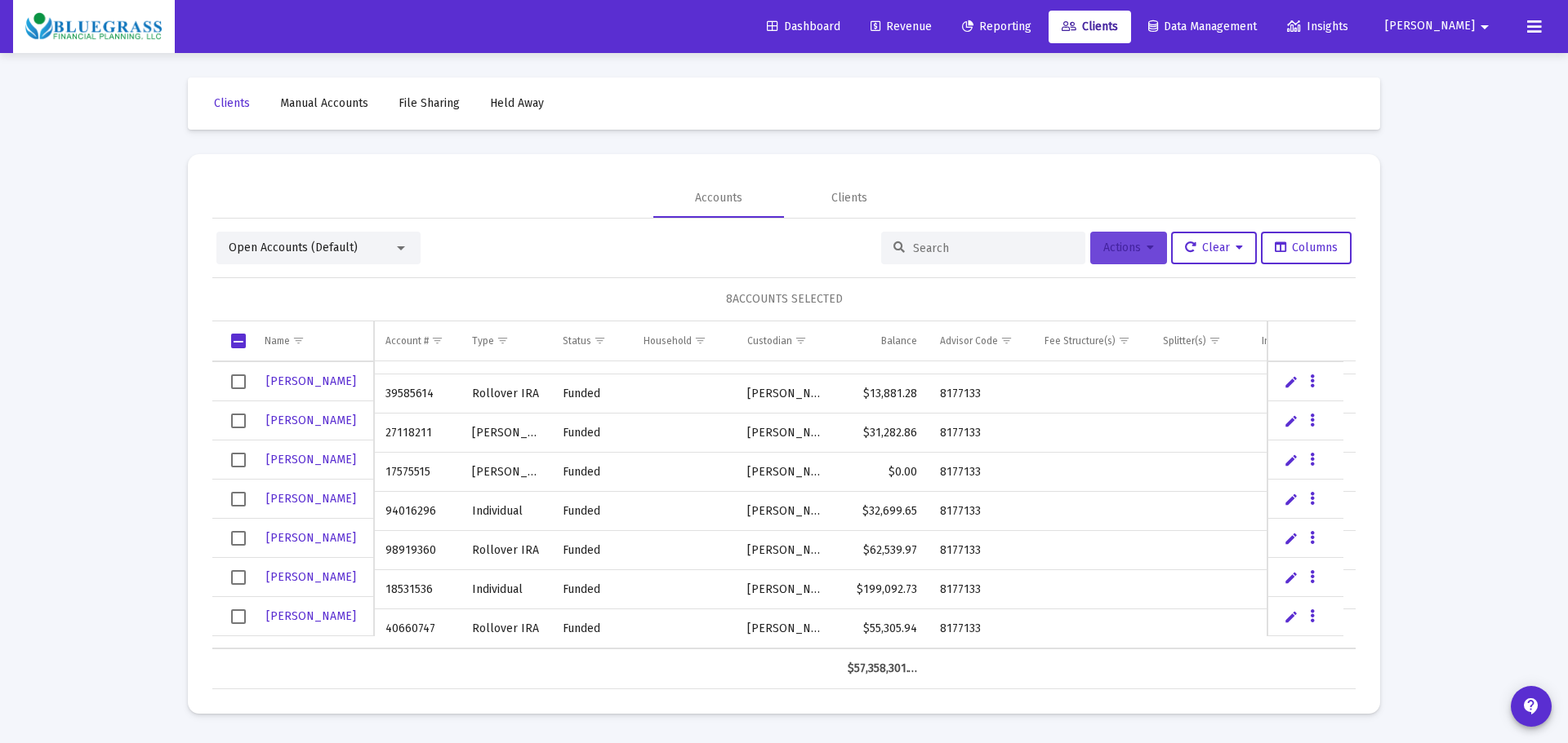
click at [1132, 257] on button "Actions" at bounding box center [1128, 247] width 77 height 33
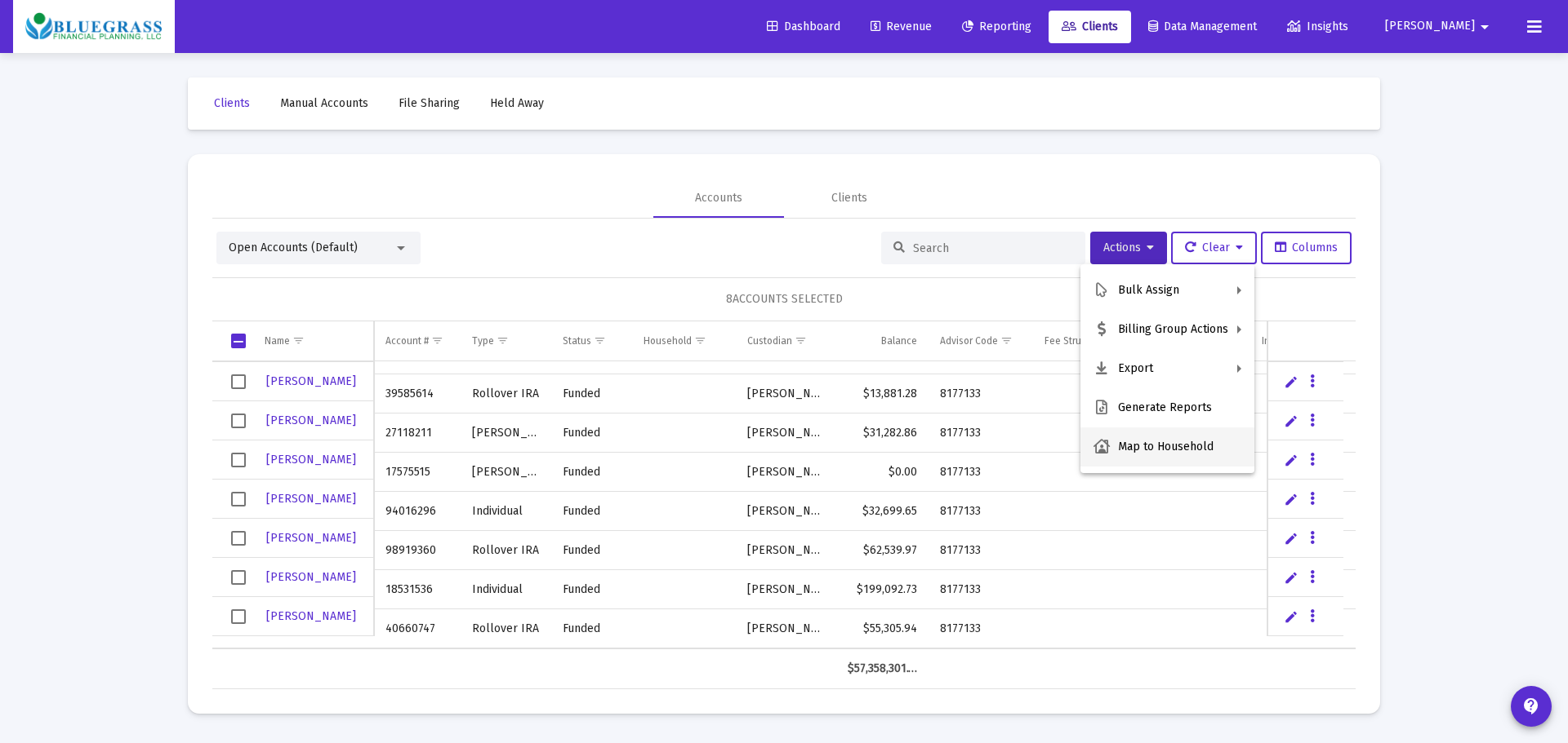
click at [1149, 451] on button "Map to Household" at bounding box center [1167, 447] width 174 height 39
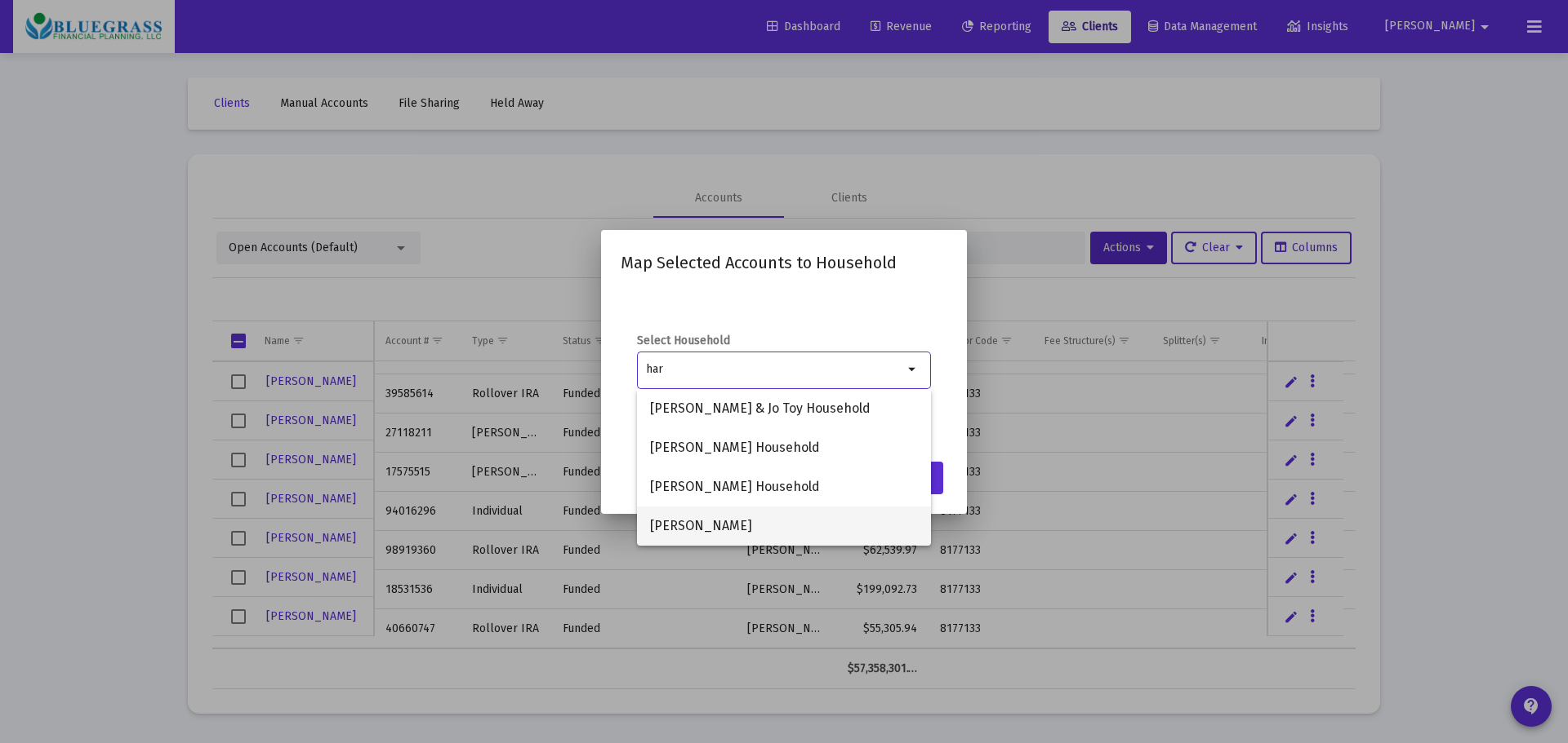
click at [678, 521] on span "[PERSON_NAME]" at bounding box center [784, 526] width 268 height 39
type input "[PERSON_NAME]"
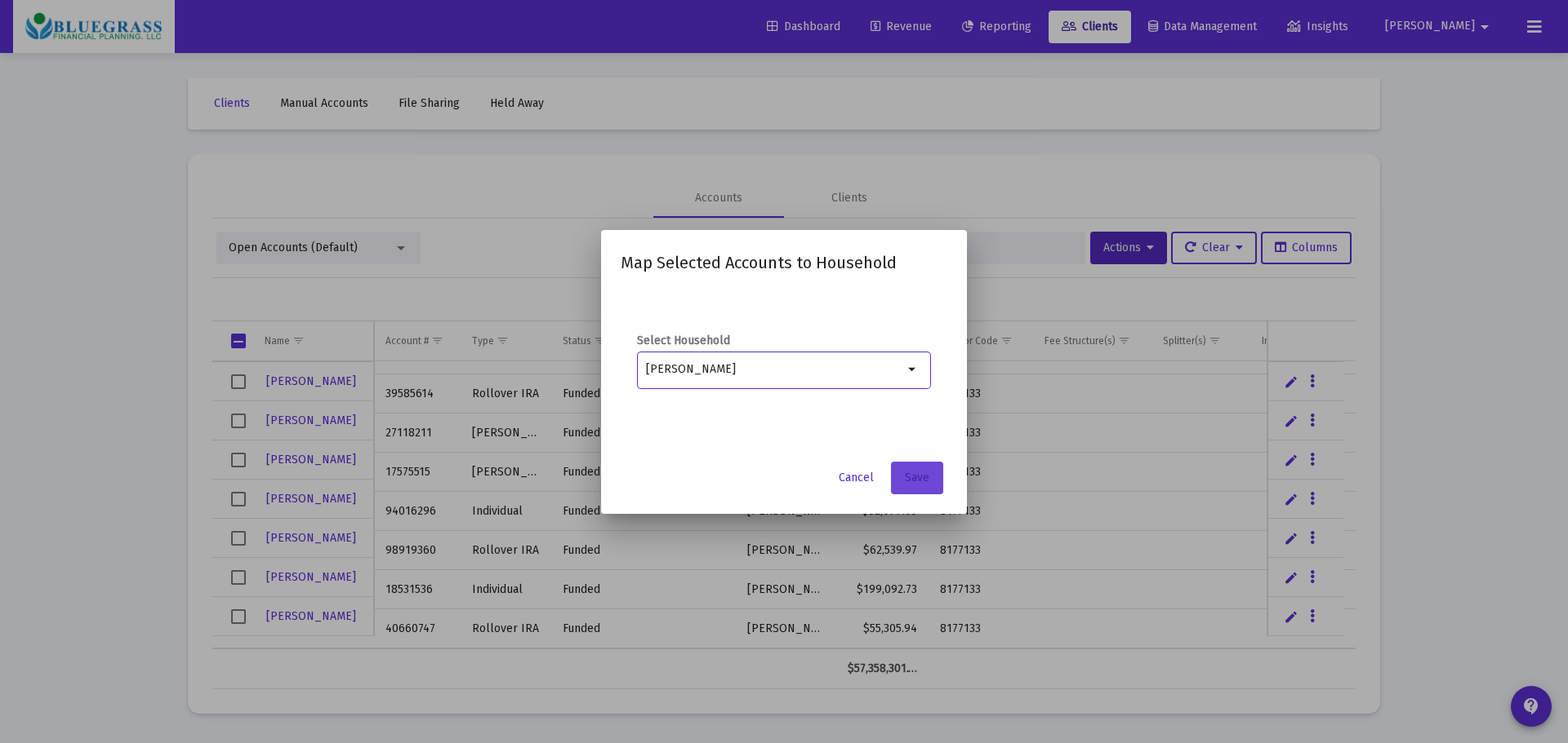
click at [910, 479] on span "Save" at bounding box center [917, 477] width 24 height 14
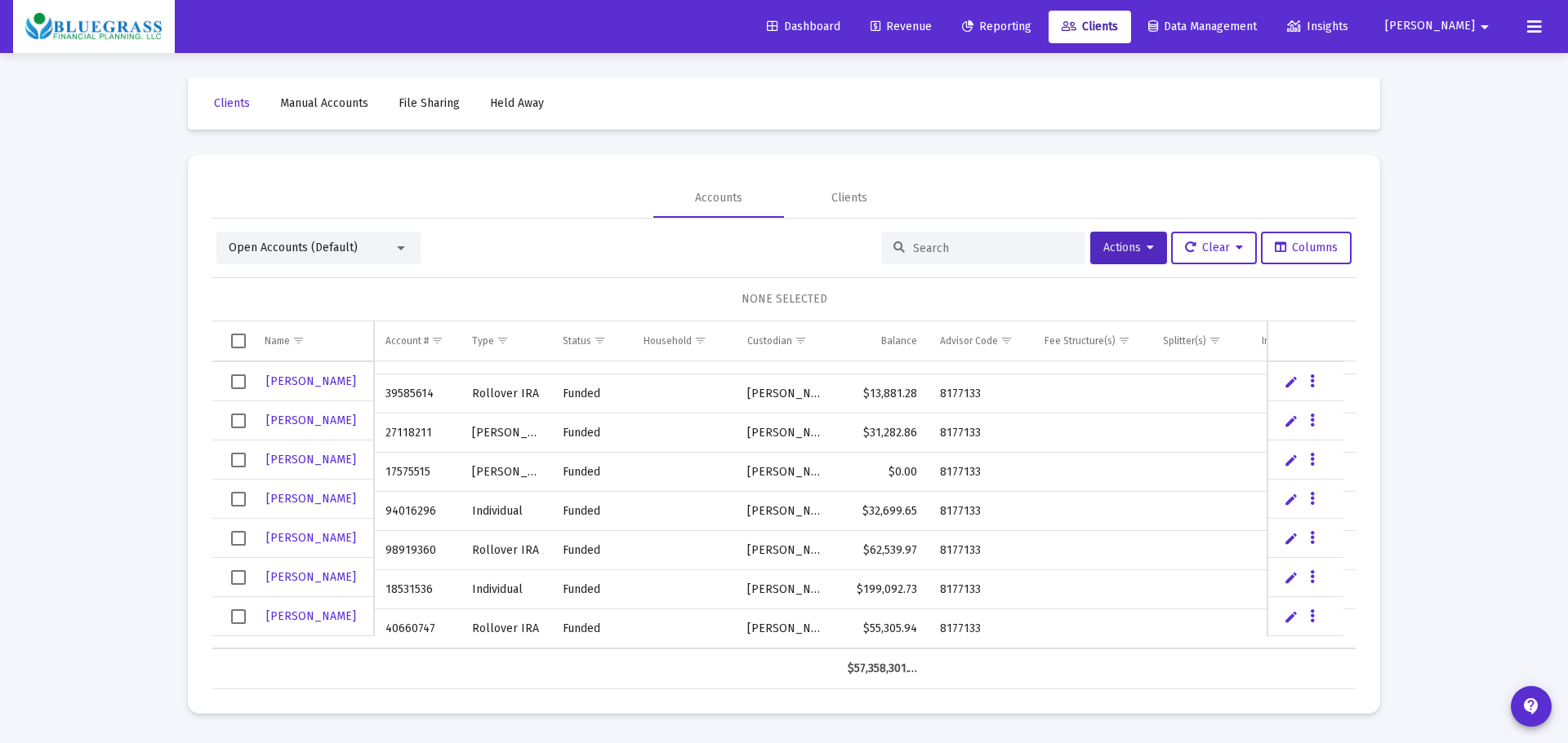
drag, startPoint x: 1047, startPoint y: 32, endPoint x: 1039, endPoint y: 46, distance: 16.1
click at [1031, 32] on span "Reporting" at bounding box center [996, 26] width 69 height 14
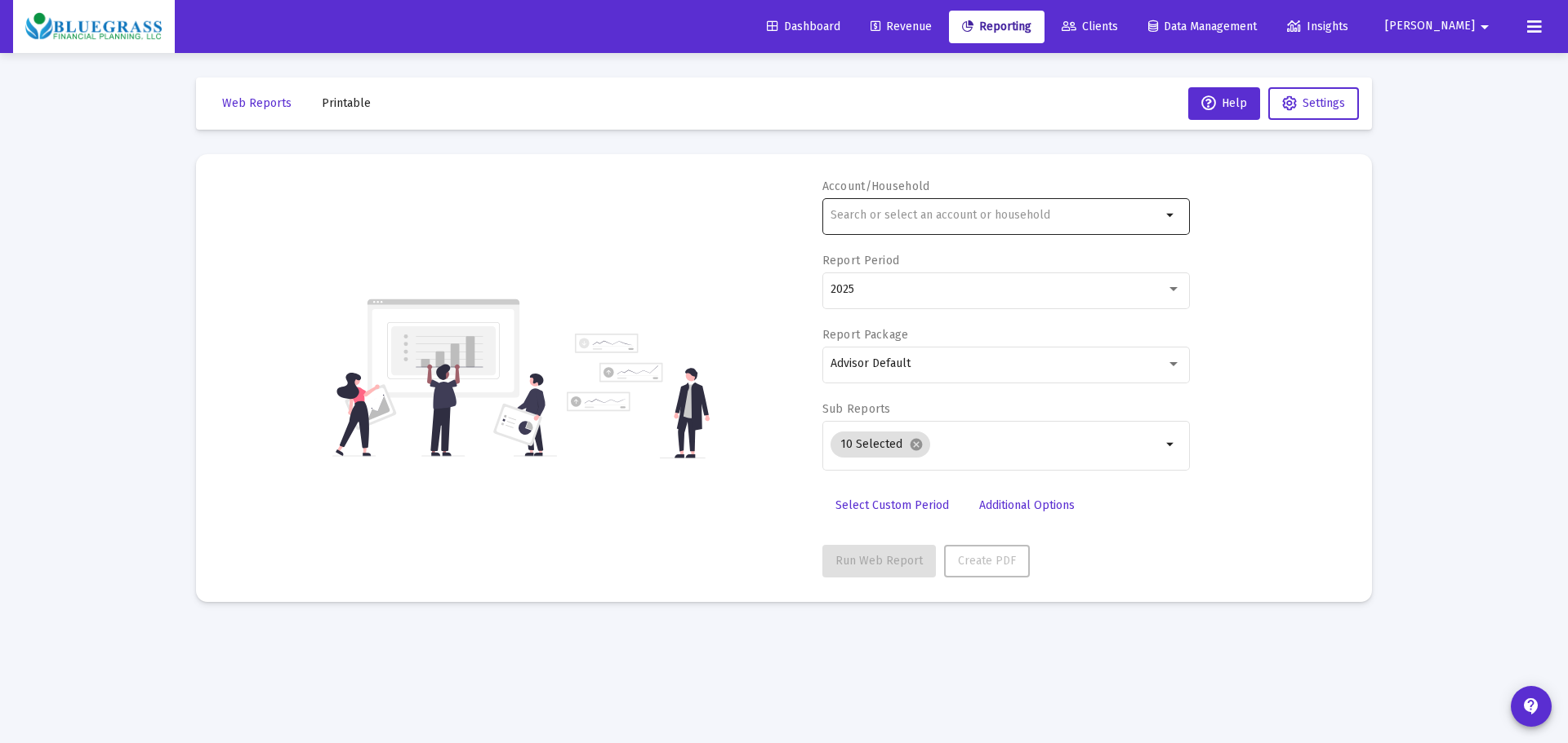
click at [983, 209] on input "text" at bounding box center [995, 216] width 330 height 13
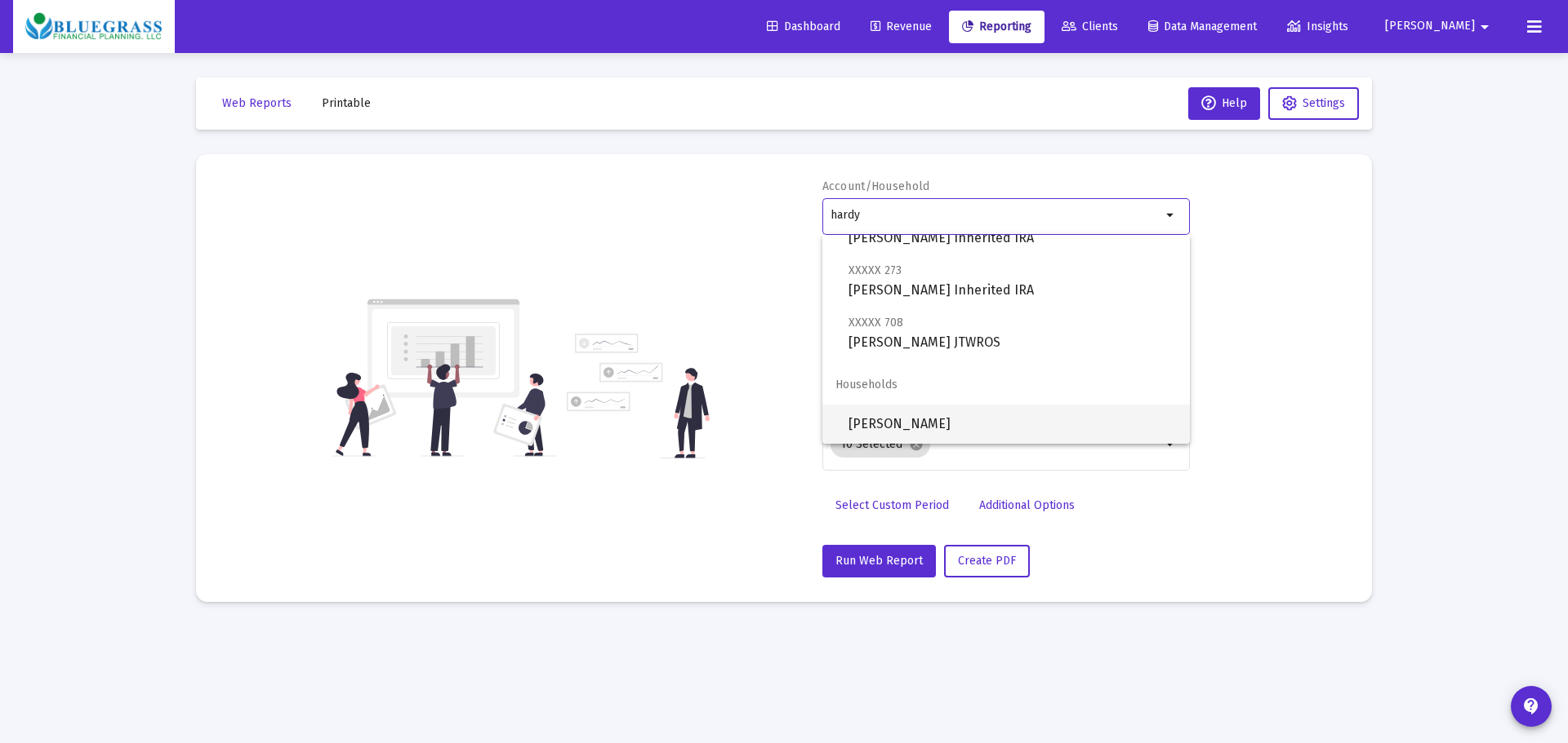
click at [880, 415] on span "[PERSON_NAME]" at bounding box center [1012, 424] width 328 height 39
type input "[PERSON_NAME]"
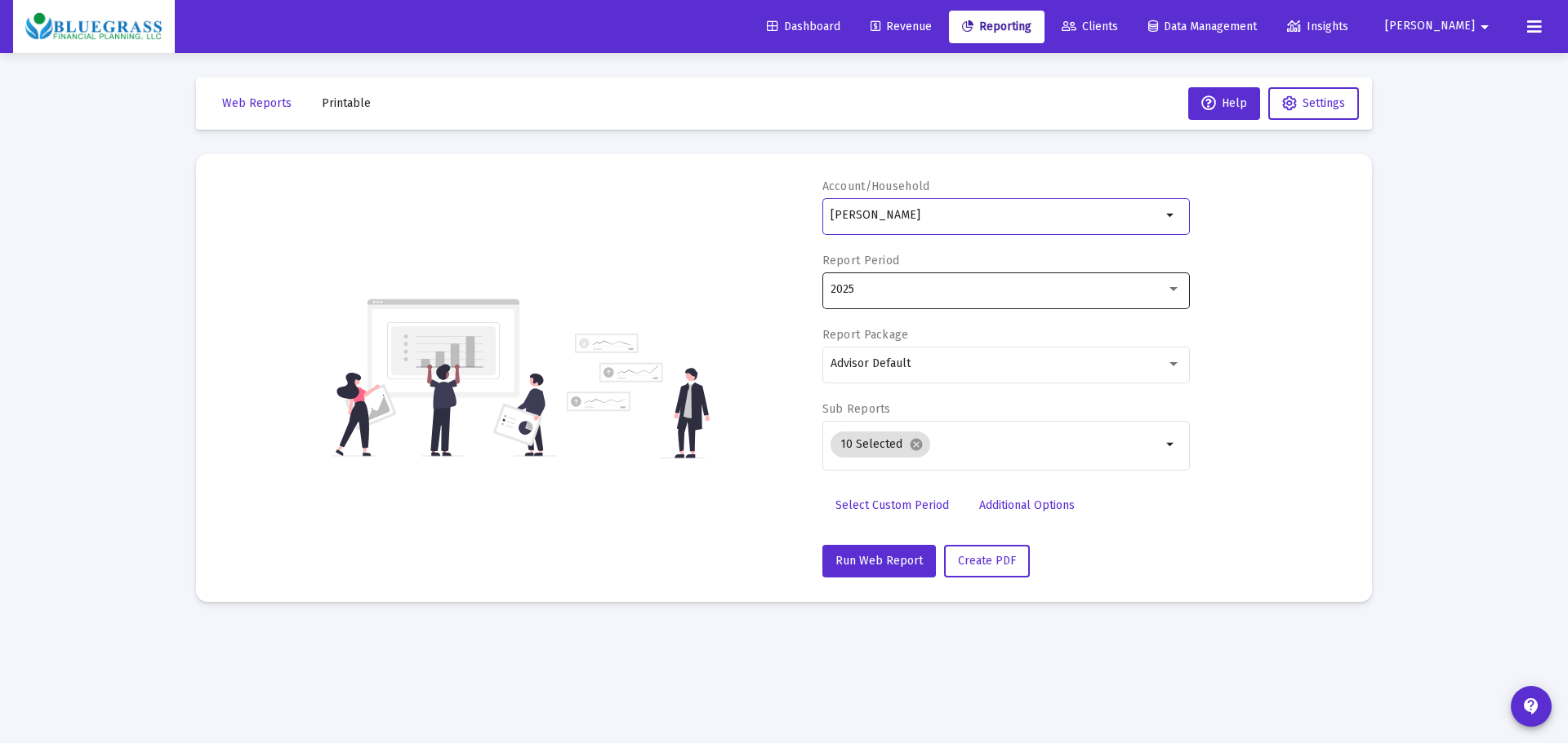
click at [1173, 286] on div at bounding box center [1173, 290] width 15 height 13
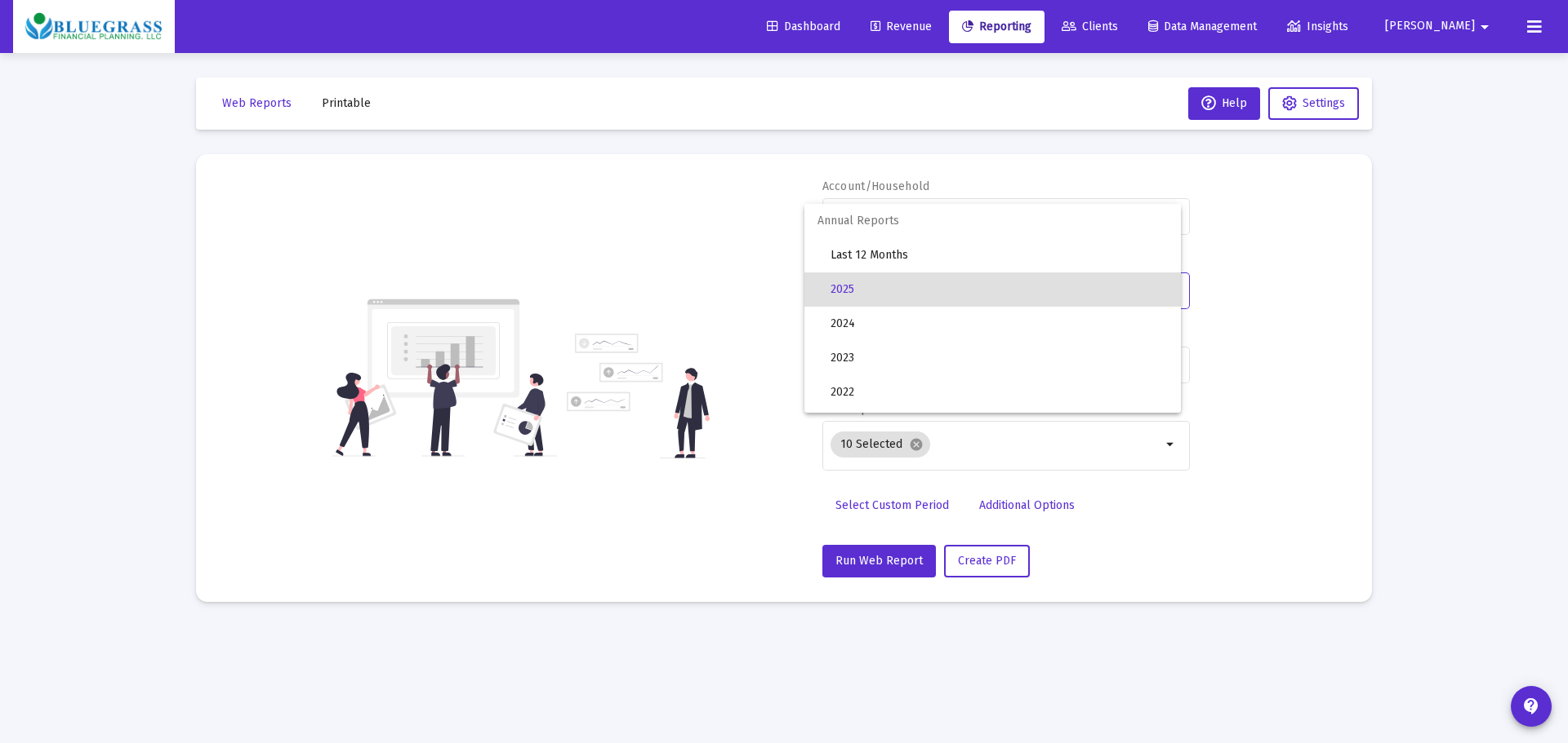
click at [916, 293] on span "2025" at bounding box center [999, 289] width 337 height 34
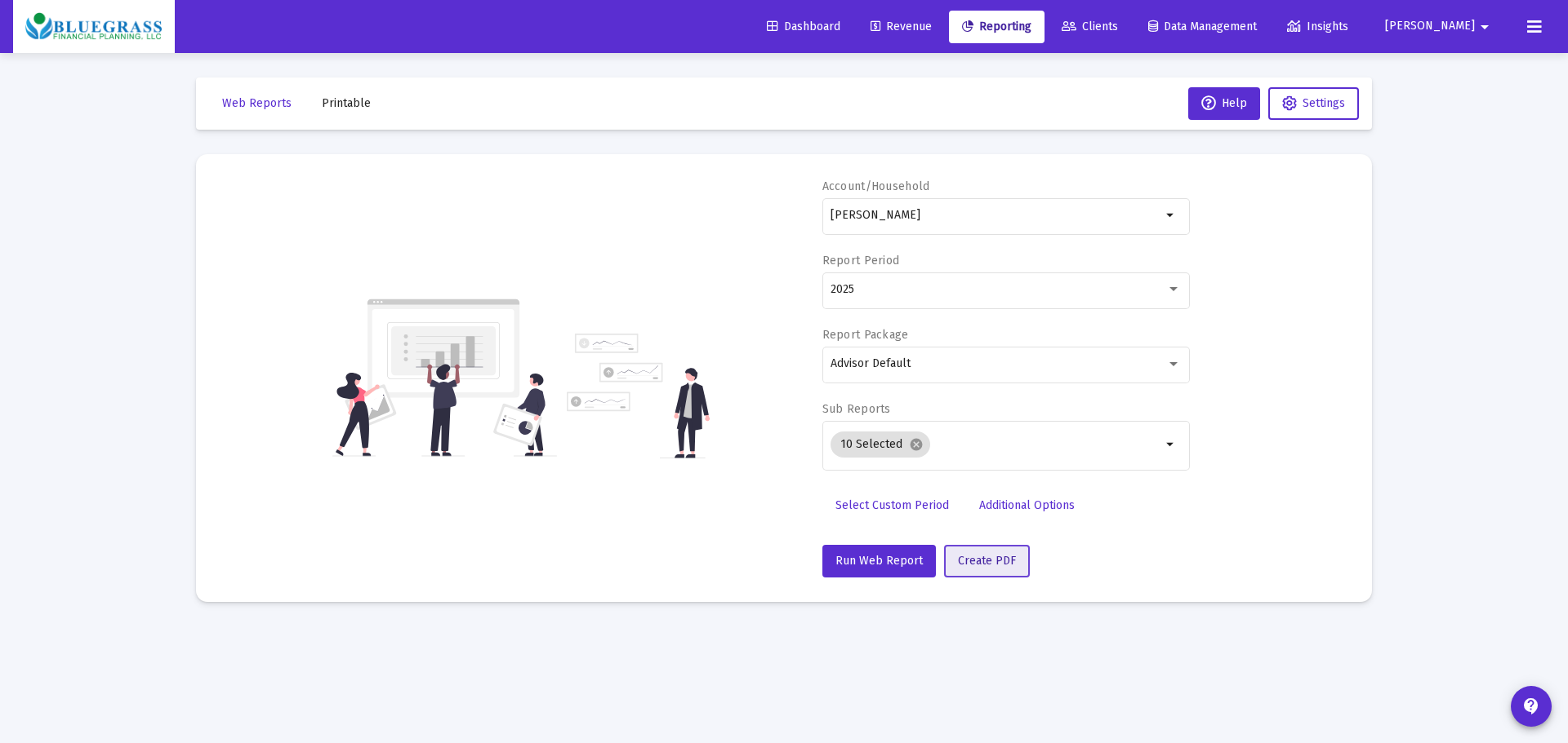
click at [984, 557] on span "Create PDF" at bounding box center [986, 561] width 58 height 14
click at [341, 101] on span "Printable" at bounding box center [346, 103] width 49 height 14
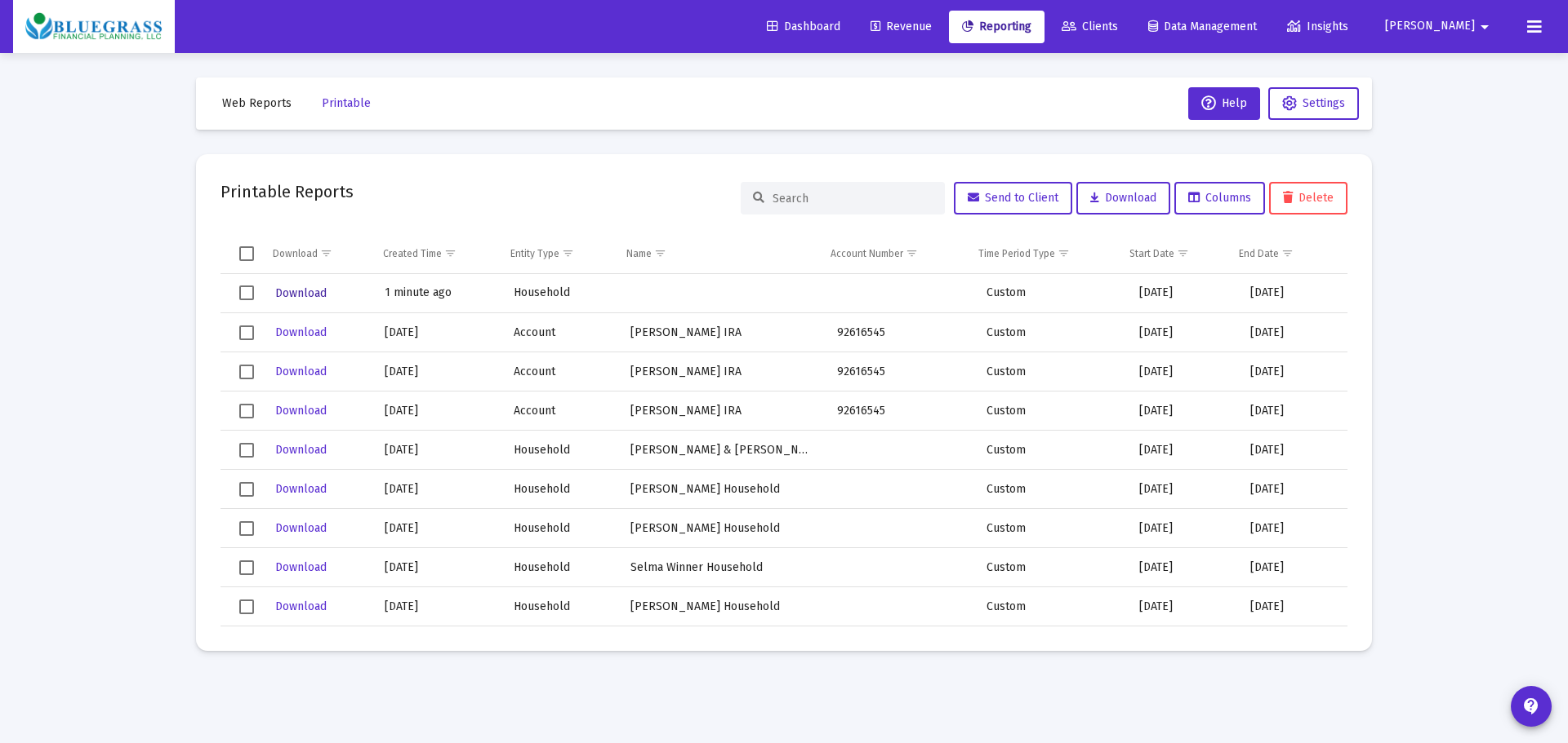
click at [309, 293] on span "Download" at bounding box center [301, 293] width 52 height 14
click at [301, 329] on span "Download" at bounding box center [301, 333] width 52 height 14
click at [308, 292] on span "Download" at bounding box center [301, 293] width 52 height 14
click at [243, 293] on span "Select row" at bounding box center [247, 293] width 15 height 15
click at [1120, 197] on span "Download" at bounding box center [1122, 197] width 66 height 14
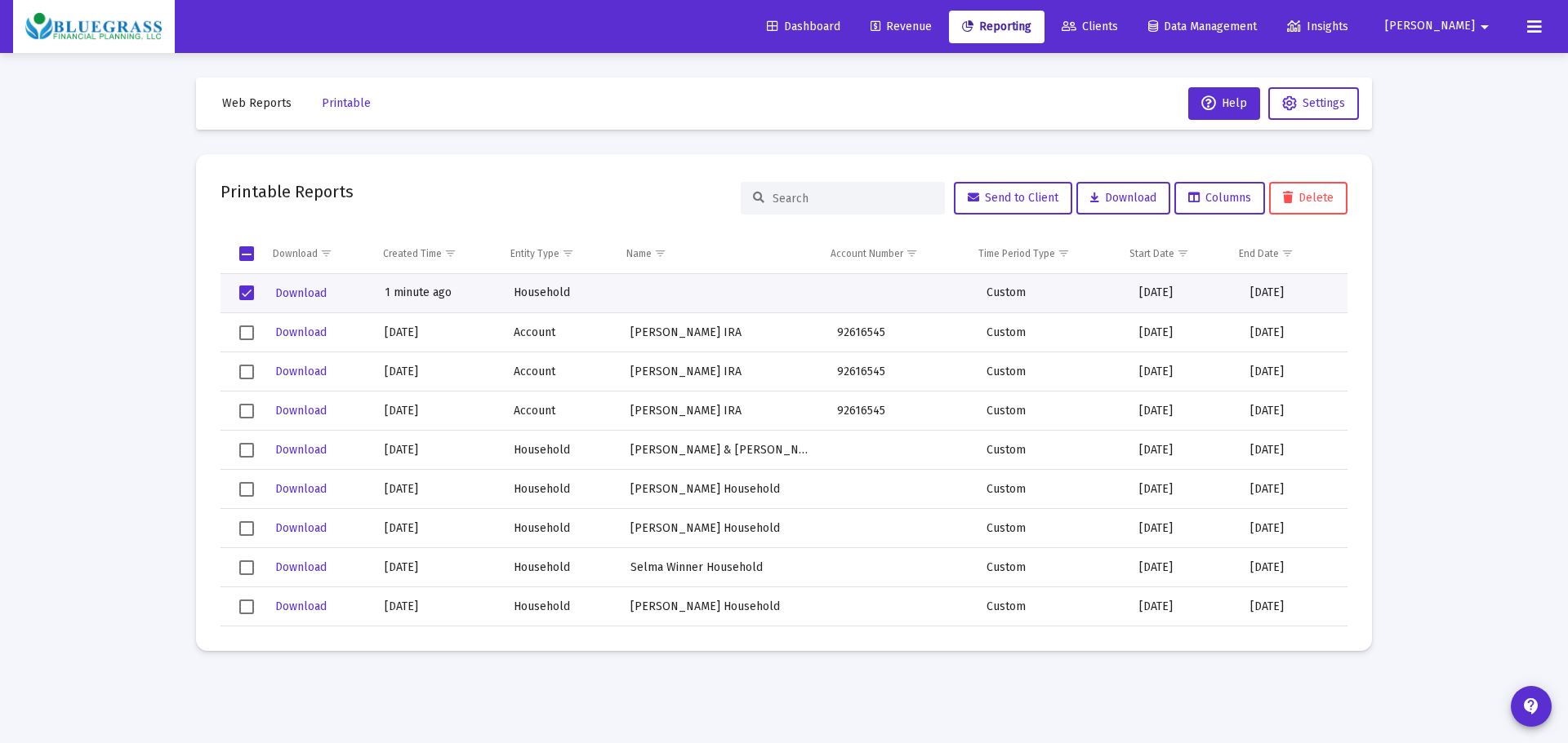
click at [245, 291] on span "Select row" at bounding box center [247, 293] width 15 height 15
click at [253, 101] on span "Web Reports" at bounding box center [257, 103] width 69 height 14
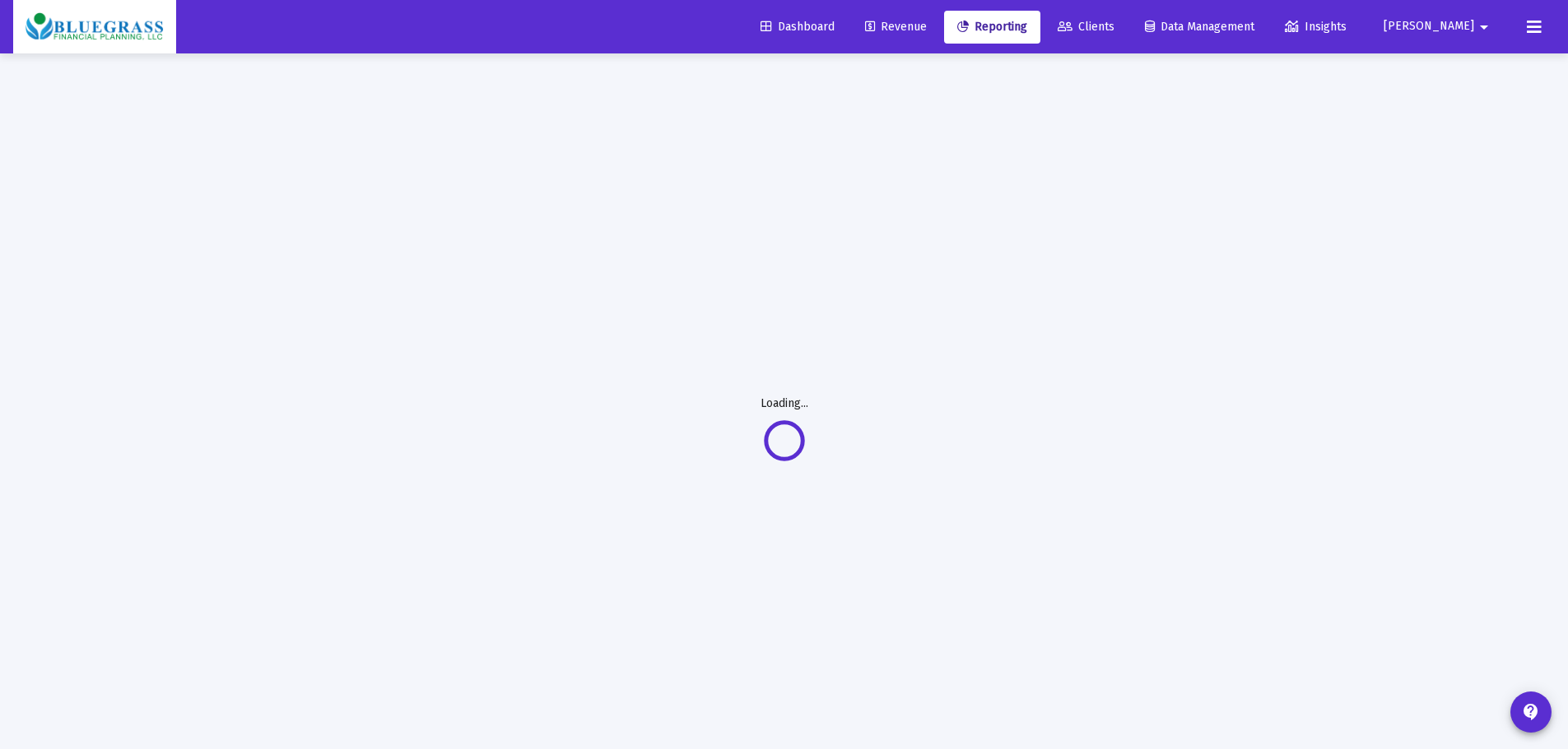
click at [1114, 24] on span "Clients" at bounding box center [1086, 26] width 56 height 14
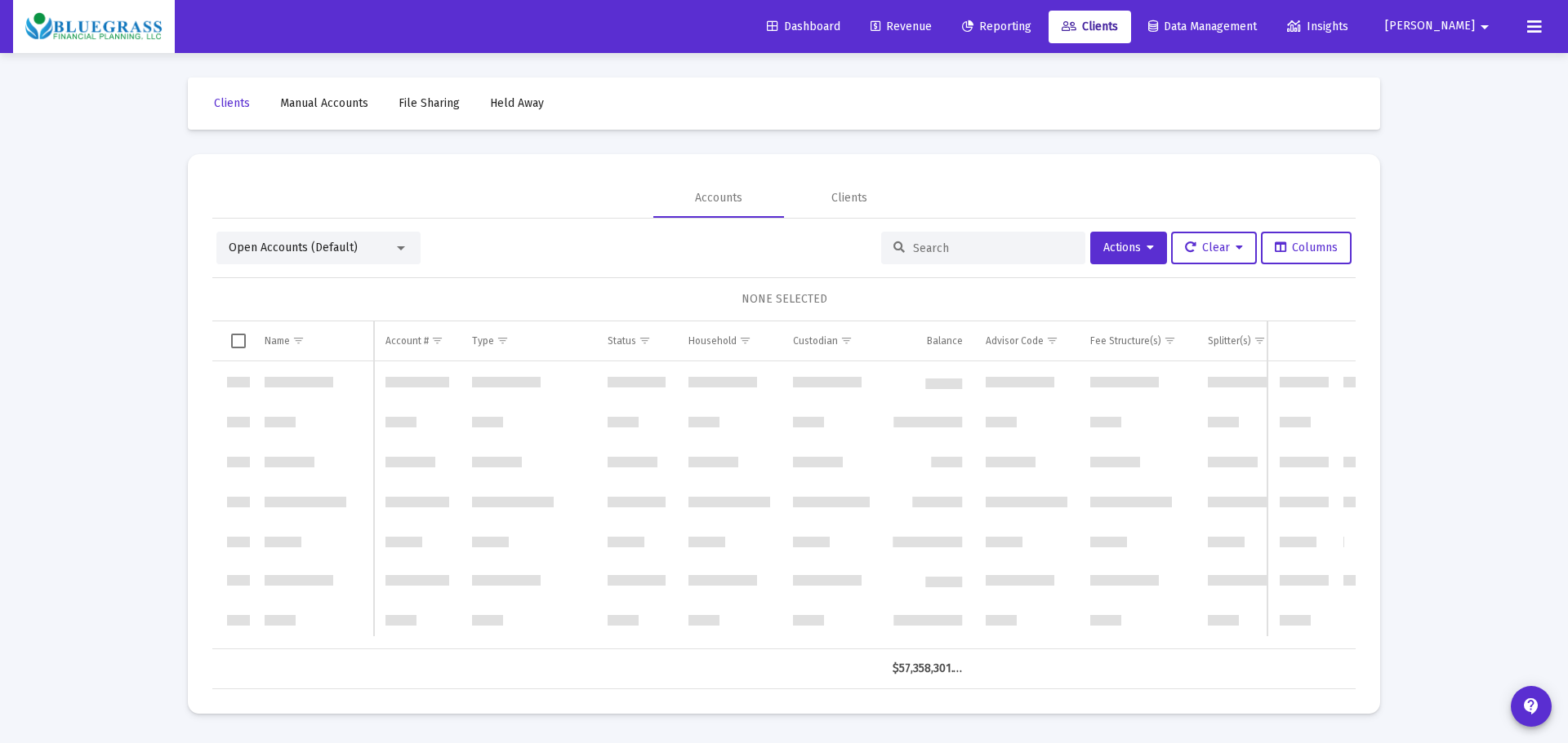
scroll to position [4700, 0]
